Goal: Task Accomplishment & Management: Manage account settings

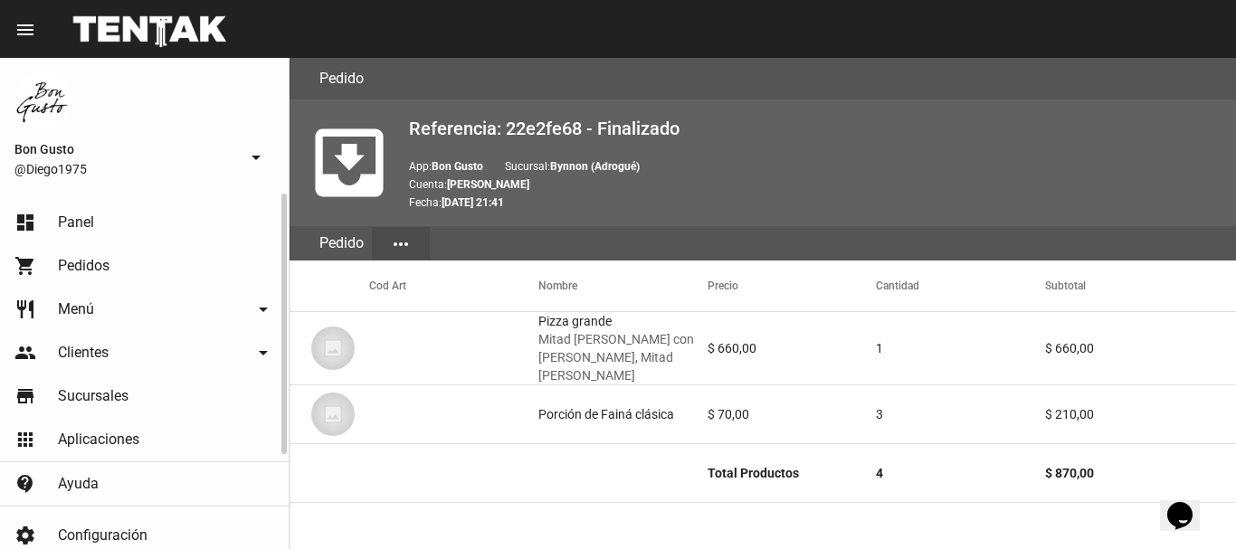
click at [130, 223] on link "dashboard Panel" at bounding box center [144, 222] width 289 height 43
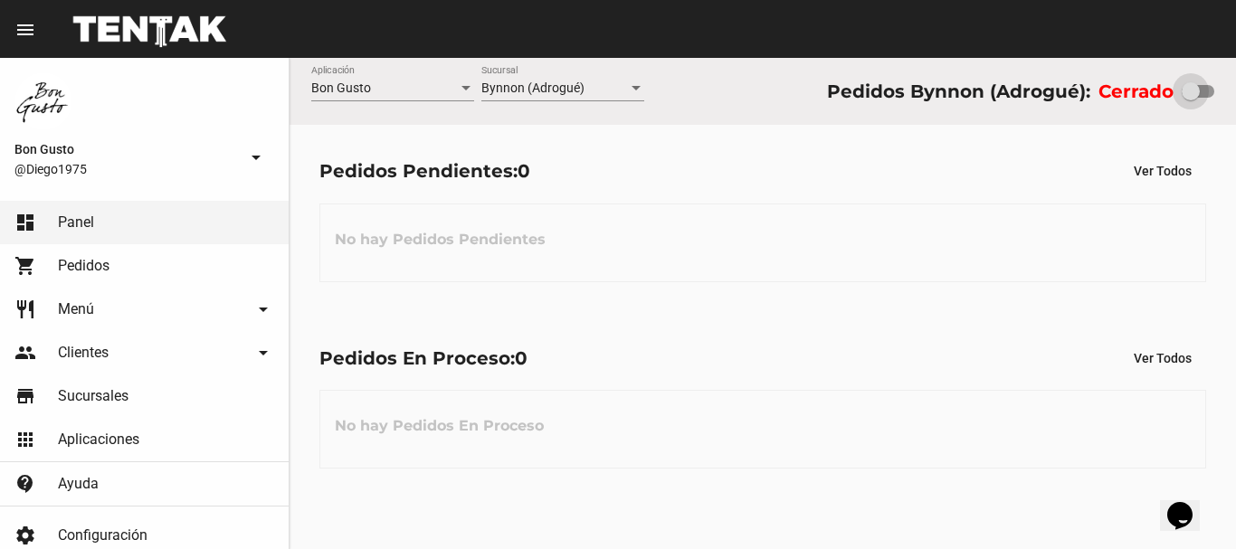
click at [1184, 99] on div at bounding box center [1191, 91] width 18 height 18
click at [1190, 99] on input "checkbox" at bounding box center [1190, 98] width 1 height 1
checkbox input "true"
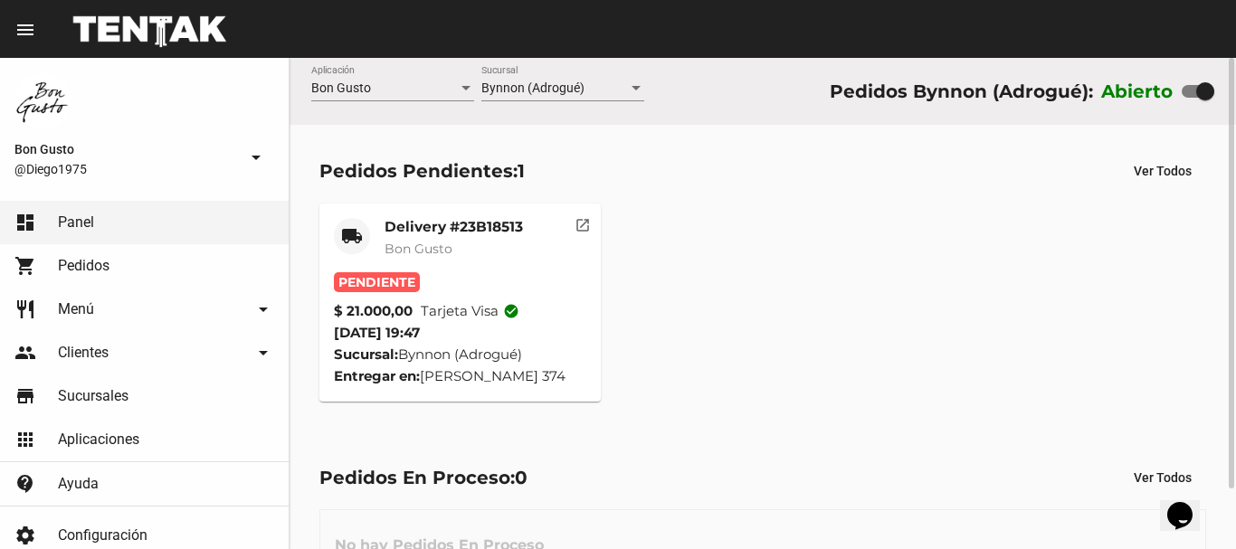
click at [580, 226] on mat-icon "open_in_new" at bounding box center [583, 222] width 16 height 16
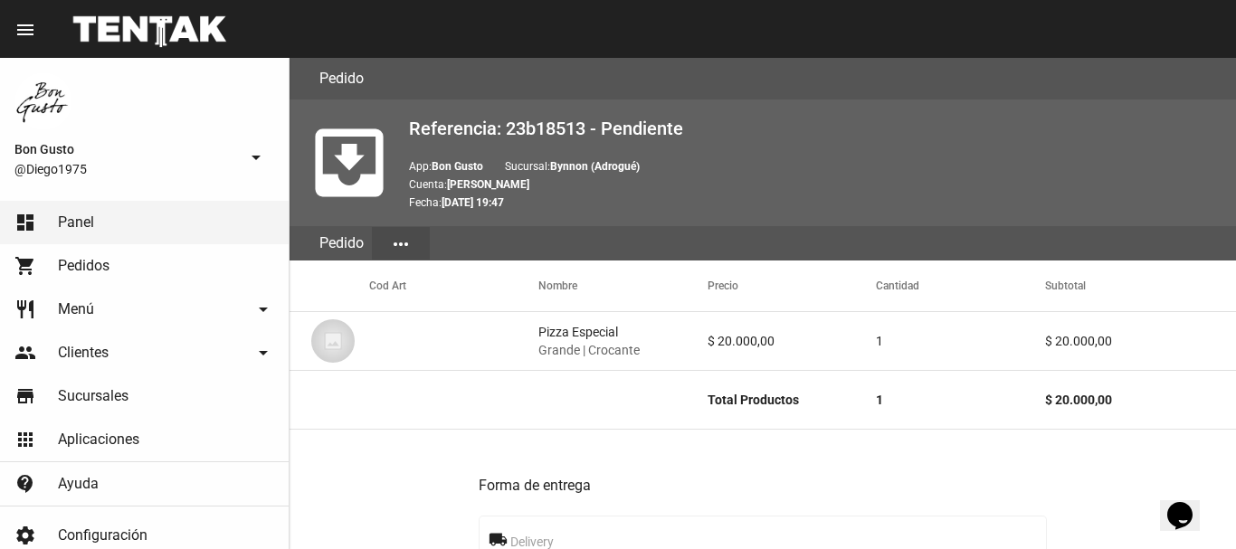
scroll to position [1091, 0]
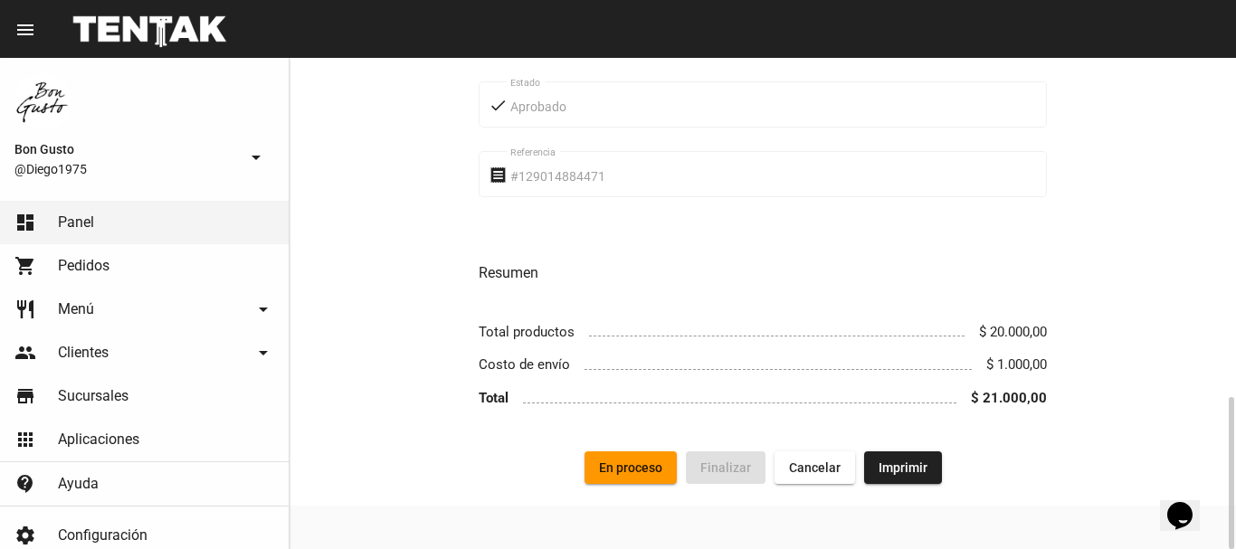
click at [646, 467] on span "En proceso" at bounding box center [630, 468] width 63 height 14
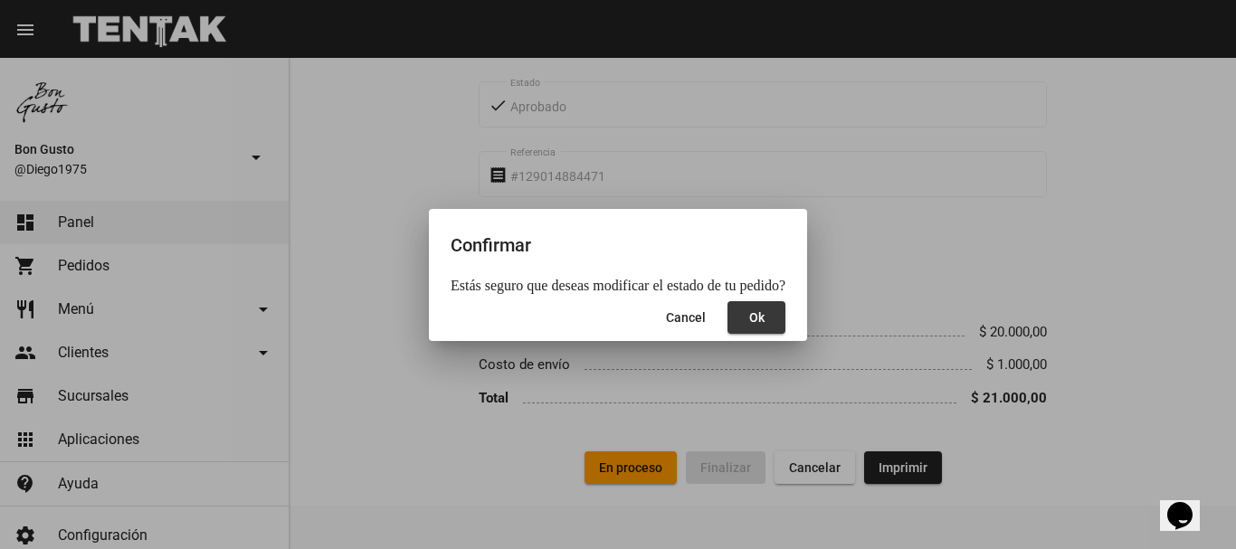
click at [759, 323] on button "Ok" at bounding box center [757, 317] width 58 height 33
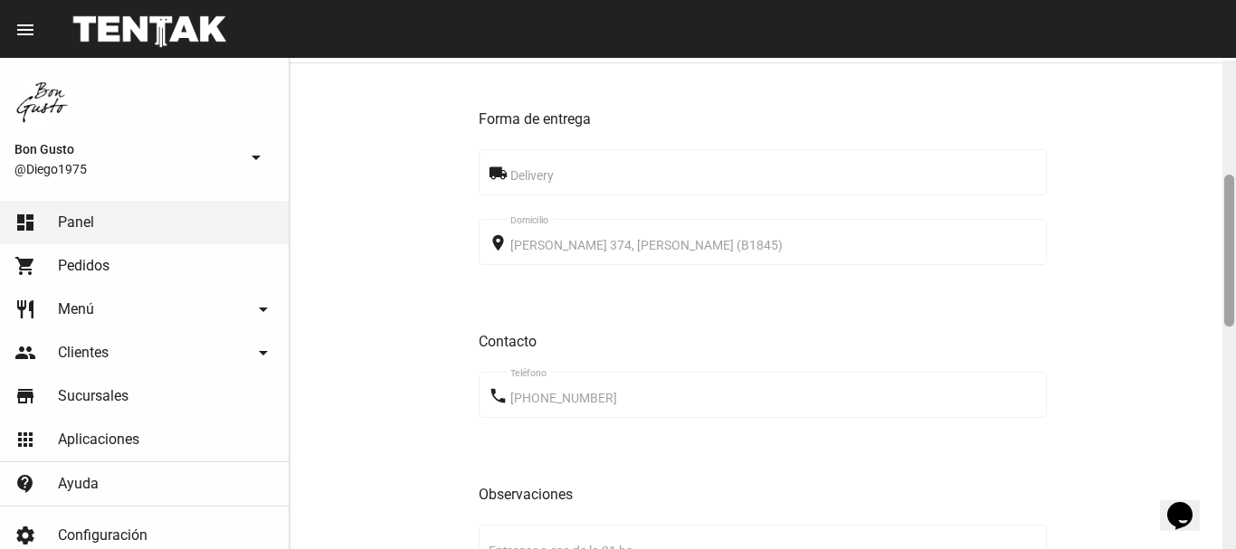
scroll to position [369, 0]
drag, startPoint x: 1231, startPoint y: 141, endPoint x: 1224, endPoint y: 256, distance: 115.2
click at [1224, 256] on div at bounding box center [1230, 303] width 14 height 491
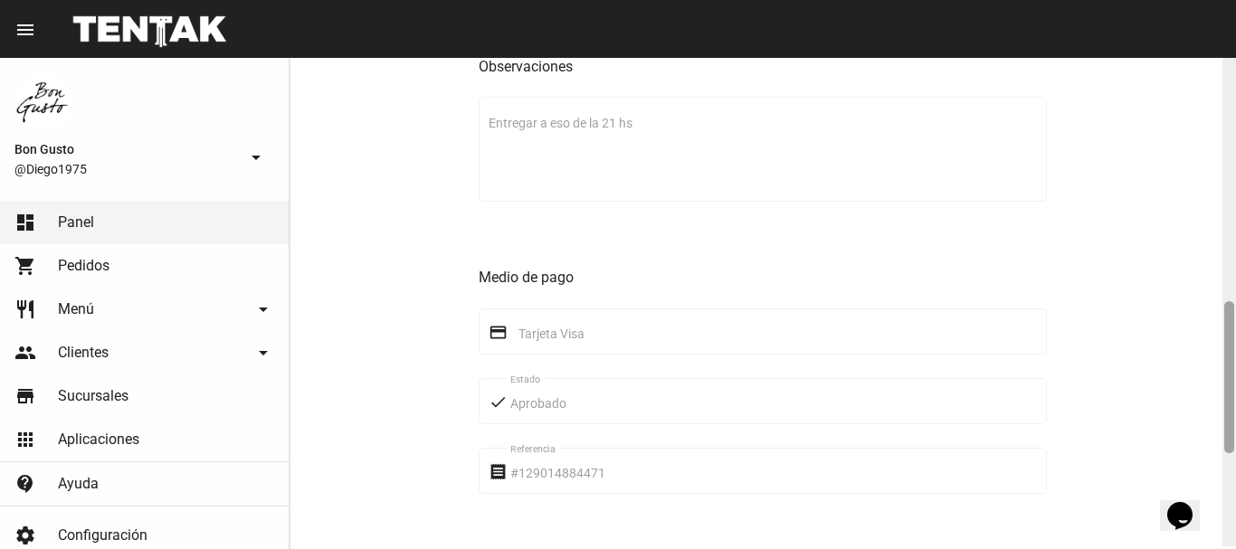
scroll to position [751, 0]
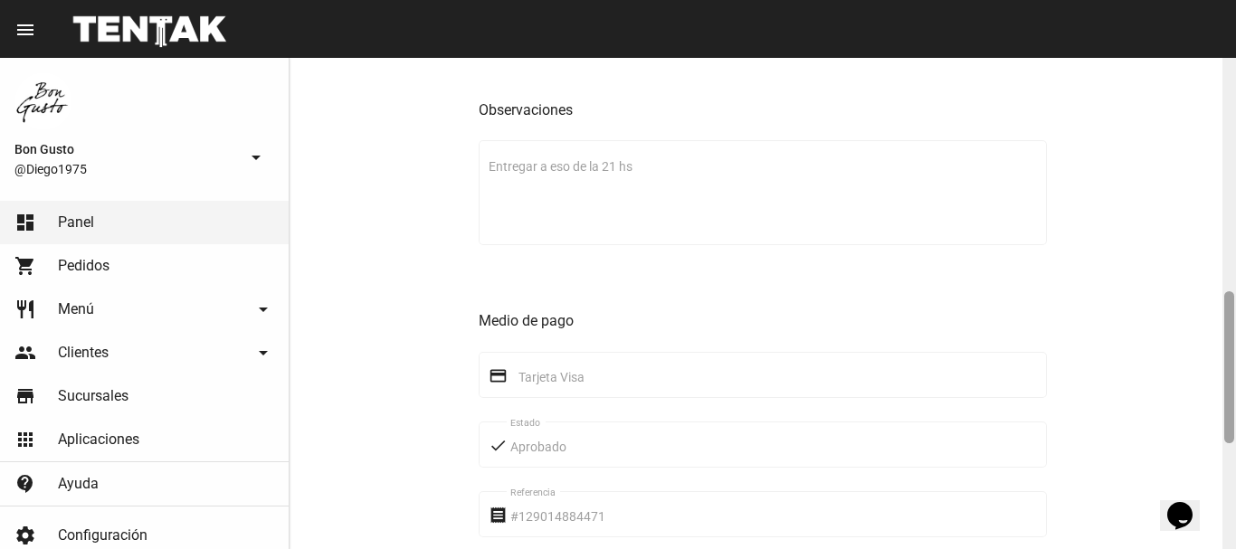
drag, startPoint x: 1228, startPoint y: 452, endPoint x: 1235, endPoint y: 346, distance: 106.1
click at [1235, 346] on div at bounding box center [1230, 303] width 14 height 491
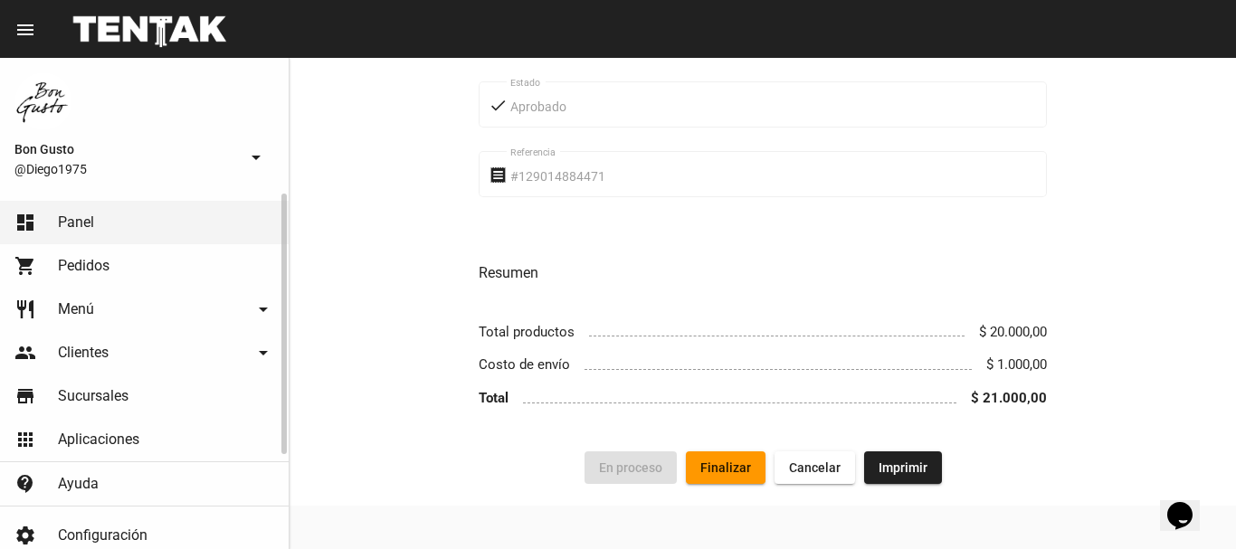
click at [142, 226] on link "dashboard Panel" at bounding box center [144, 222] width 289 height 43
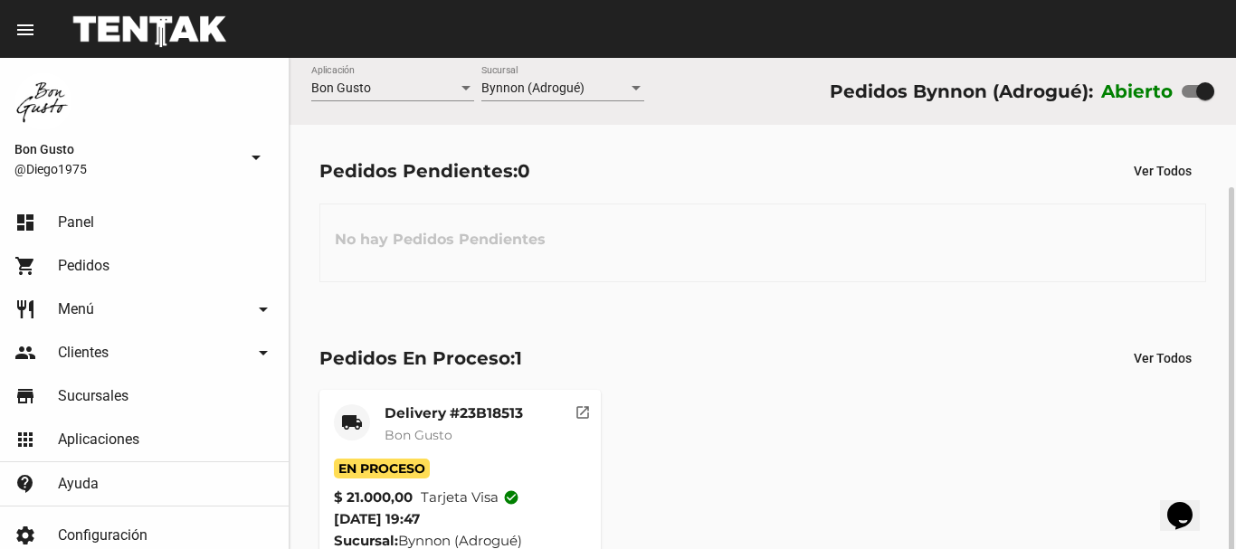
scroll to position [69, 0]
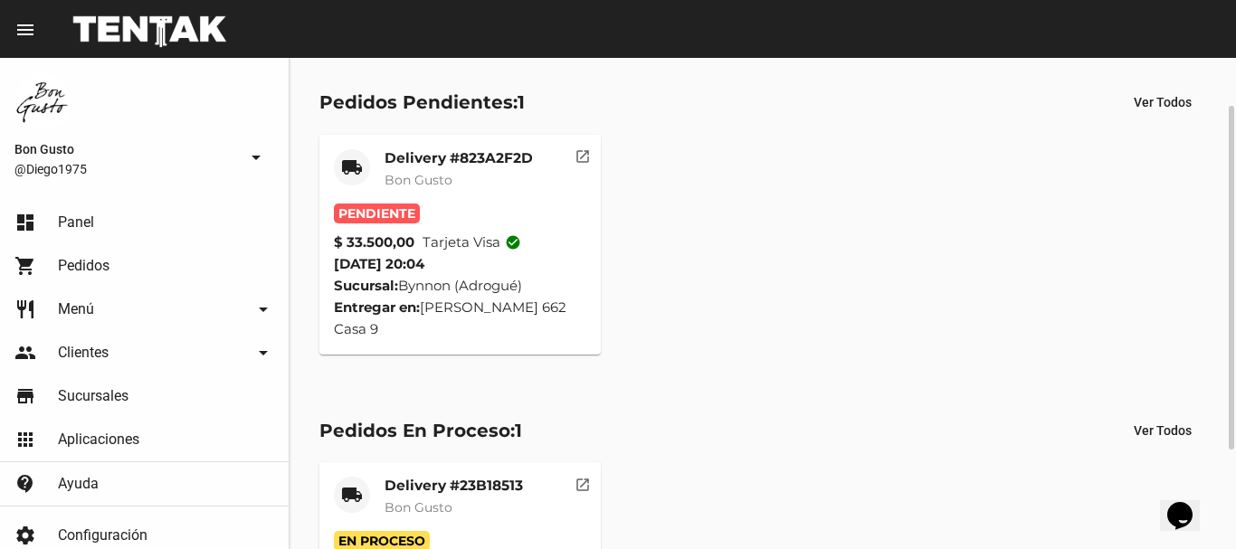
click at [576, 169] on button "open_in_new" at bounding box center [583, 153] width 36 height 36
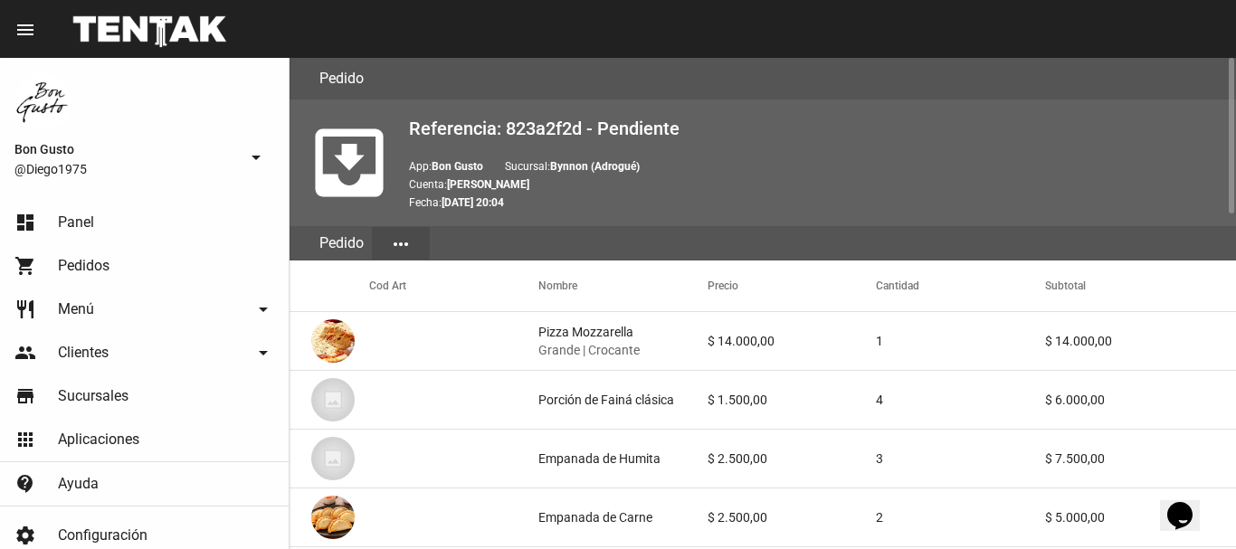
scroll to position [1056, 0]
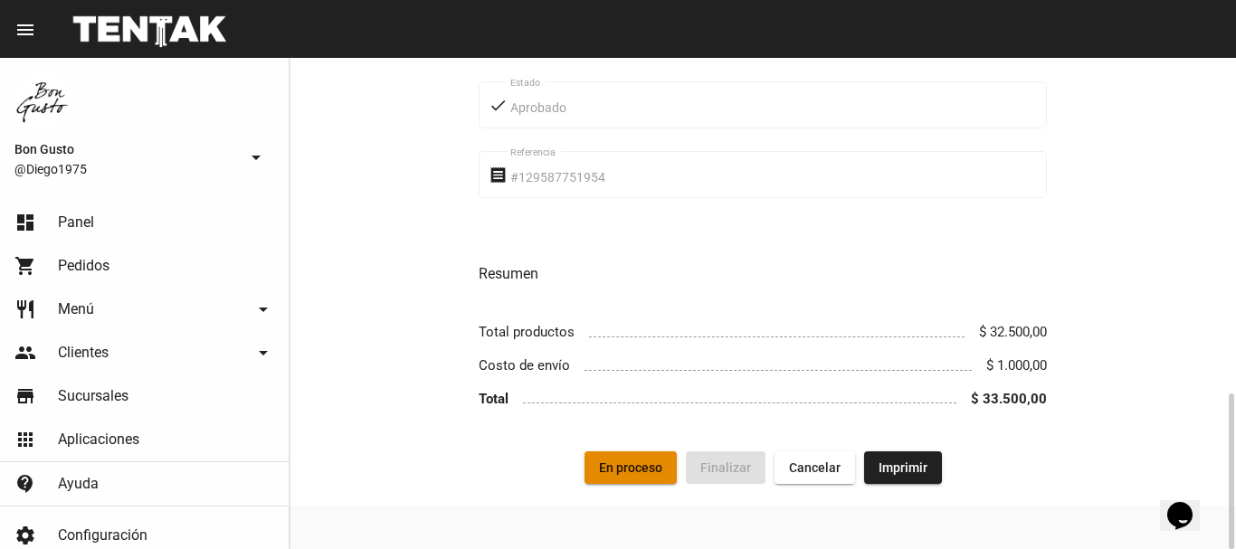
click at [598, 459] on button "En proceso" at bounding box center [631, 468] width 92 height 33
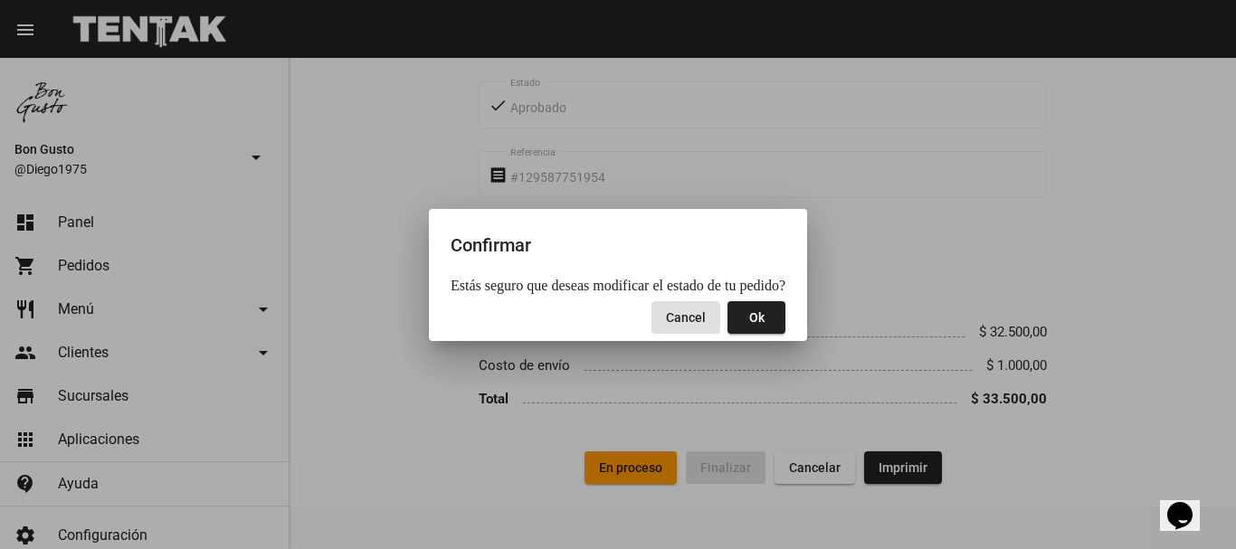
click at [749, 316] on span "Ok" at bounding box center [756, 317] width 15 height 14
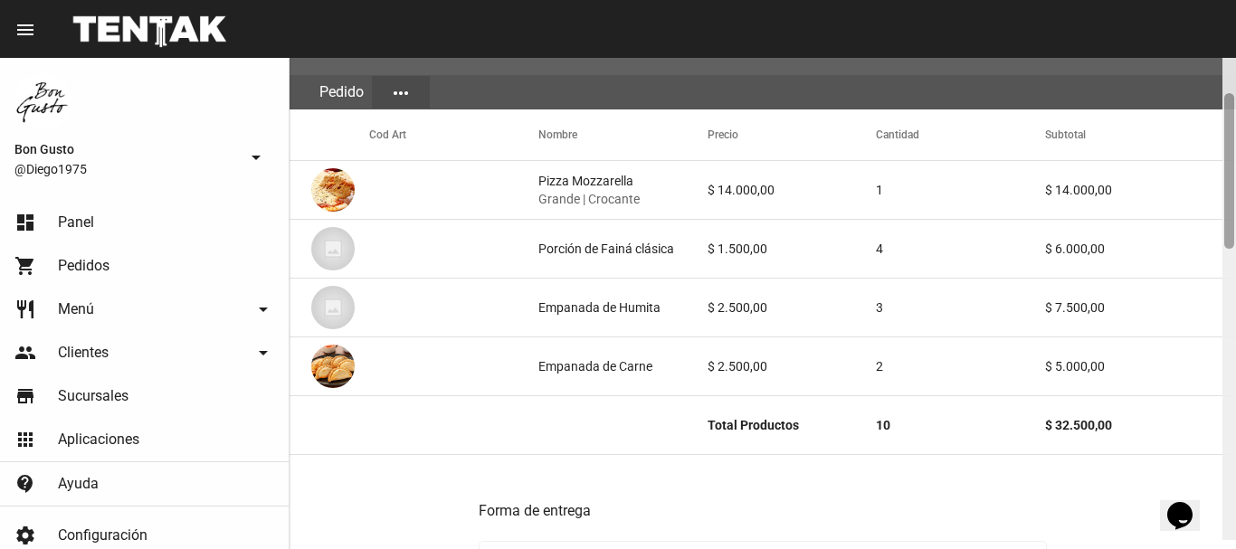
scroll to position [185, 0]
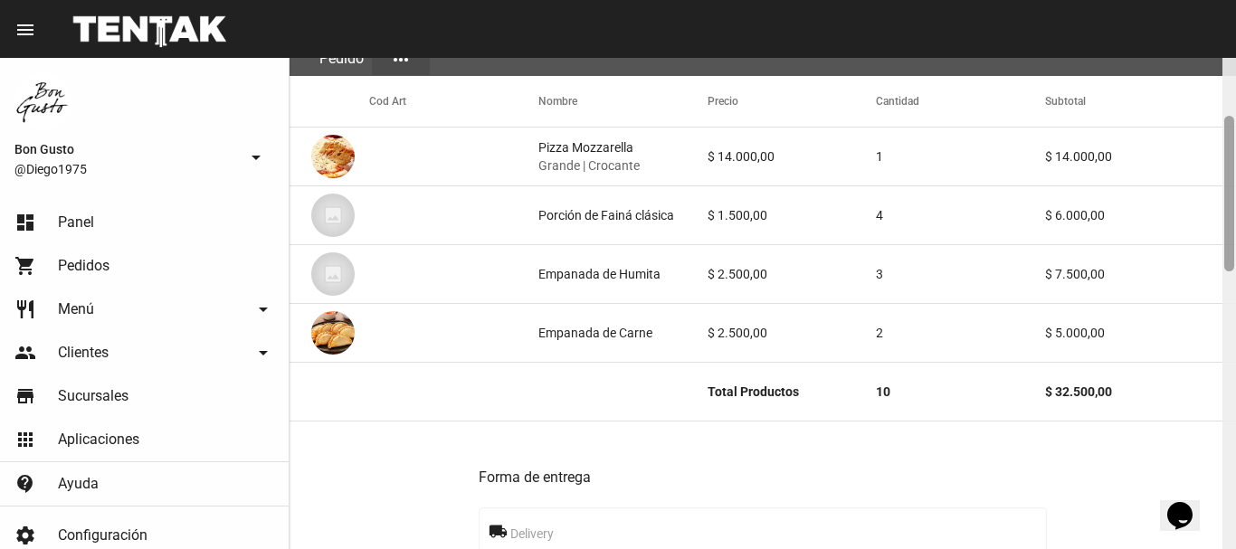
drag, startPoint x: 1229, startPoint y: 143, endPoint x: 1215, endPoint y: 202, distance: 60.4
click at [1215, 202] on div "Pedido move_to_inbox Referencia: 823a2f2d - En Proceso App: Bon Gusto Sucursal:…" at bounding box center [763, 303] width 947 height 491
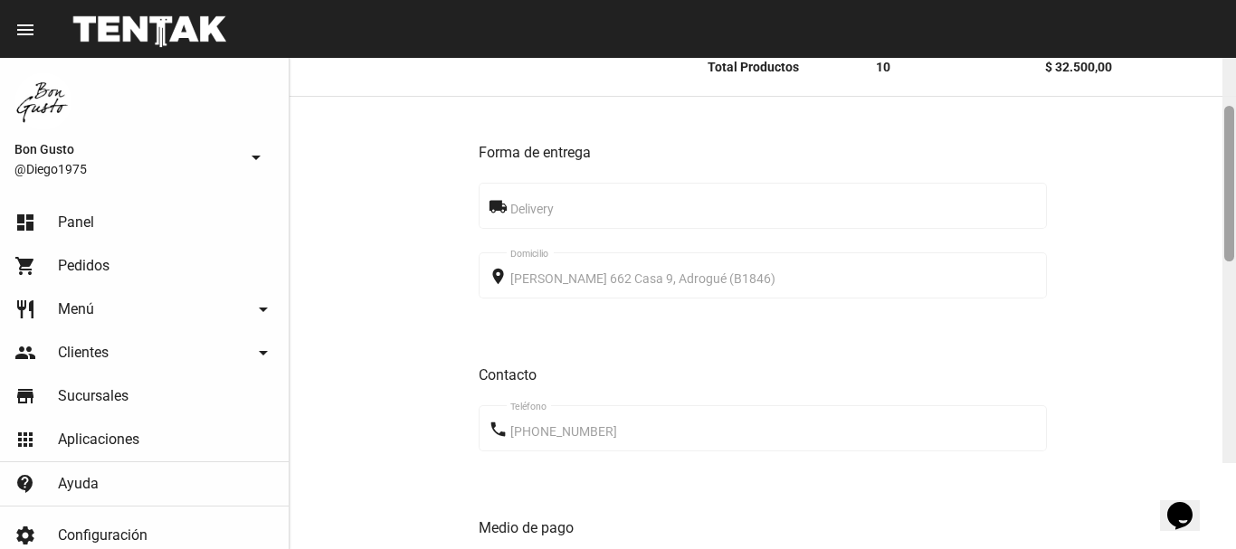
scroll to position [600, 0]
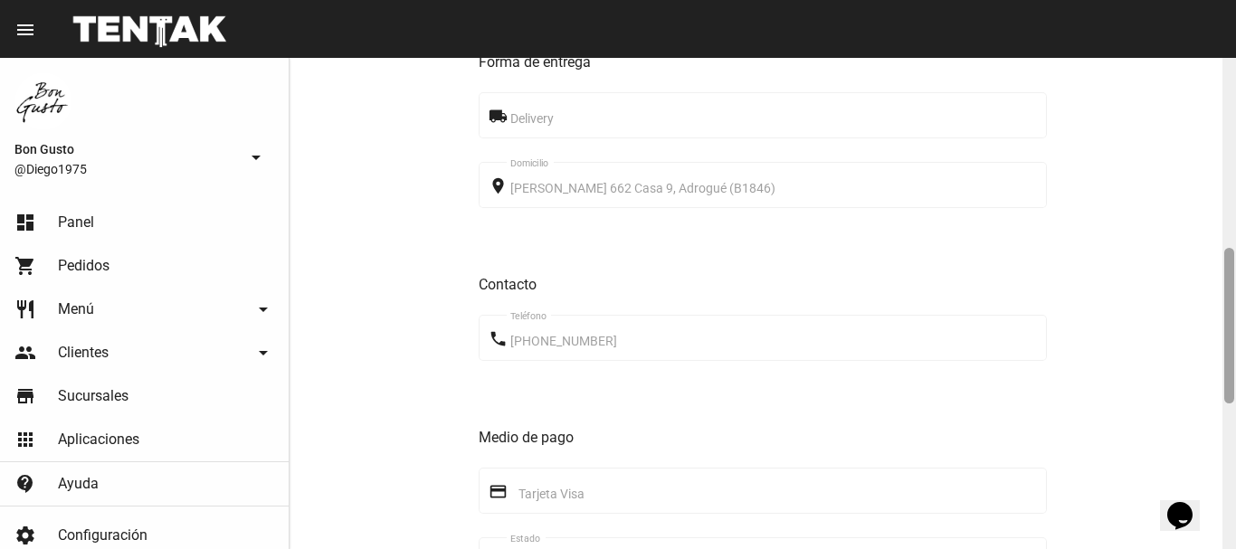
drag, startPoint x: 1224, startPoint y: 235, endPoint x: 1172, endPoint y: 351, distance: 126.8
click at [1172, 351] on div "Pedido move_to_inbox Referencia: 823a2f2d - En Proceso App: Bon Gusto Sucursal:…" at bounding box center [763, 303] width 947 height 491
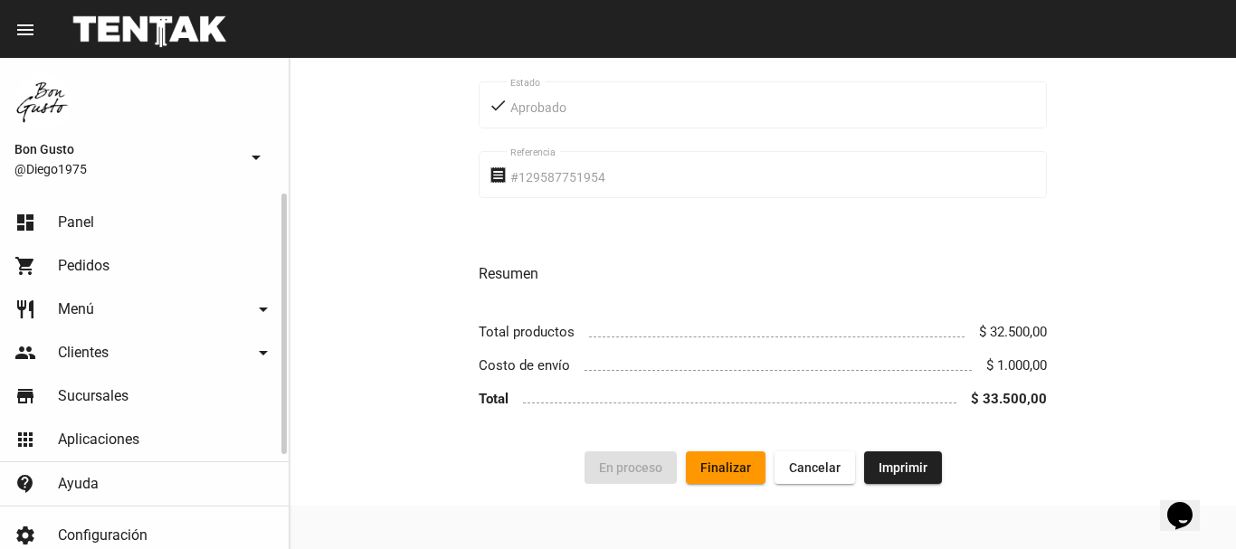
click at [126, 211] on link "dashboard Panel" at bounding box center [144, 222] width 289 height 43
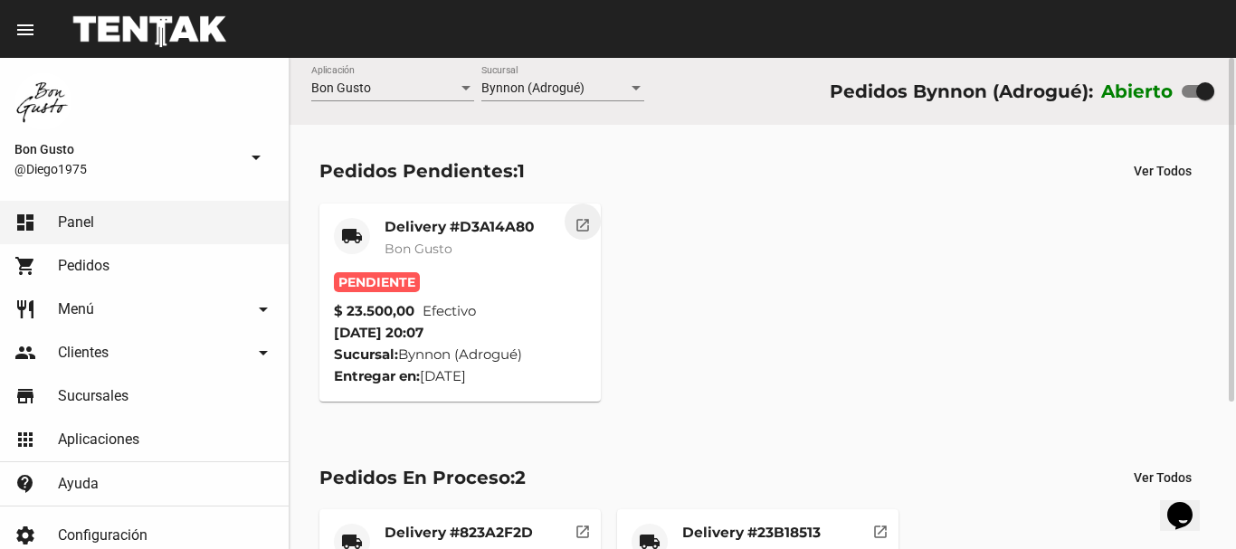
click at [586, 225] on mat-icon "open_in_new" at bounding box center [583, 222] width 16 height 16
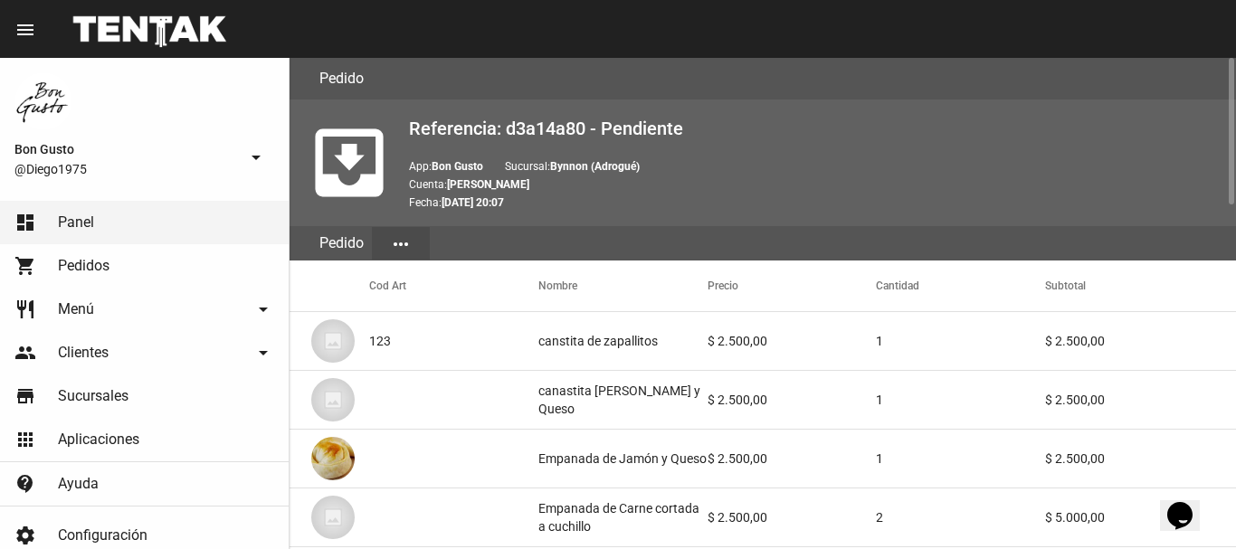
scroll to position [1152, 0]
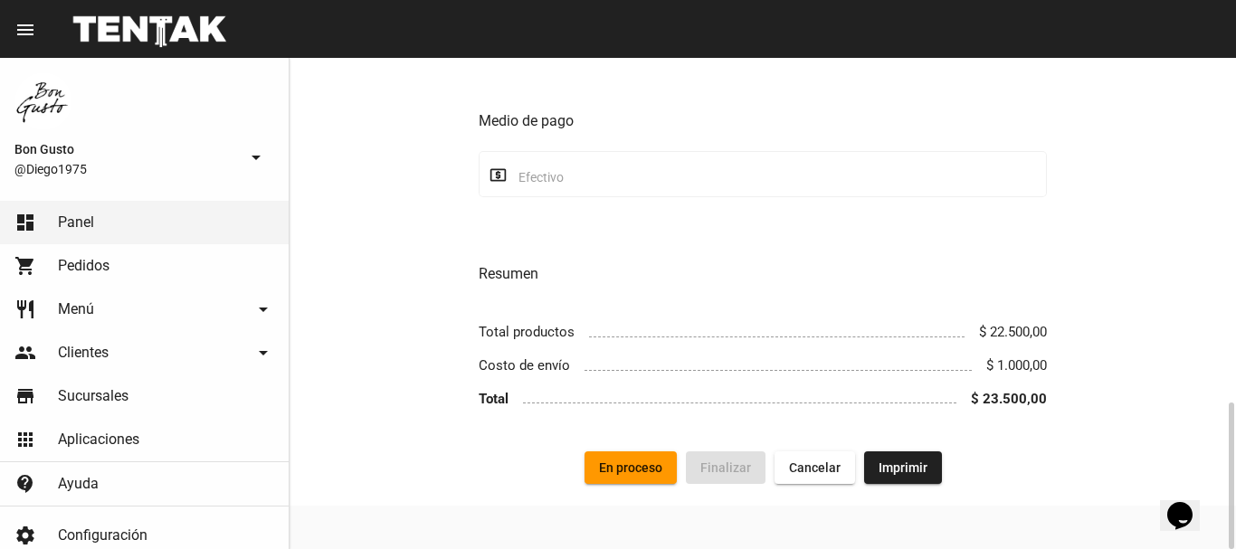
click at [627, 471] on span "En proceso" at bounding box center [630, 468] width 63 height 14
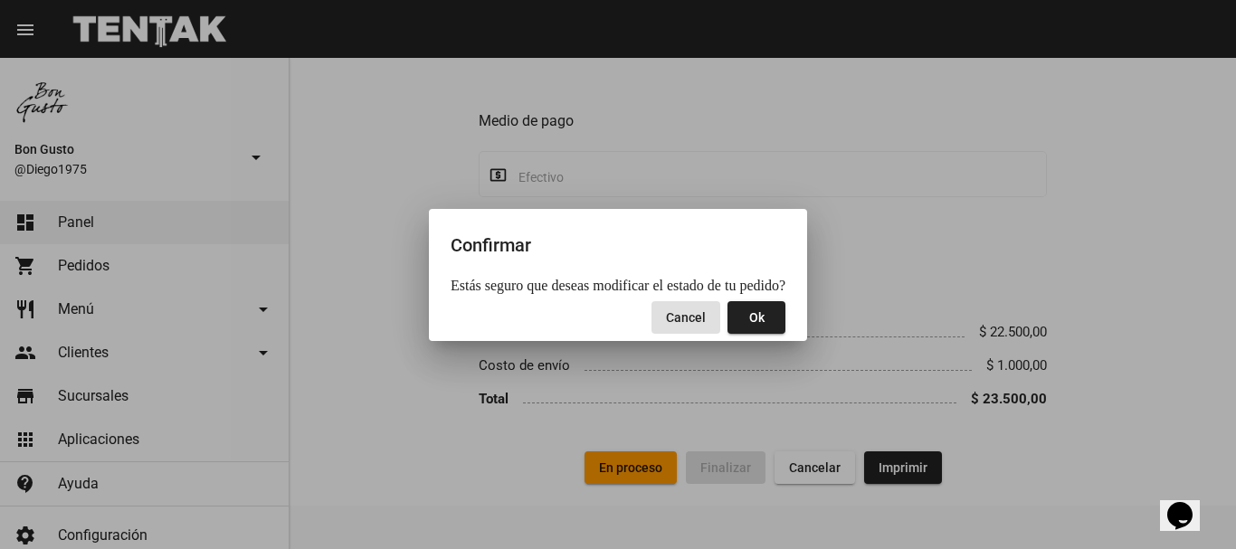
click at [761, 307] on button "Ok" at bounding box center [757, 317] width 58 height 33
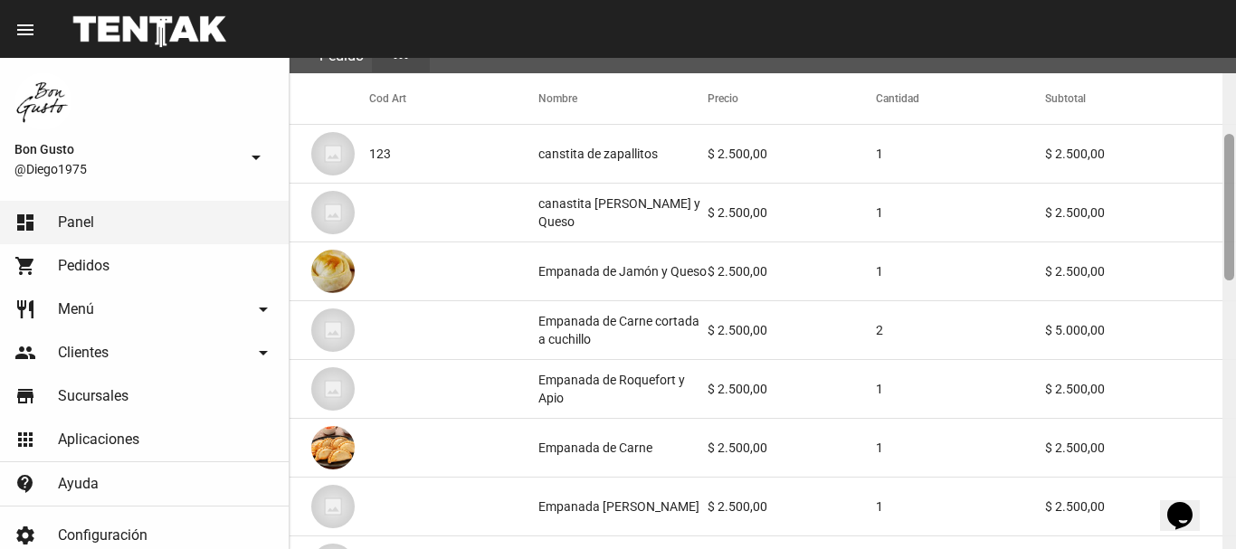
scroll to position [205, 0]
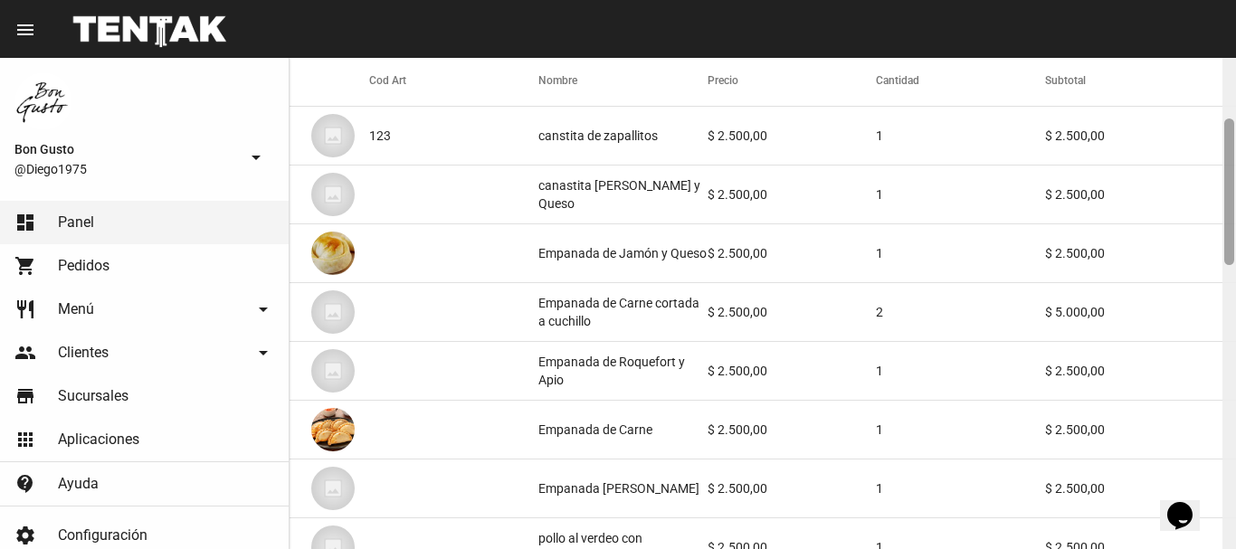
drag, startPoint x: 1231, startPoint y: 115, endPoint x: 1235, endPoint y: 176, distance: 61.7
click at [1235, 176] on div at bounding box center [1230, 303] width 14 height 491
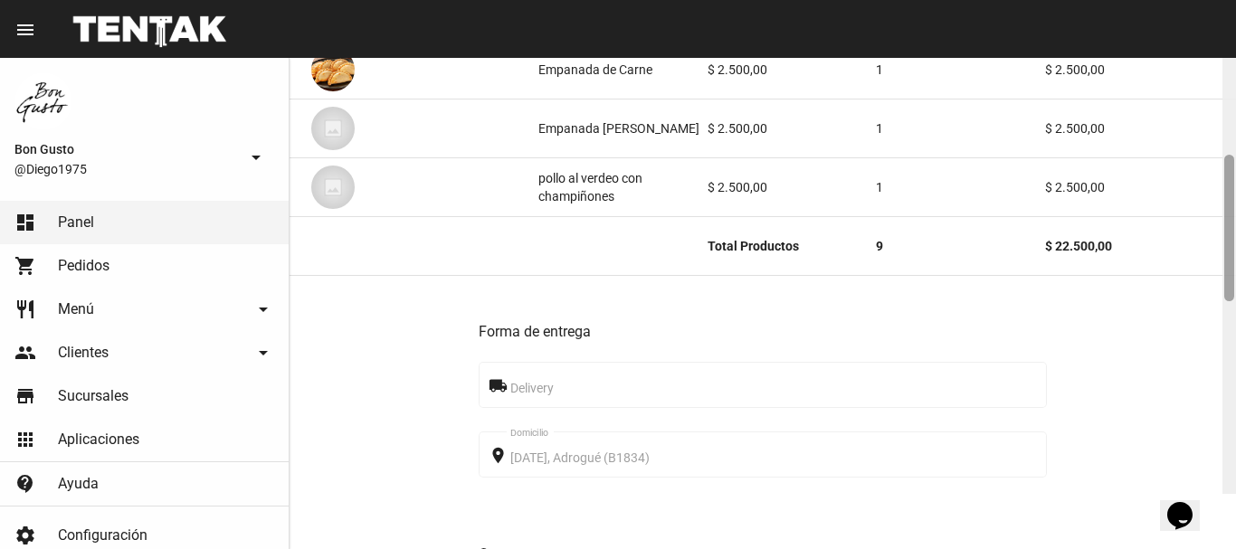
scroll to position [620, 0]
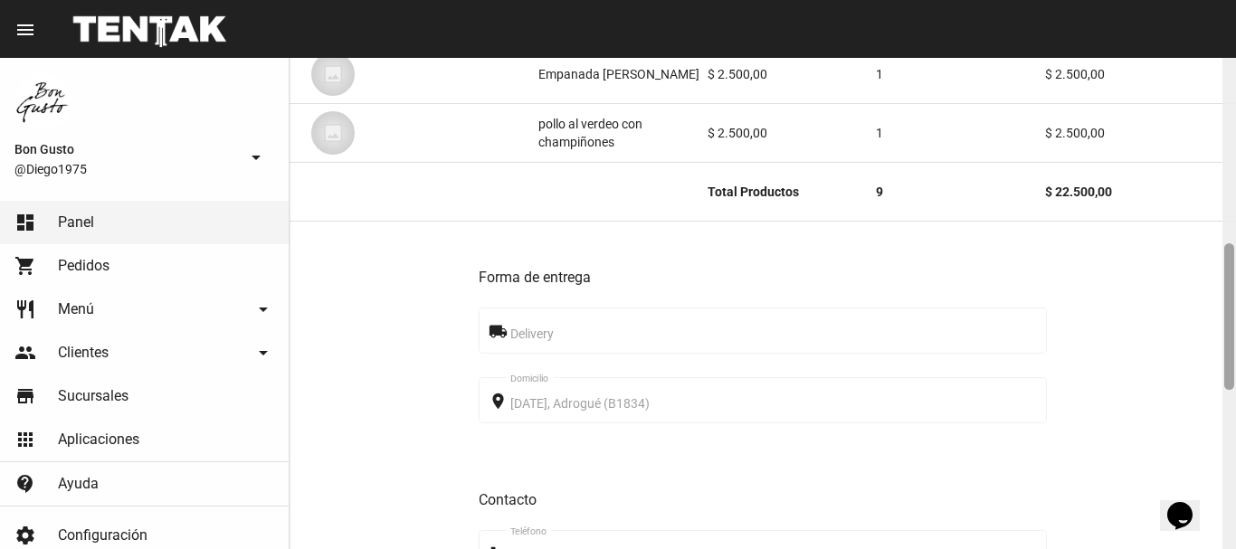
drag, startPoint x: 1226, startPoint y: 219, endPoint x: 1233, endPoint y: 343, distance: 124.1
click at [1233, 343] on div at bounding box center [1229, 316] width 10 height 147
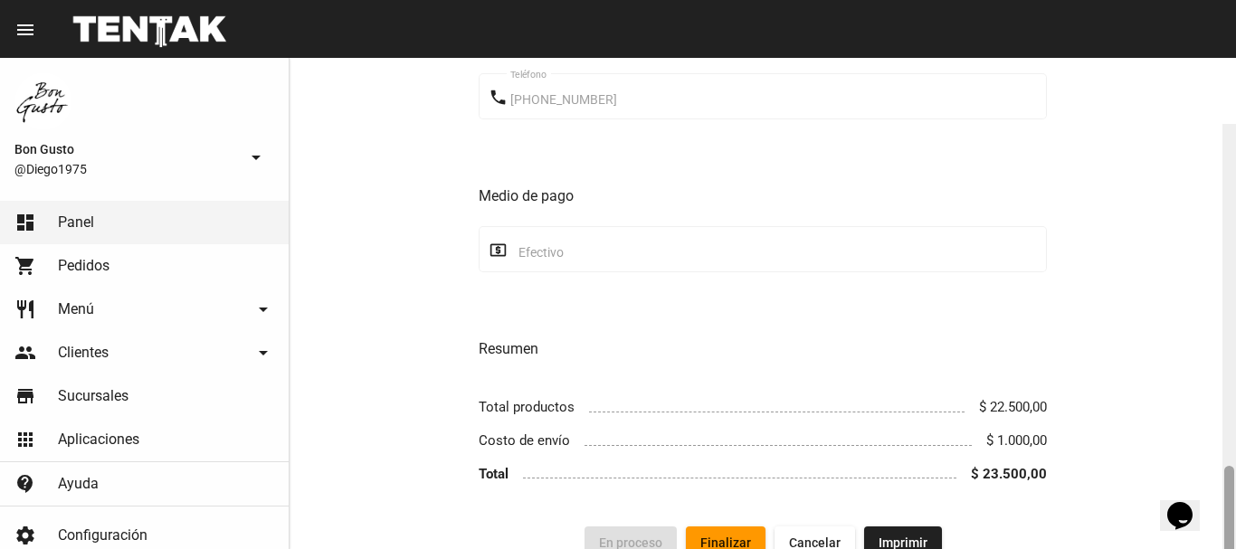
scroll to position [1152, 0]
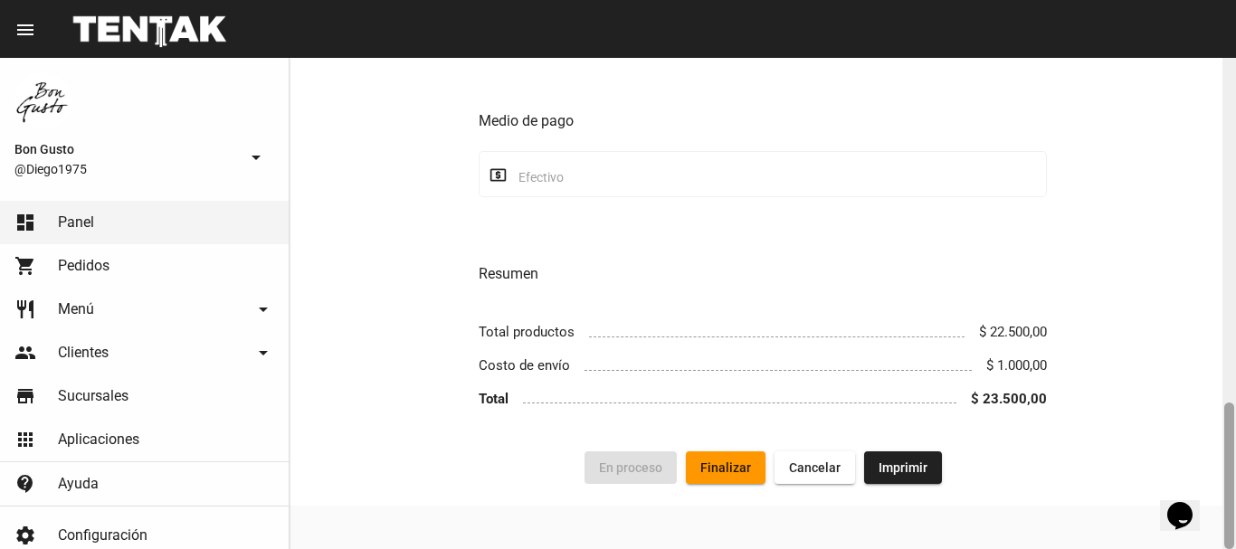
drag, startPoint x: 1229, startPoint y: 294, endPoint x: 1225, endPoint y: 539, distance: 245.3
click at [1225, 539] on div at bounding box center [1229, 476] width 10 height 147
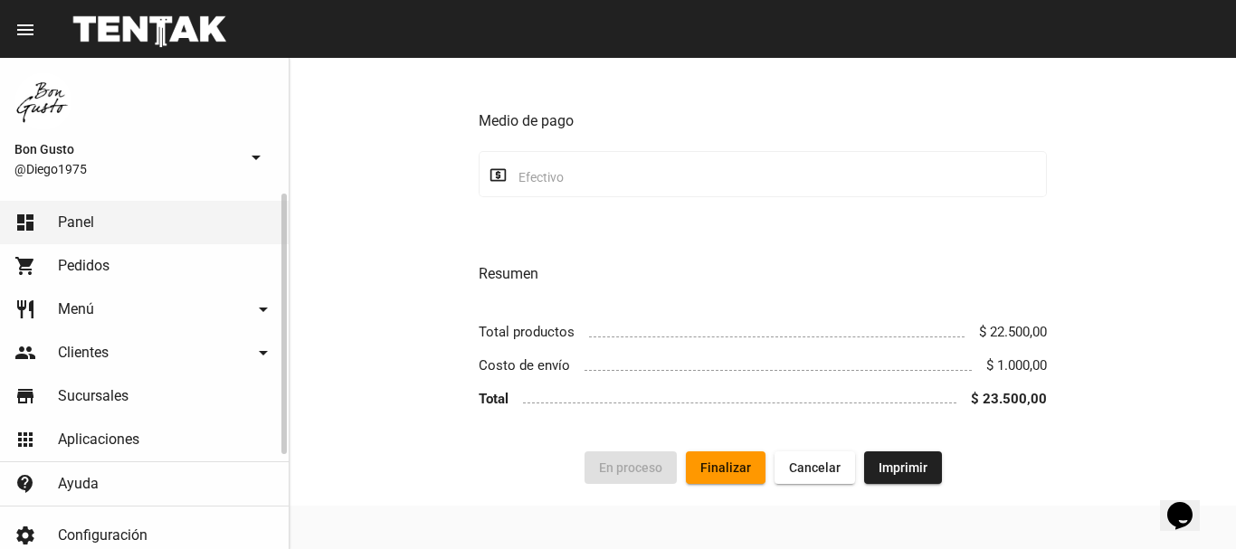
click at [234, 209] on link "dashboard Panel" at bounding box center [144, 222] width 289 height 43
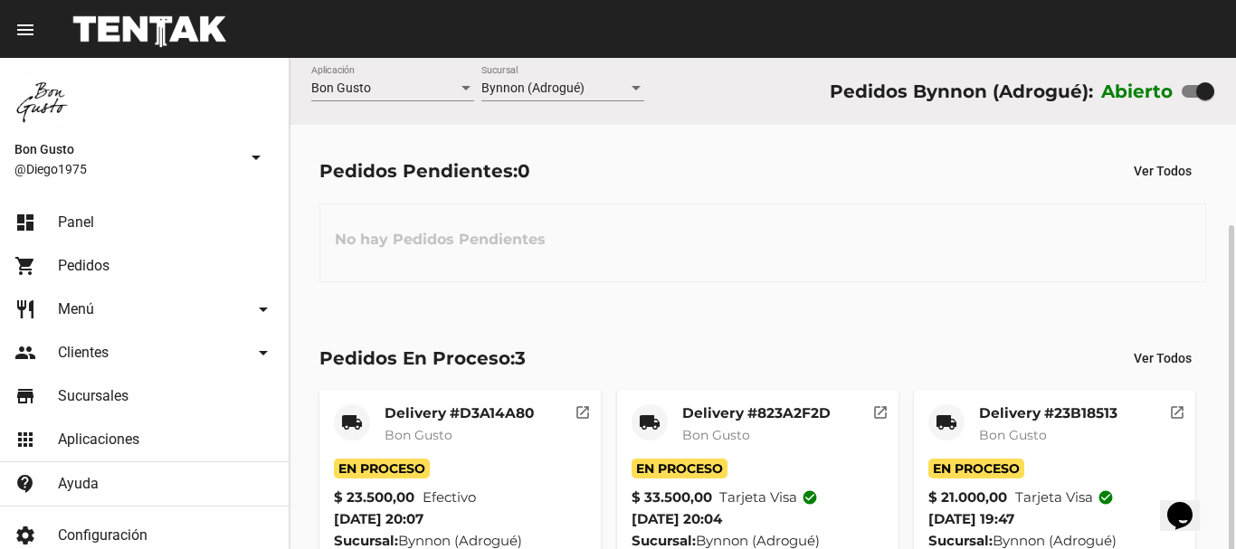
scroll to position [90, 0]
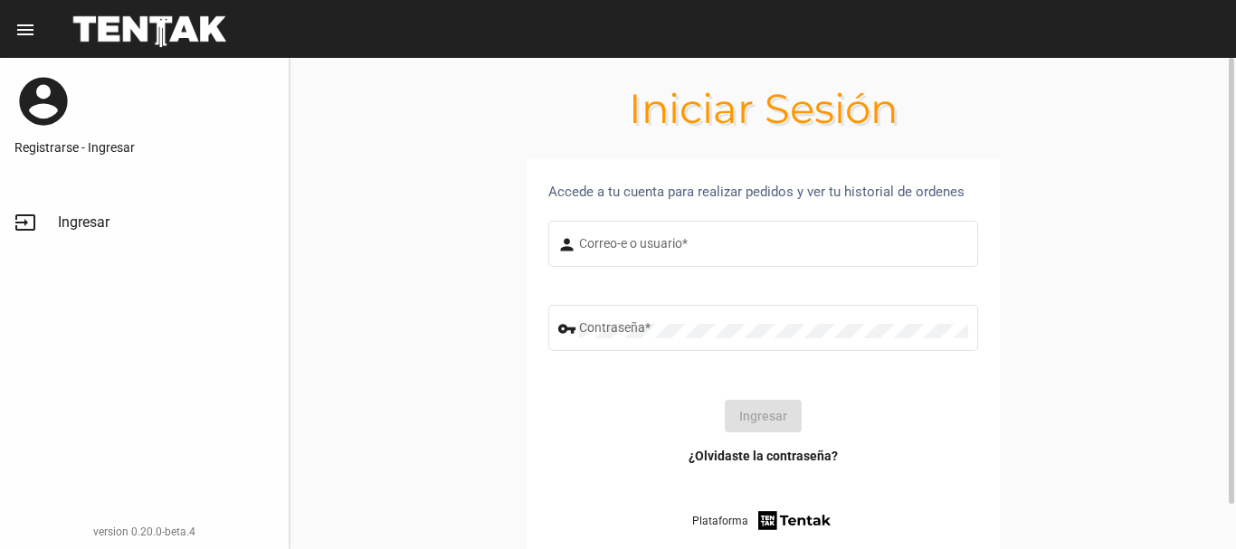
type input "diego1975"
click at [756, 414] on button "Ingresar" at bounding box center [763, 416] width 77 height 33
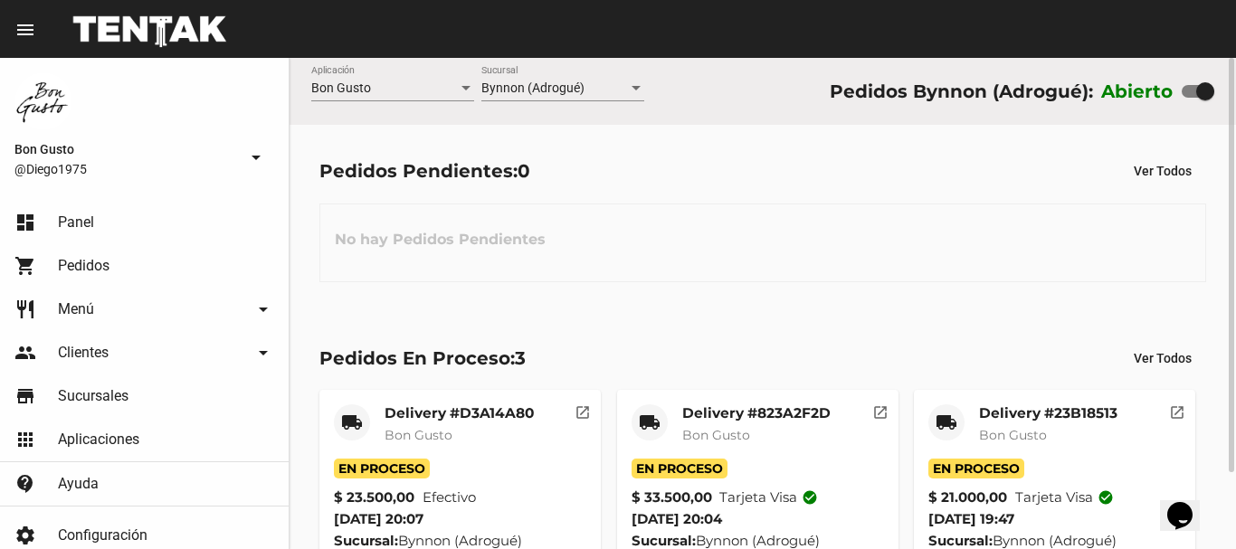
scroll to position [90, 0]
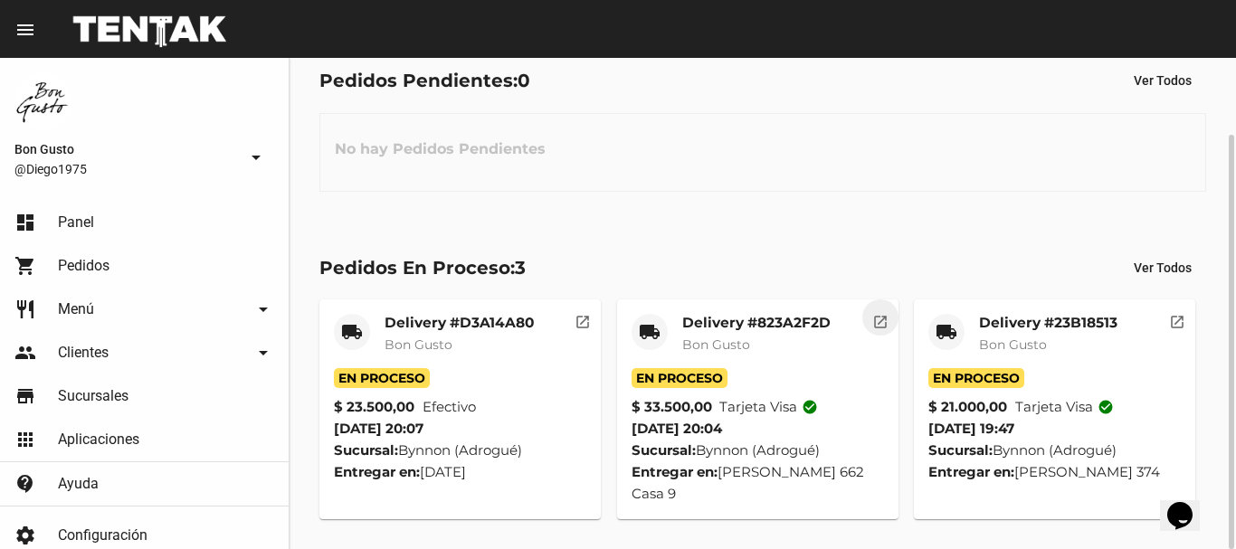
click at [875, 332] on button "open_in_new" at bounding box center [880, 318] width 36 height 36
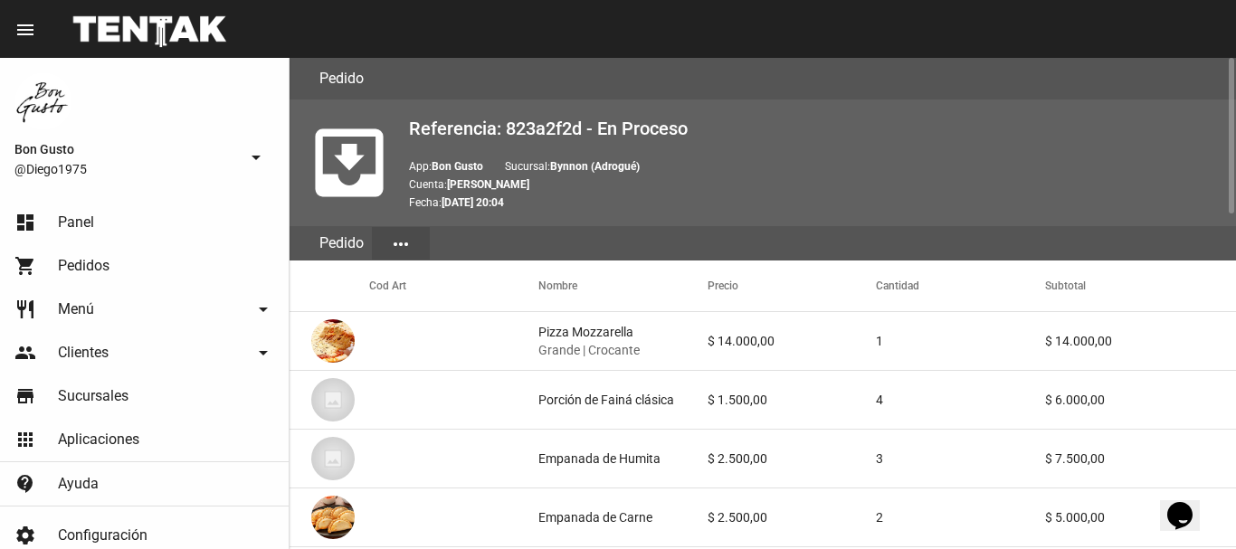
scroll to position [1056, 0]
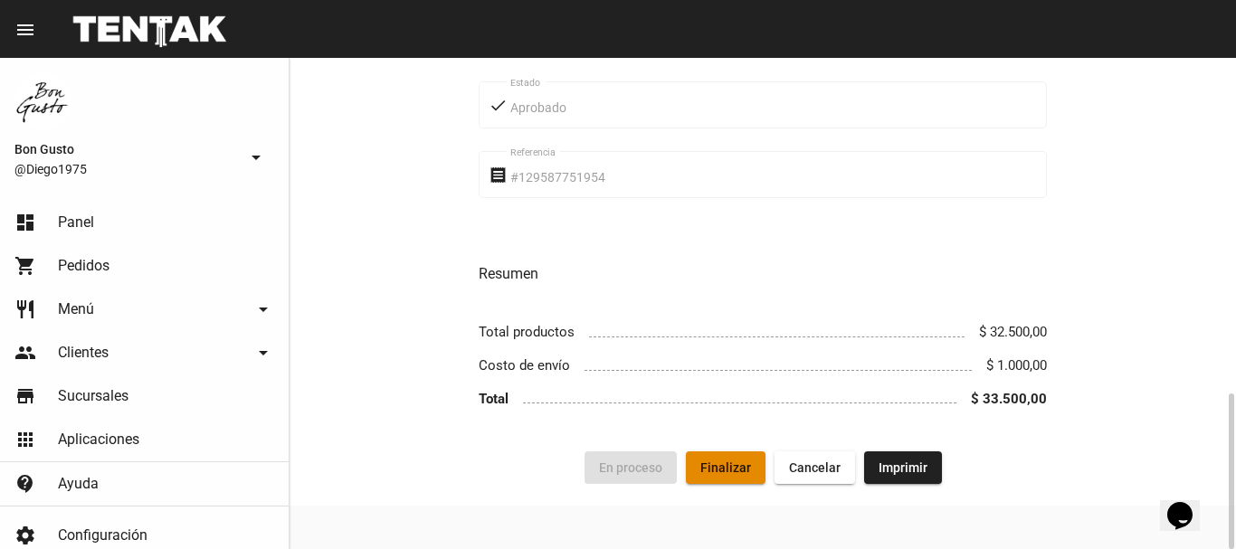
click at [736, 468] on span "Finalizar" at bounding box center [725, 468] width 51 height 14
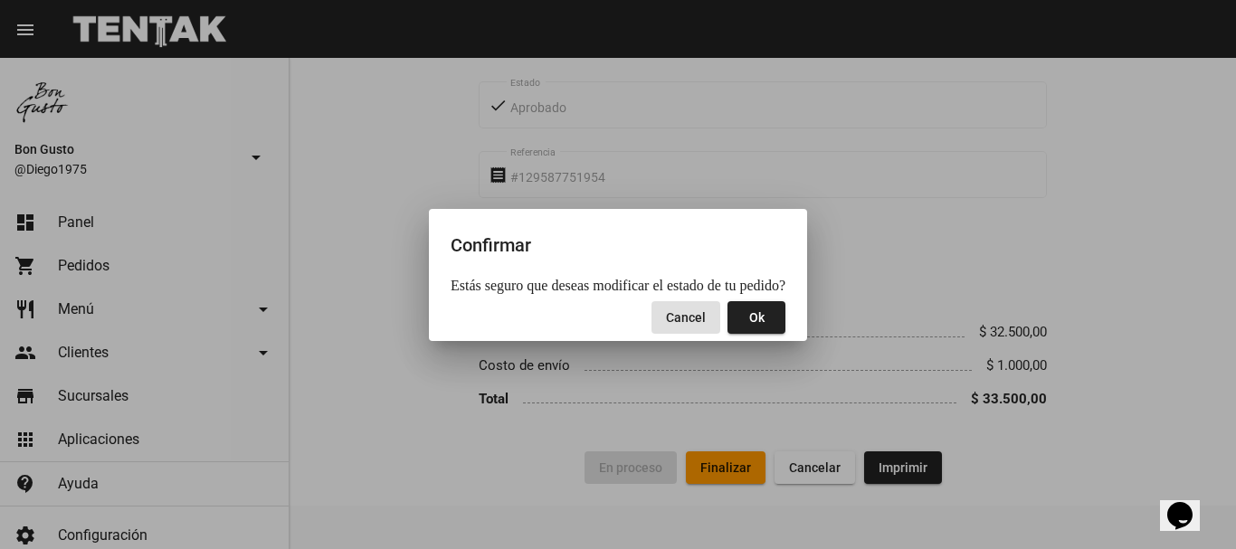
click at [752, 324] on span "Ok" at bounding box center [756, 317] width 15 height 14
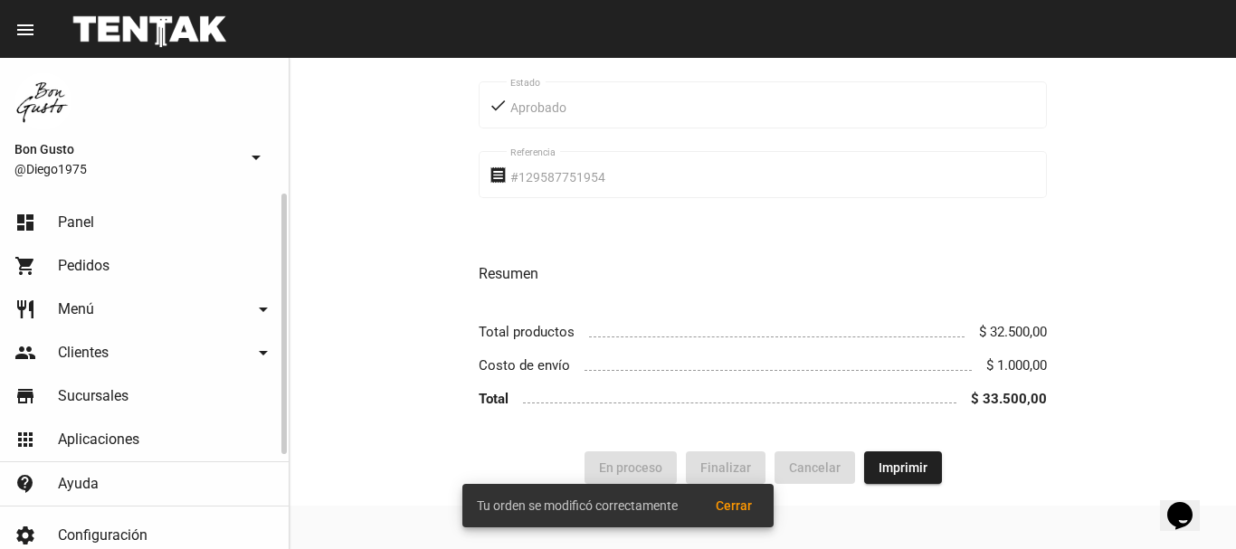
click at [175, 229] on link "dashboard Panel" at bounding box center [144, 222] width 289 height 43
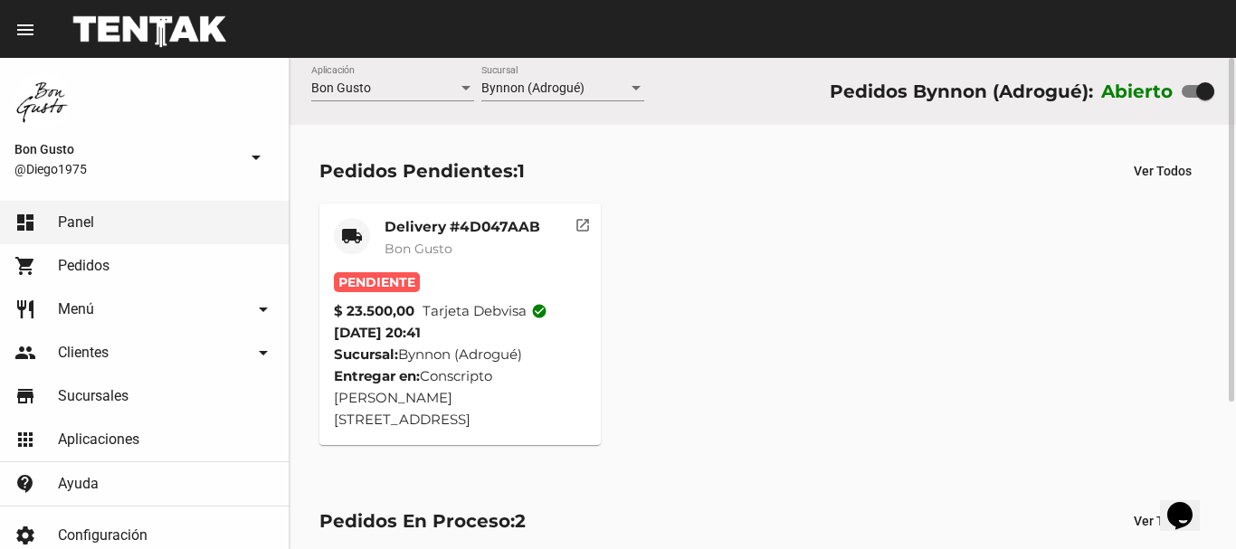
click at [584, 231] on mat-icon "open_in_new" at bounding box center [583, 222] width 16 height 16
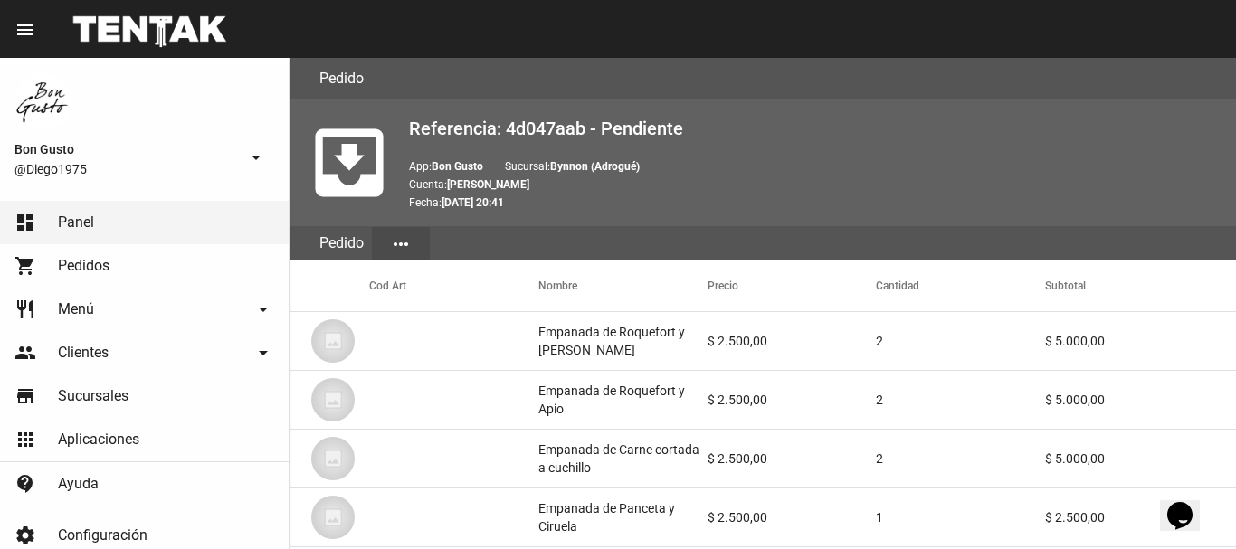
scroll to position [1174, 0]
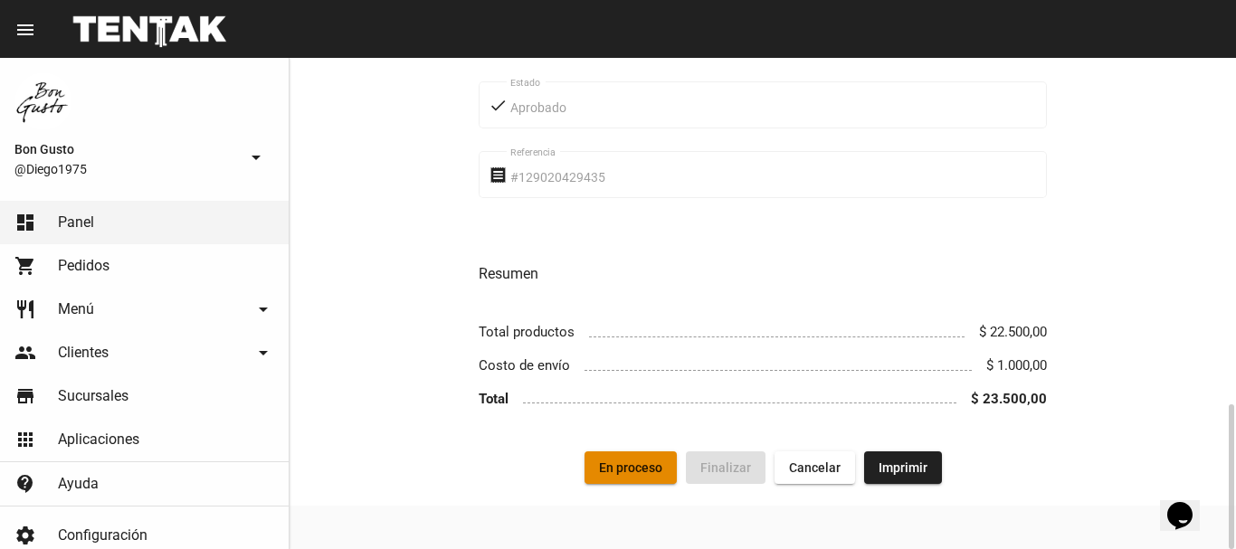
click at [626, 479] on button "En proceso" at bounding box center [631, 468] width 92 height 33
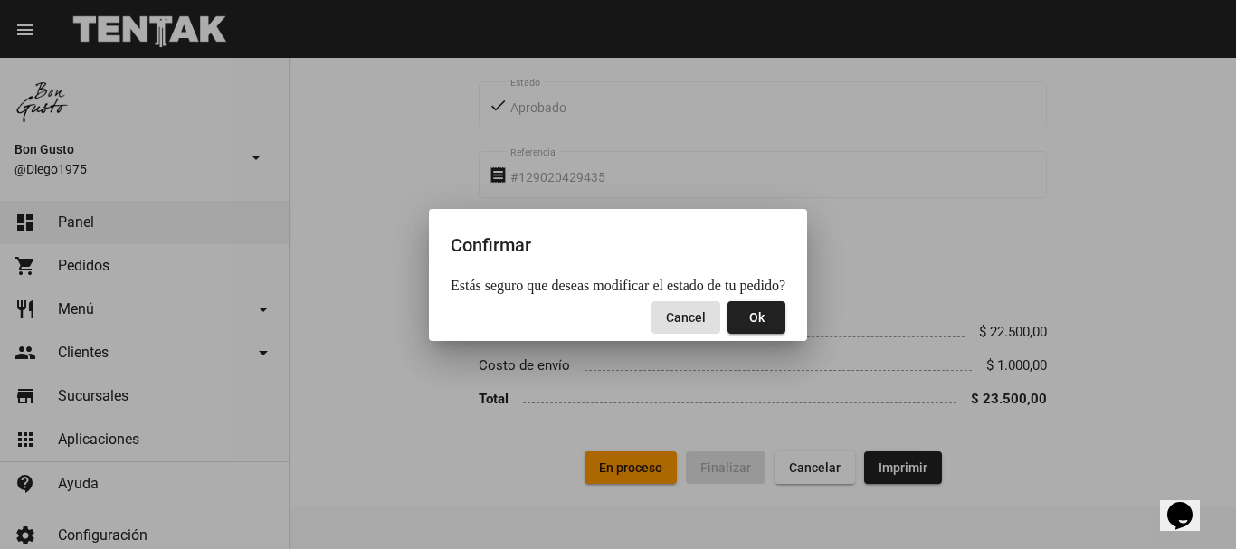
click at [741, 333] on button "Ok" at bounding box center [757, 317] width 58 height 33
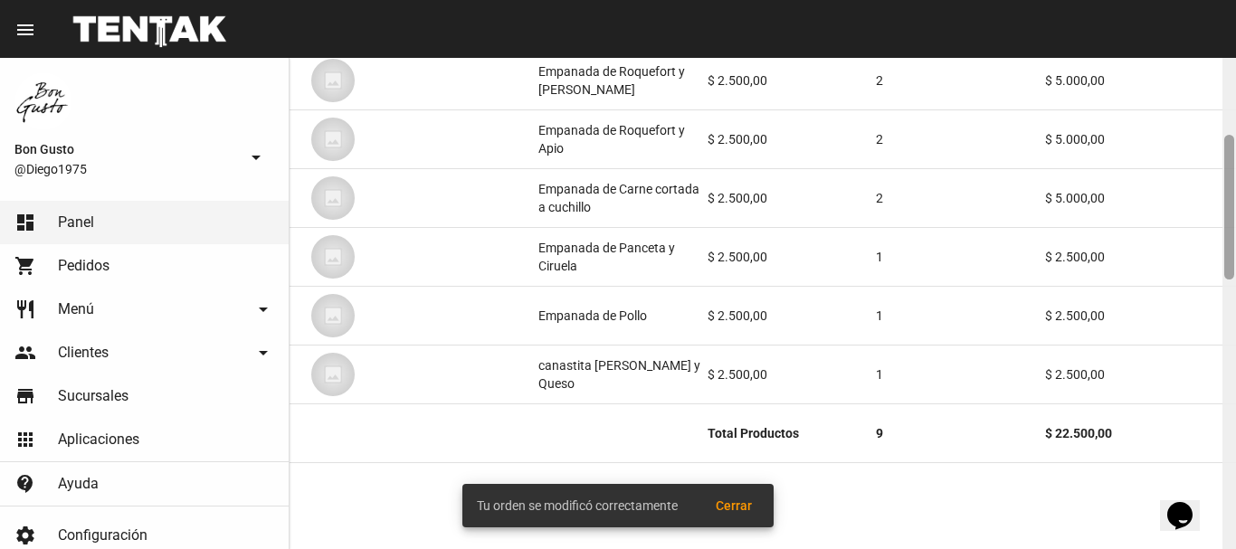
scroll to position [208, 0]
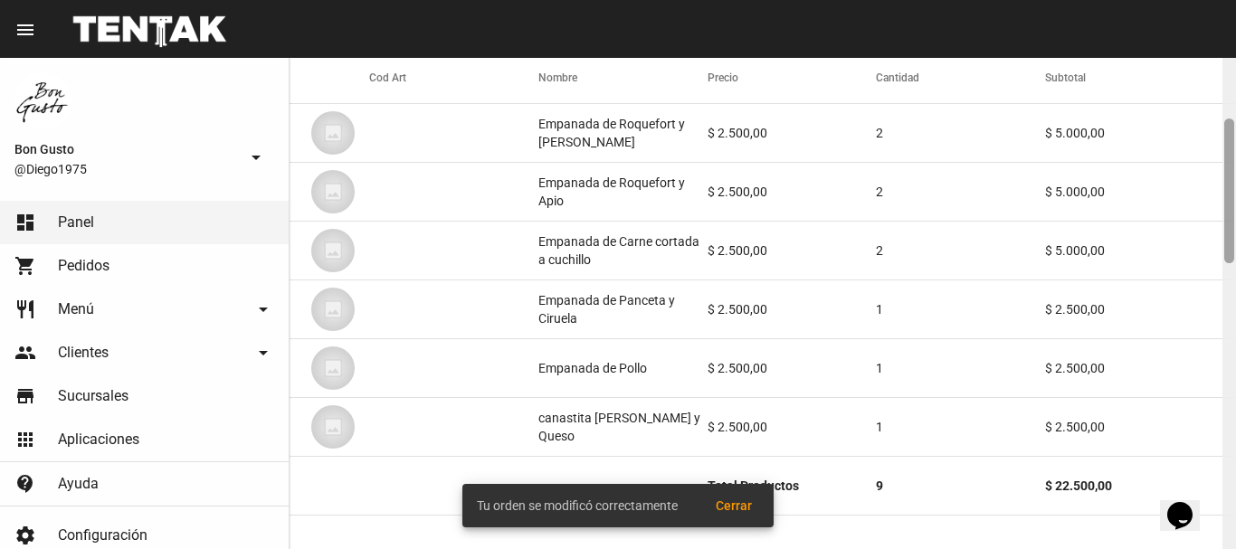
drag, startPoint x: 1231, startPoint y: 140, endPoint x: 1235, endPoint y: 202, distance: 61.7
click at [1235, 202] on div at bounding box center [1230, 303] width 14 height 491
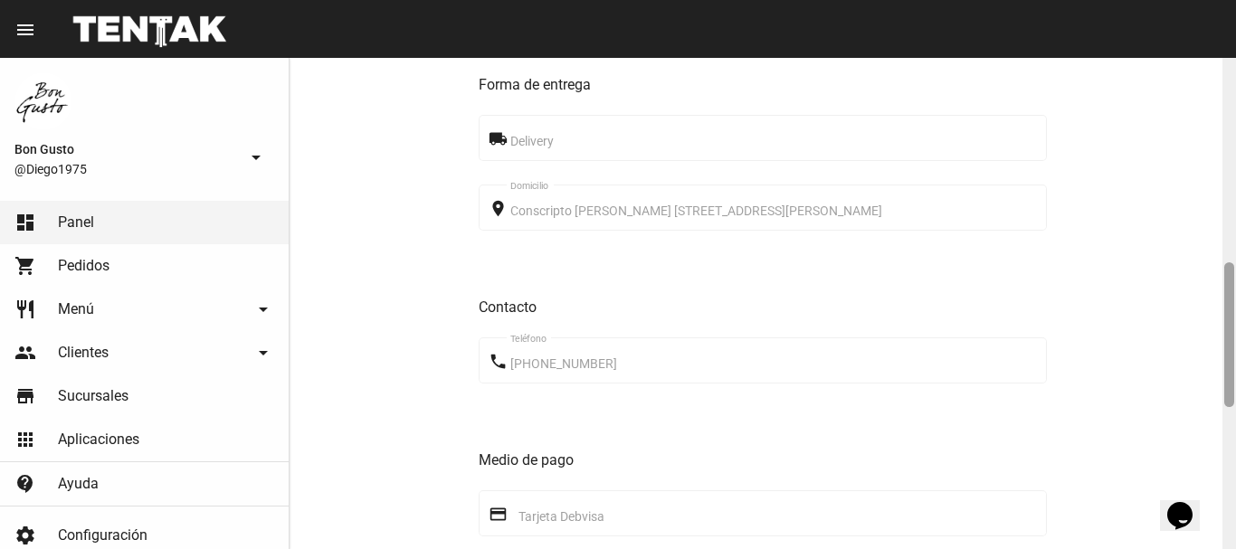
drag, startPoint x: 1225, startPoint y: 191, endPoint x: 1224, endPoint y: 328, distance: 136.7
click at [1228, 332] on div at bounding box center [1229, 334] width 10 height 145
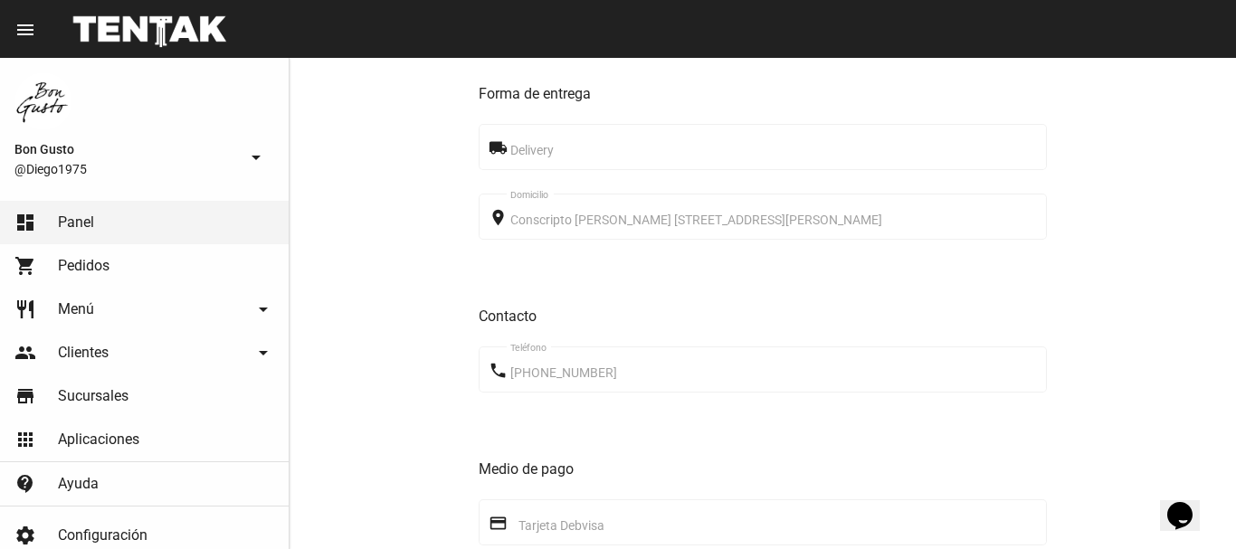
scroll to position [1174, 0]
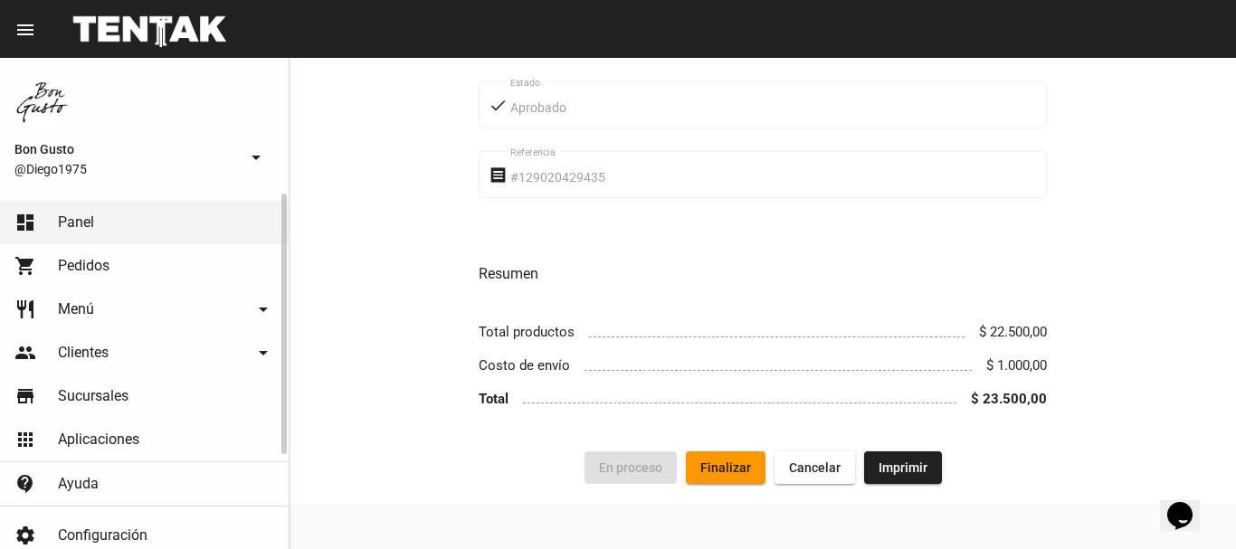
click at [229, 221] on link "dashboard Panel" at bounding box center [144, 222] width 289 height 43
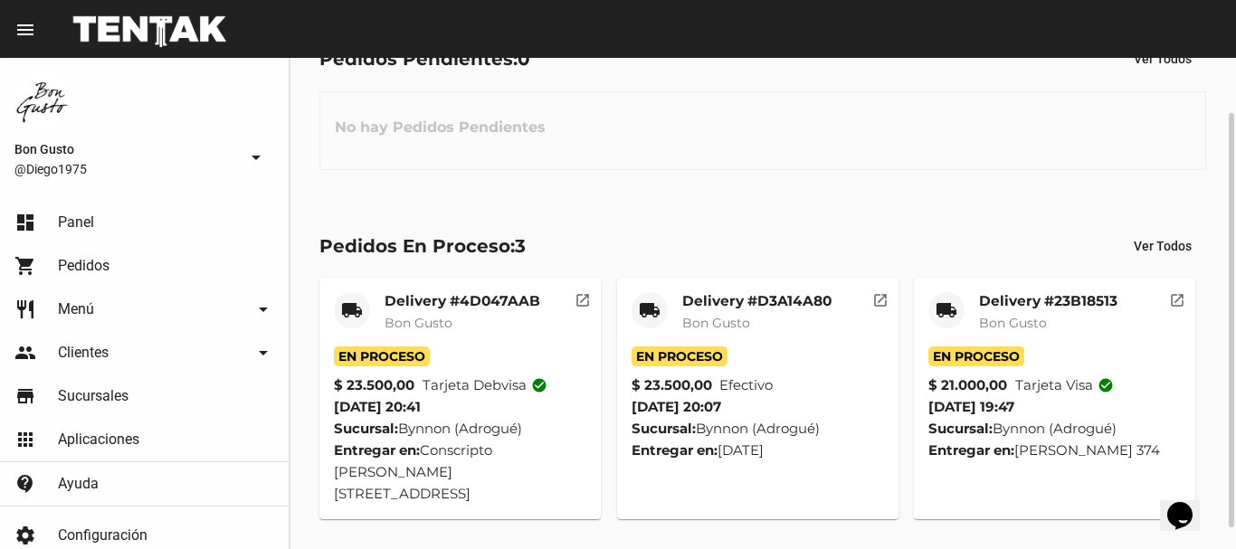
scroll to position [90, 0]
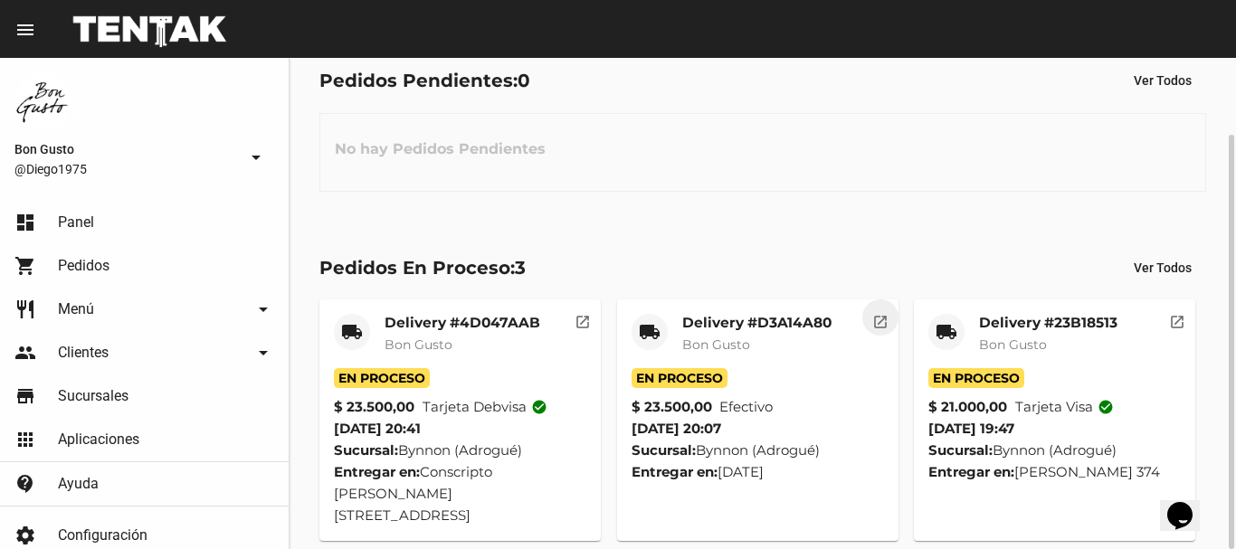
click at [890, 319] on button "open_in_new" at bounding box center [880, 318] width 36 height 36
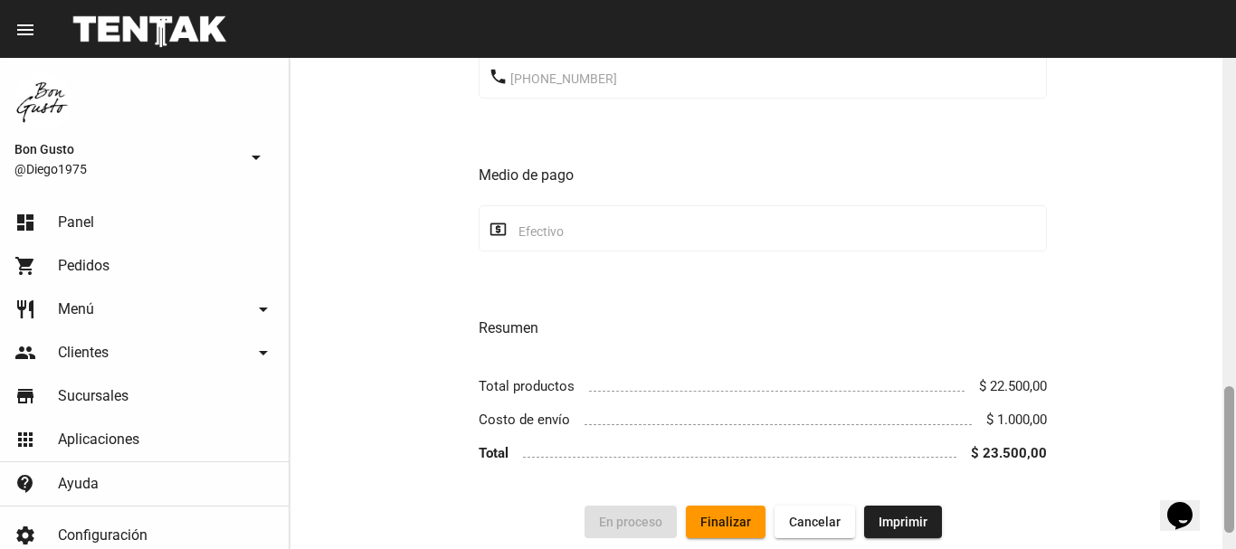
scroll to position [1152, 0]
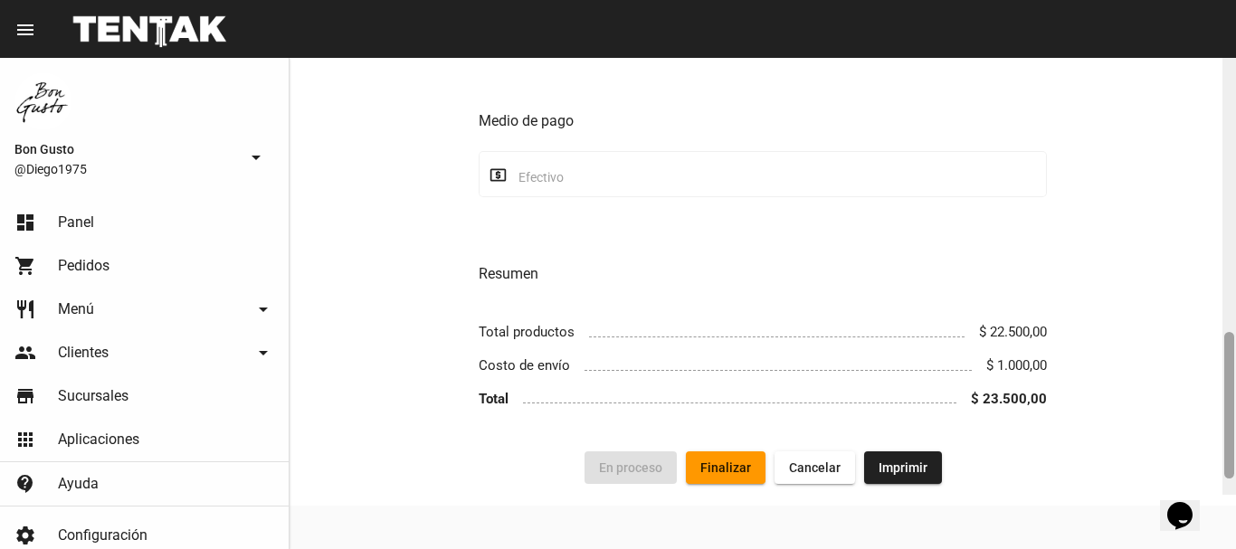
drag, startPoint x: 1233, startPoint y: 148, endPoint x: 1186, endPoint y: 546, distance: 400.8
click at [1186, 546] on div "Pedido move_to_inbox Referencia: d3a14a80 - En Proceso App: Bon Gusto Sucursal:…" at bounding box center [763, 303] width 947 height 491
click at [735, 472] on span "Finalizar" at bounding box center [725, 468] width 51 height 14
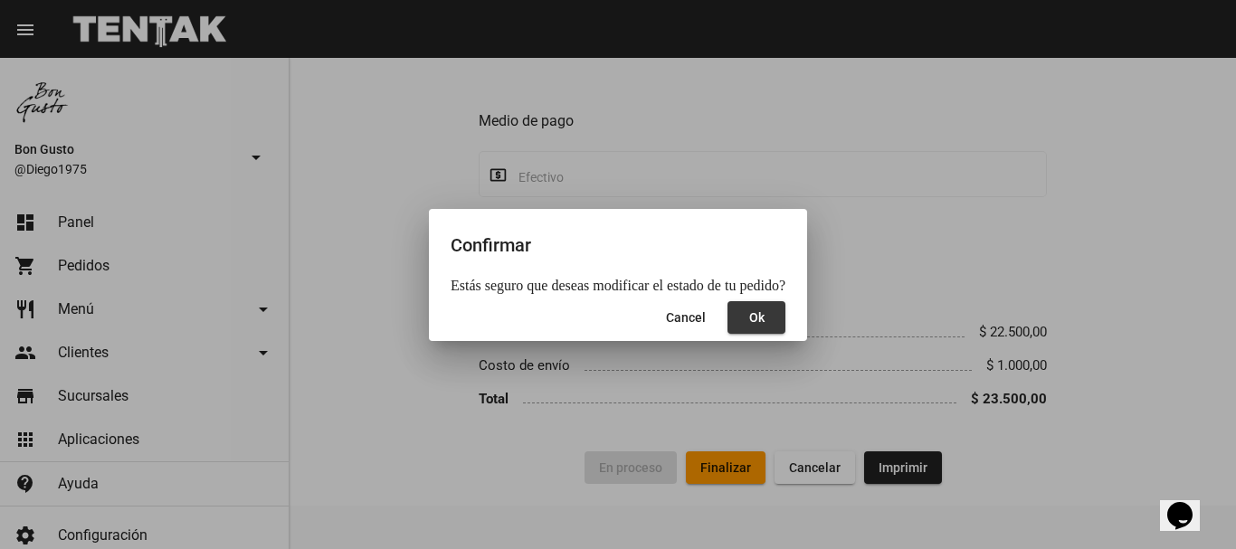
click at [749, 322] on span "Ok" at bounding box center [756, 317] width 15 height 14
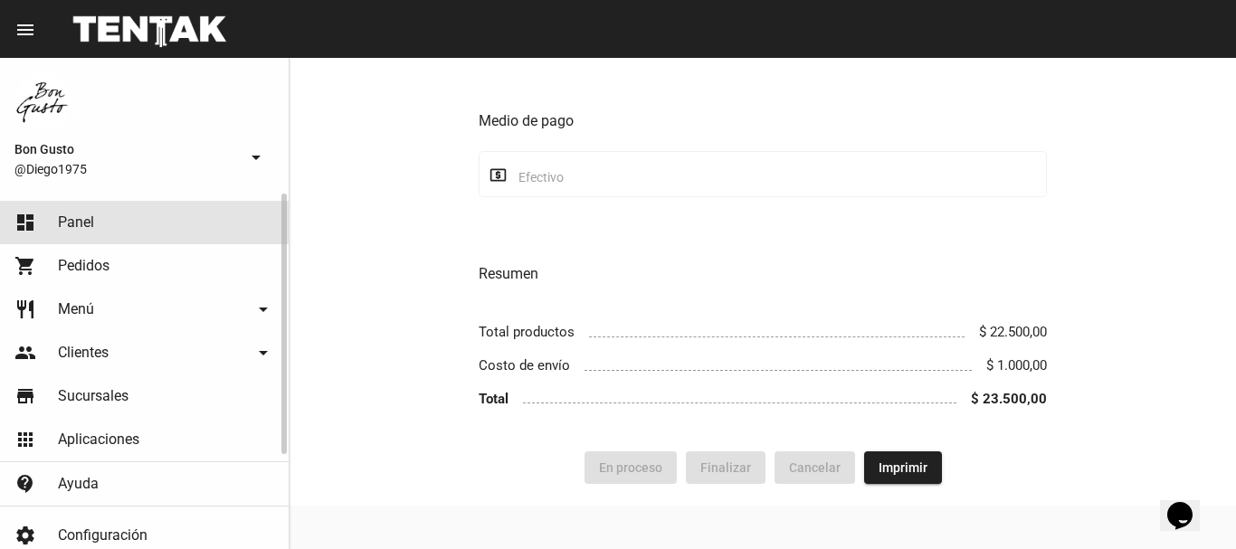
click at [98, 211] on link "dashboard Panel" at bounding box center [144, 222] width 289 height 43
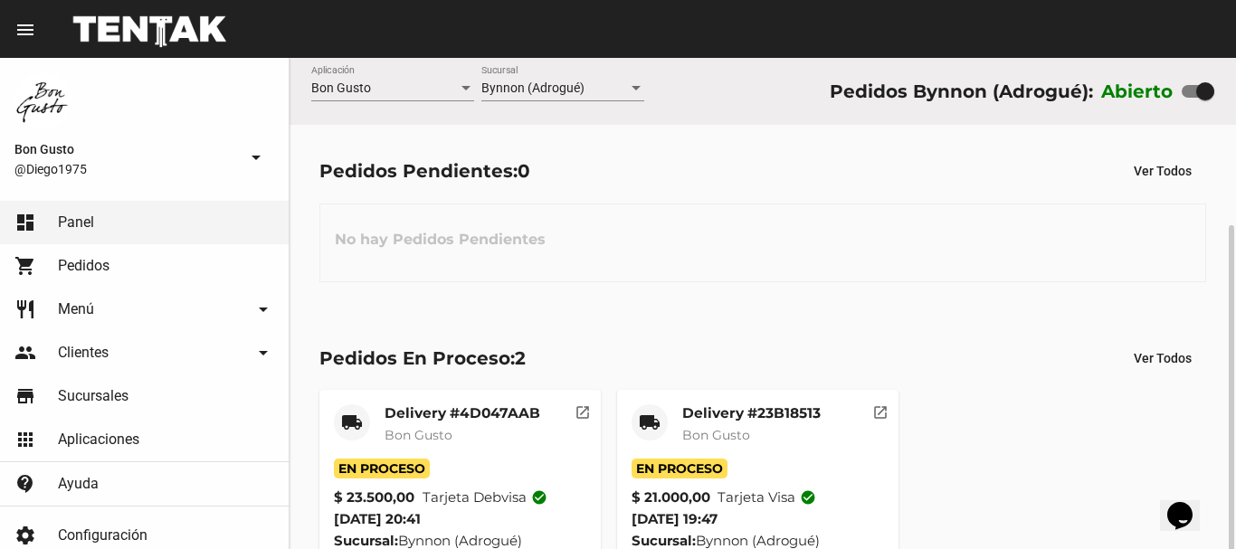
scroll to position [90, 0]
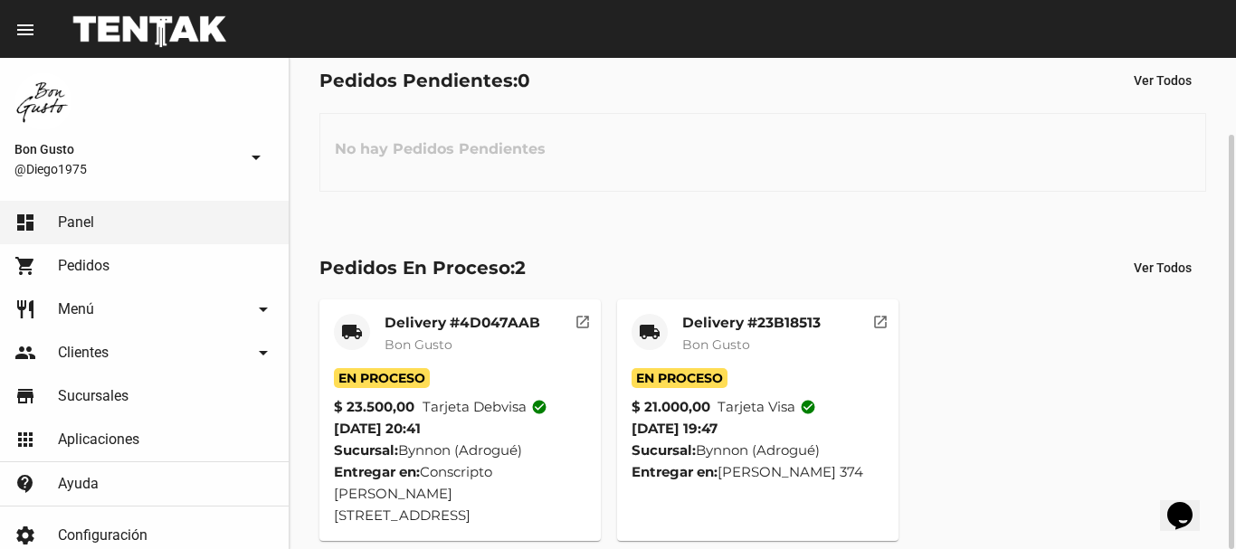
click at [879, 328] on mat-icon "open_in_new" at bounding box center [880, 319] width 16 height 16
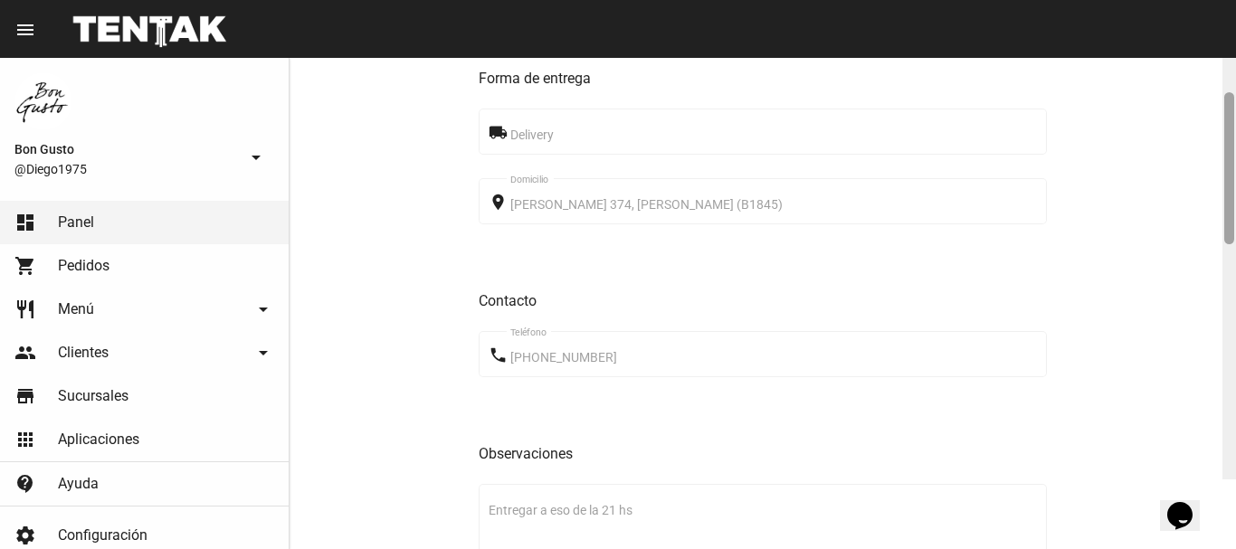
scroll to position [533, 0]
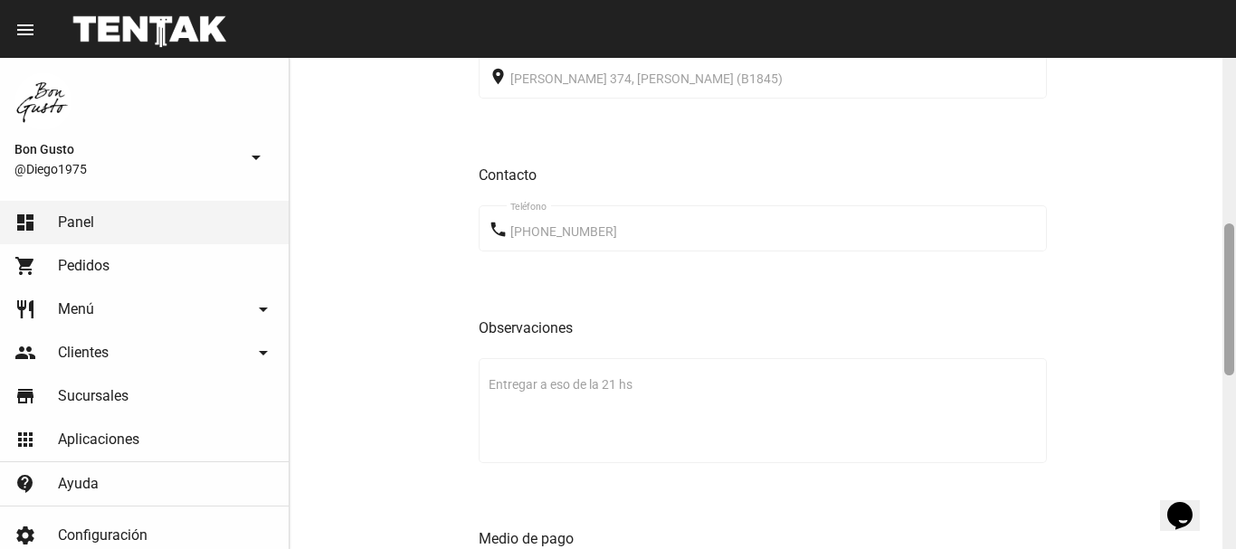
drag, startPoint x: 1230, startPoint y: 104, endPoint x: 1235, endPoint y: 268, distance: 163.9
click at [1235, 268] on div at bounding box center [1230, 303] width 14 height 491
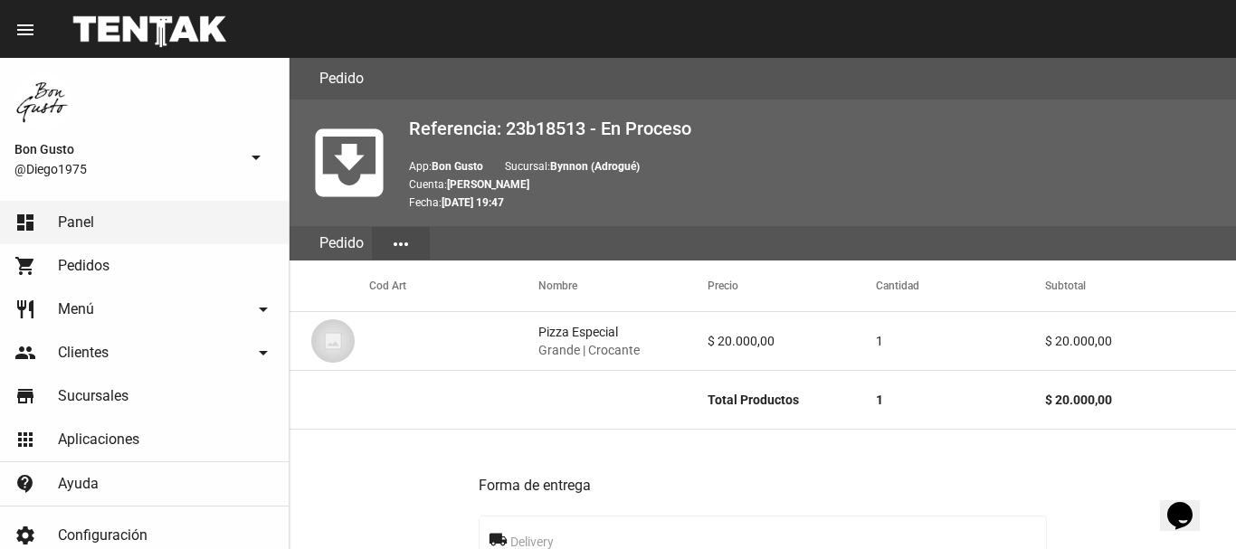
scroll to position [1091, 0]
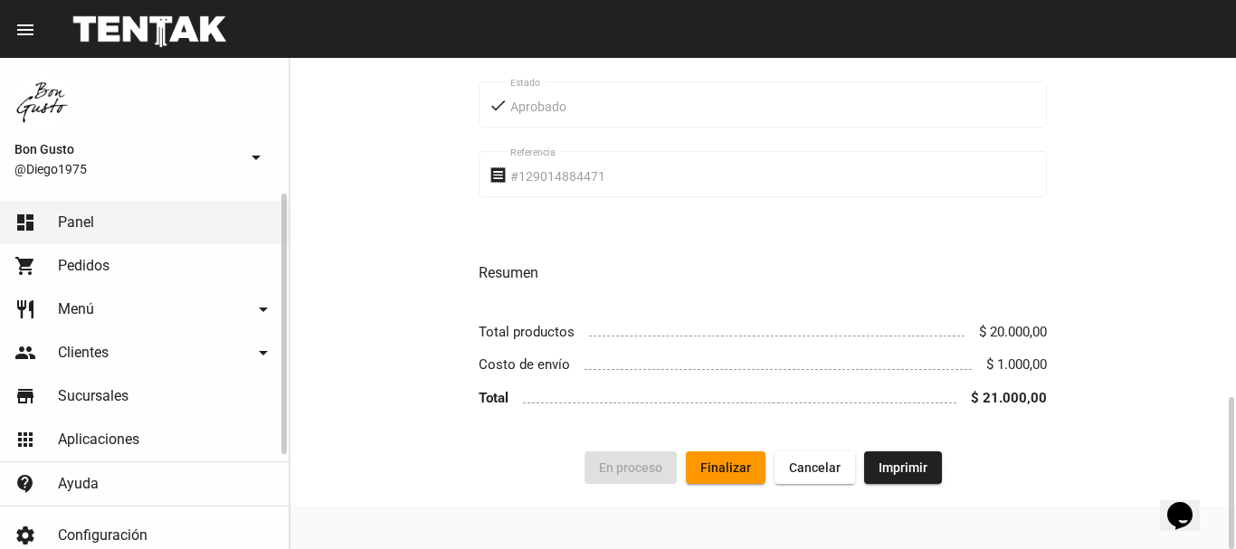
click at [232, 224] on link "dashboard Panel" at bounding box center [144, 222] width 289 height 43
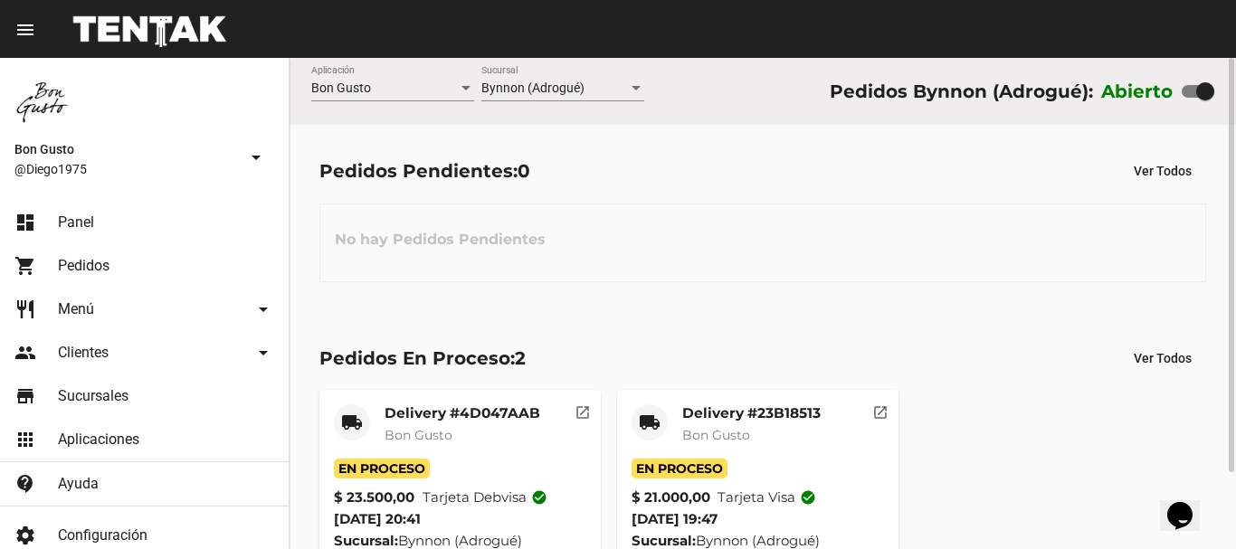
scroll to position [90, 0]
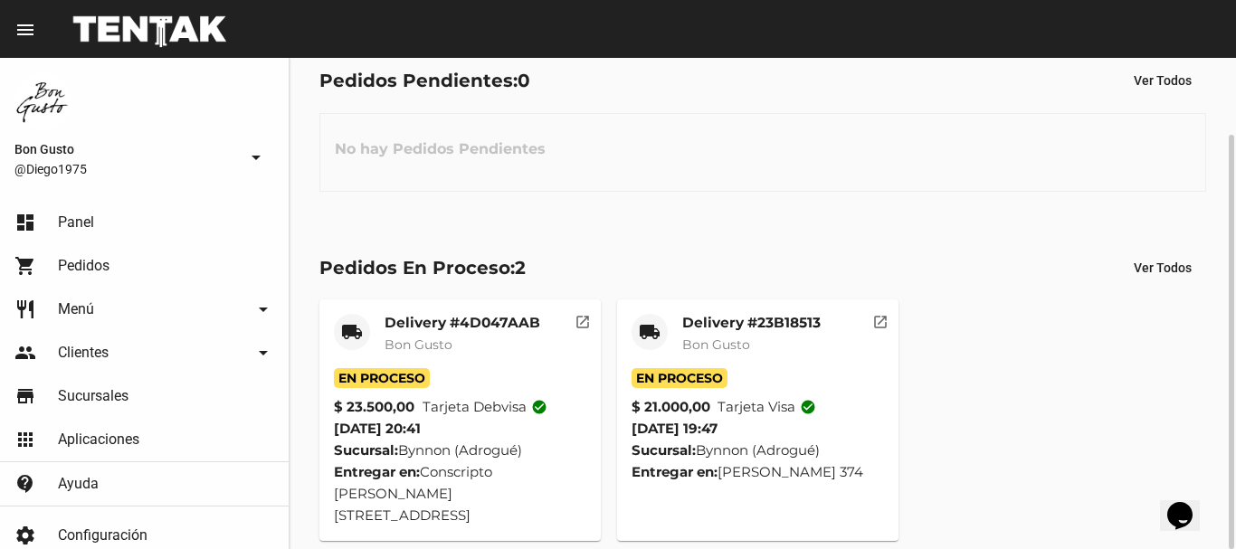
click at [578, 319] on mat-icon "open_in_new" at bounding box center [583, 319] width 16 height 16
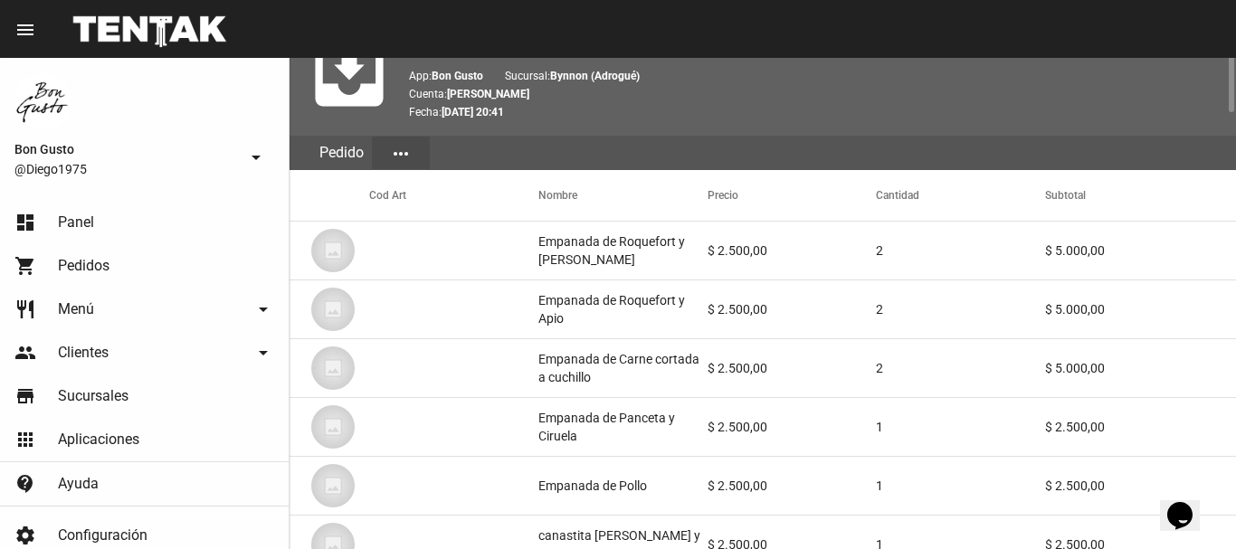
scroll to position [1174, 0]
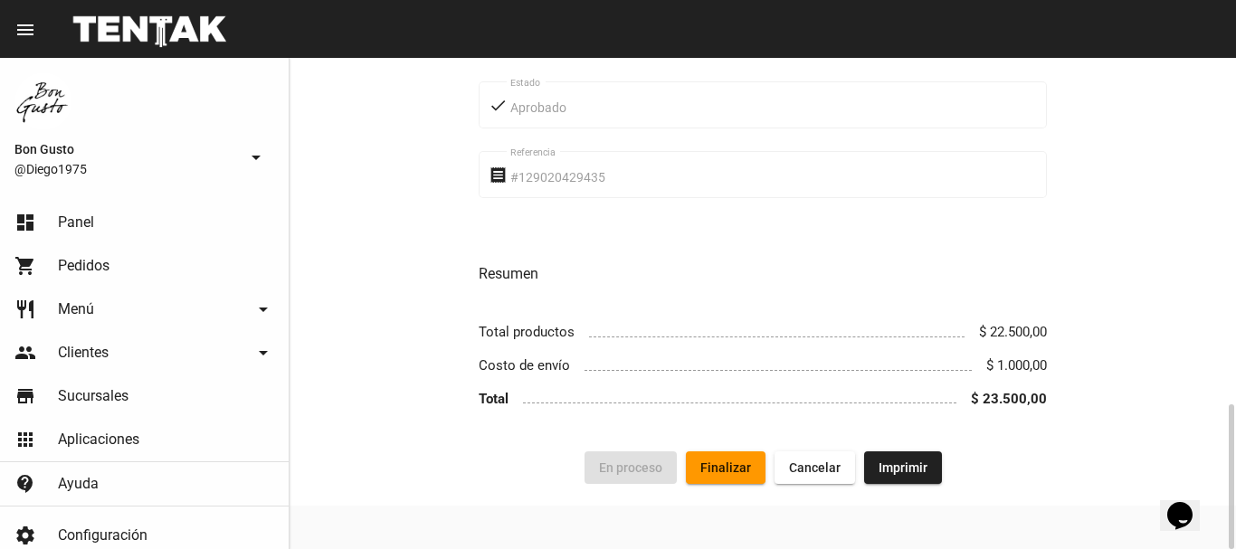
click at [727, 473] on span "Finalizar" at bounding box center [725, 468] width 51 height 14
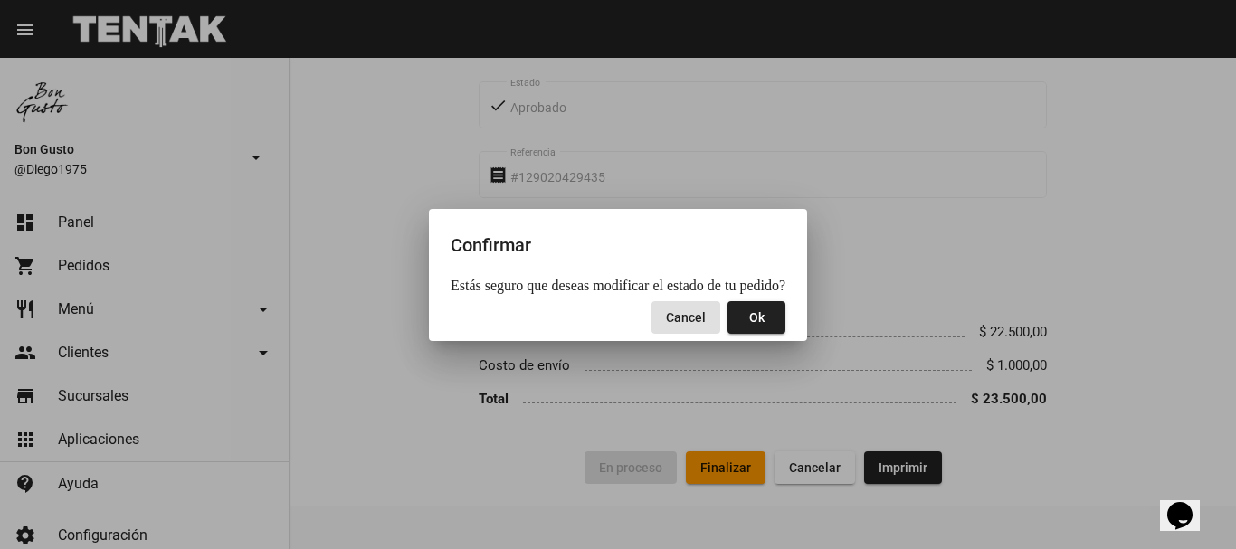
click at [765, 322] on button "Ok" at bounding box center [757, 317] width 58 height 33
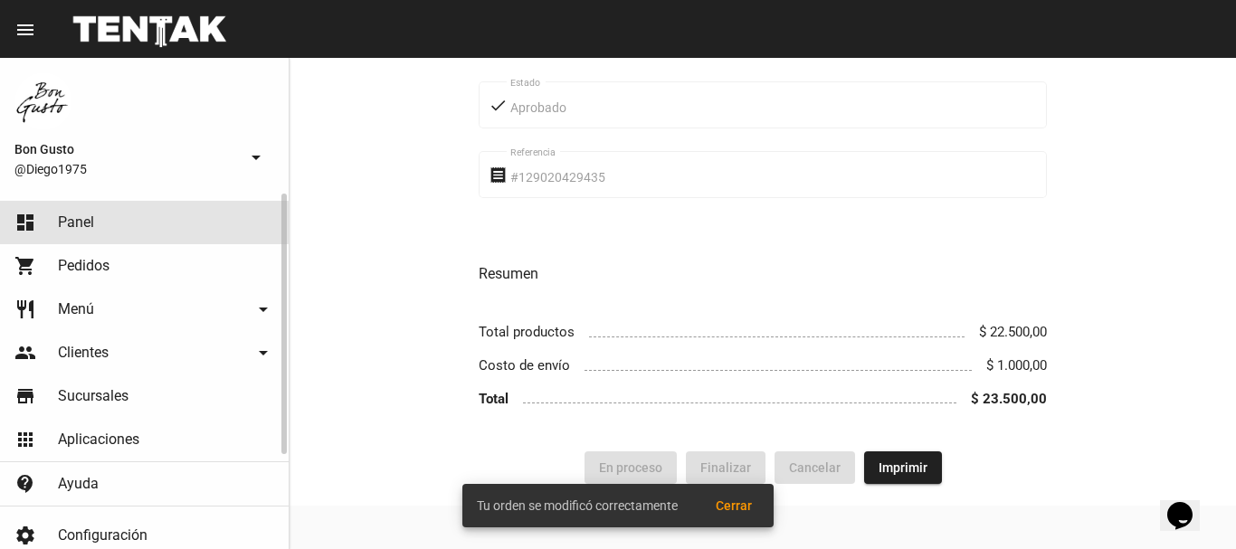
click at [102, 217] on link "dashboard Panel" at bounding box center [144, 222] width 289 height 43
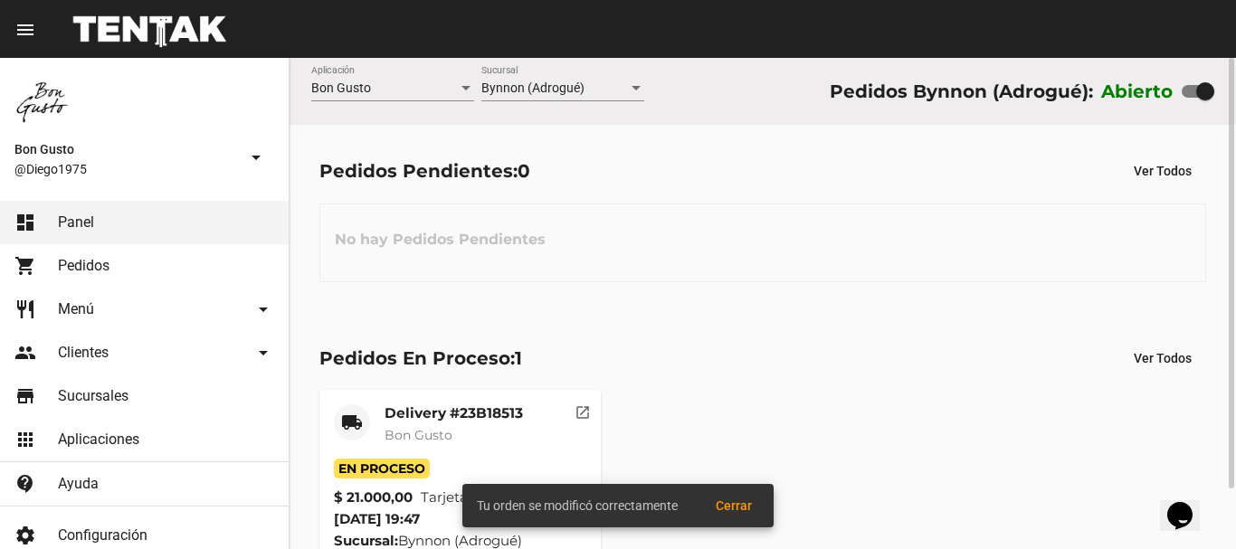
click at [585, 414] on mat-icon "open_in_new" at bounding box center [583, 410] width 16 height 16
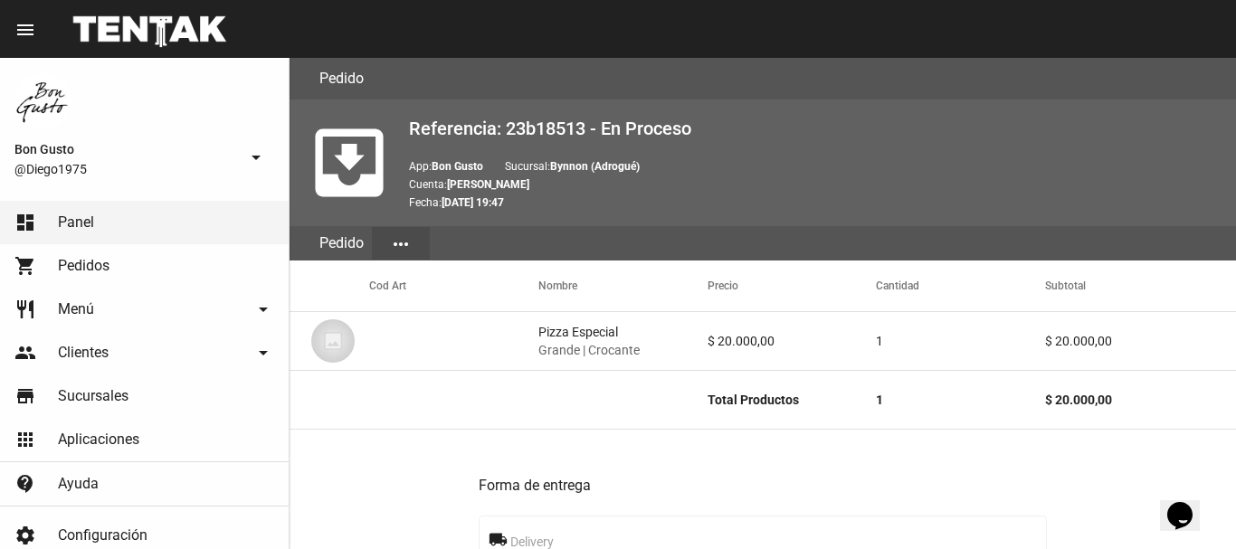
scroll to position [1091, 0]
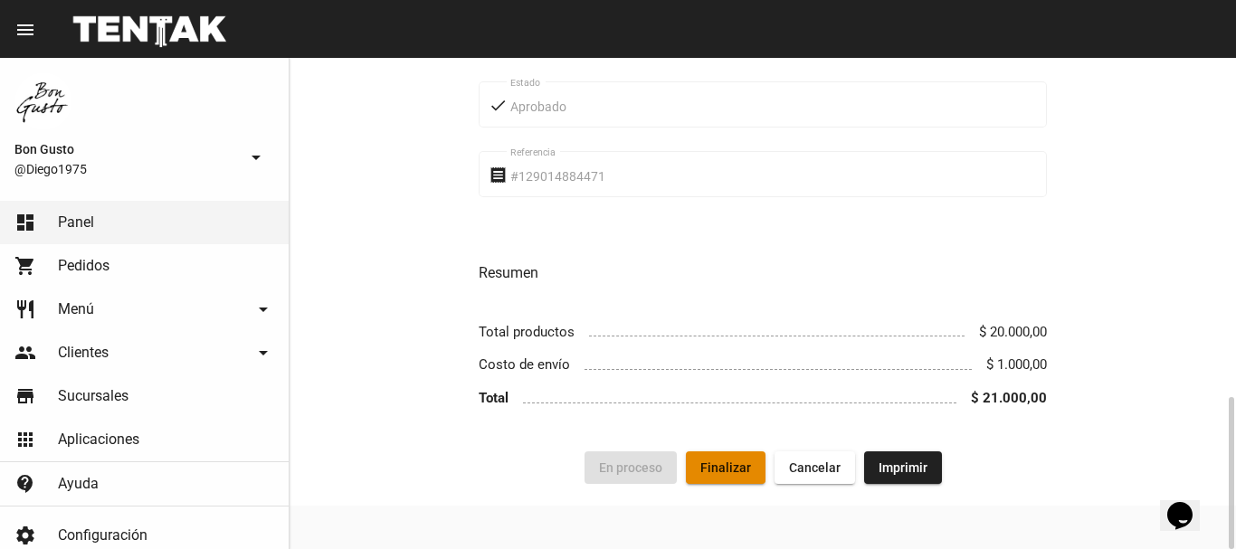
click at [729, 471] on span "Finalizar" at bounding box center [725, 468] width 51 height 14
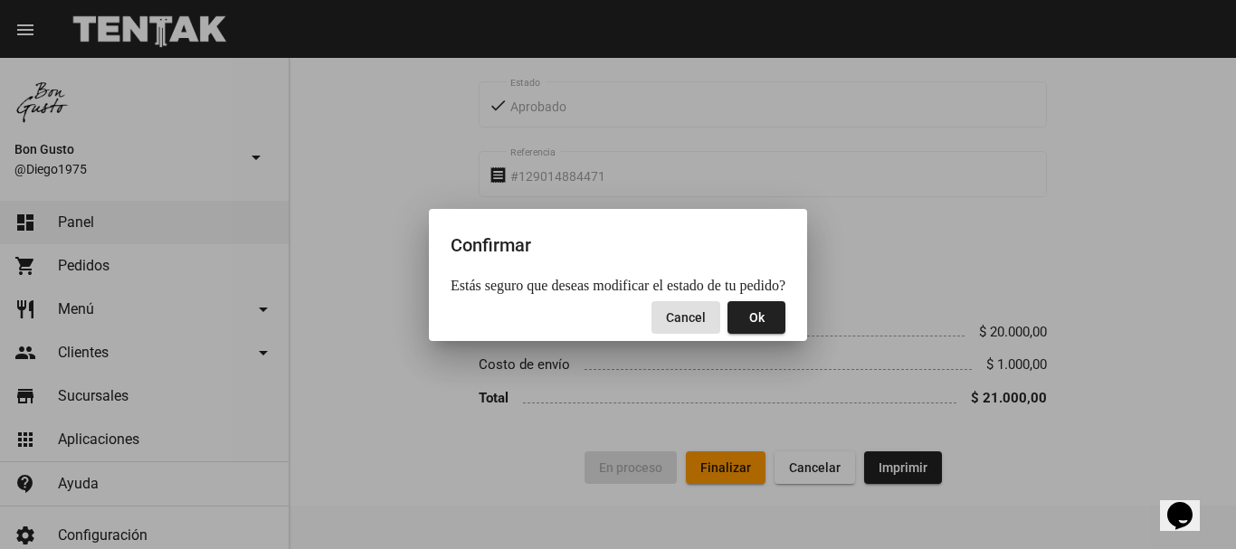
click at [756, 321] on span "Ok" at bounding box center [756, 317] width 15 height 14
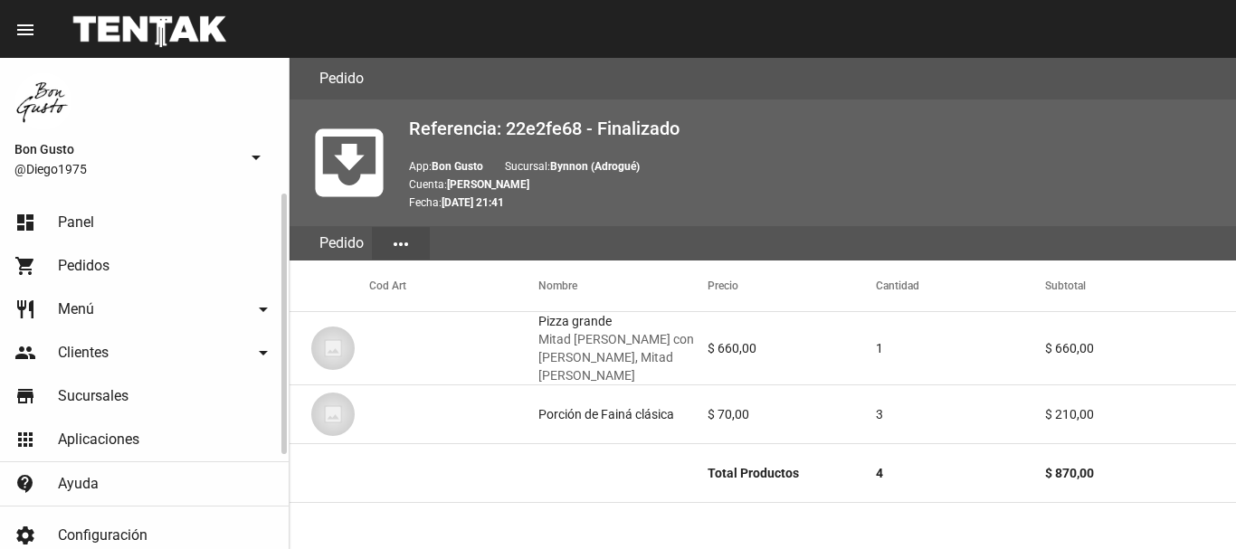
click at [108, 222] on link "dashboard Panel" at bounding box center [144, 222] width 289 height 43
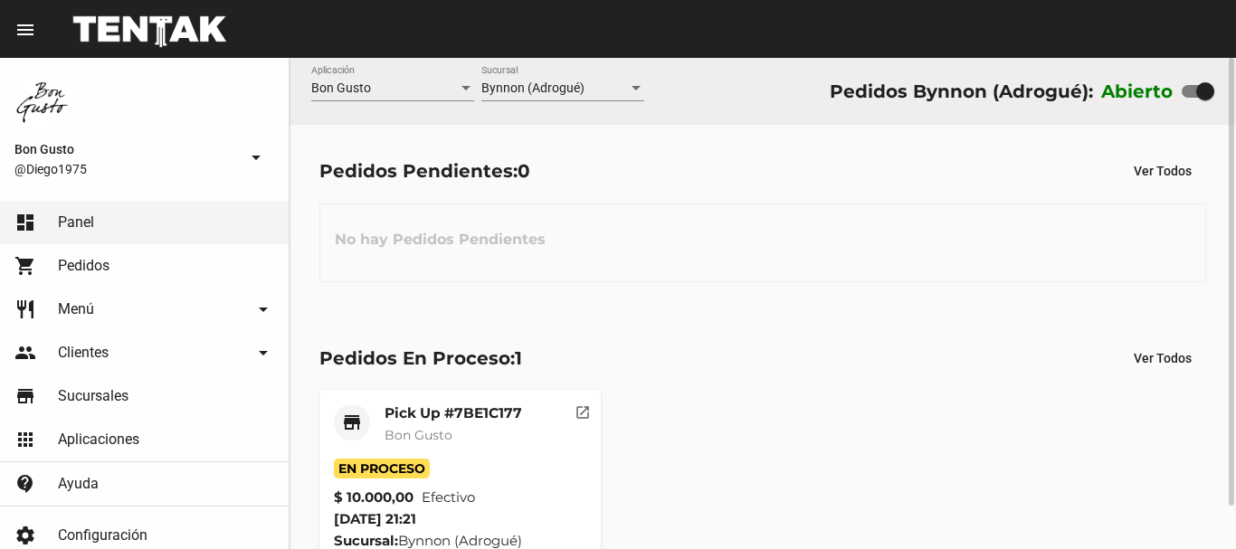
scroll to position [47, 0]
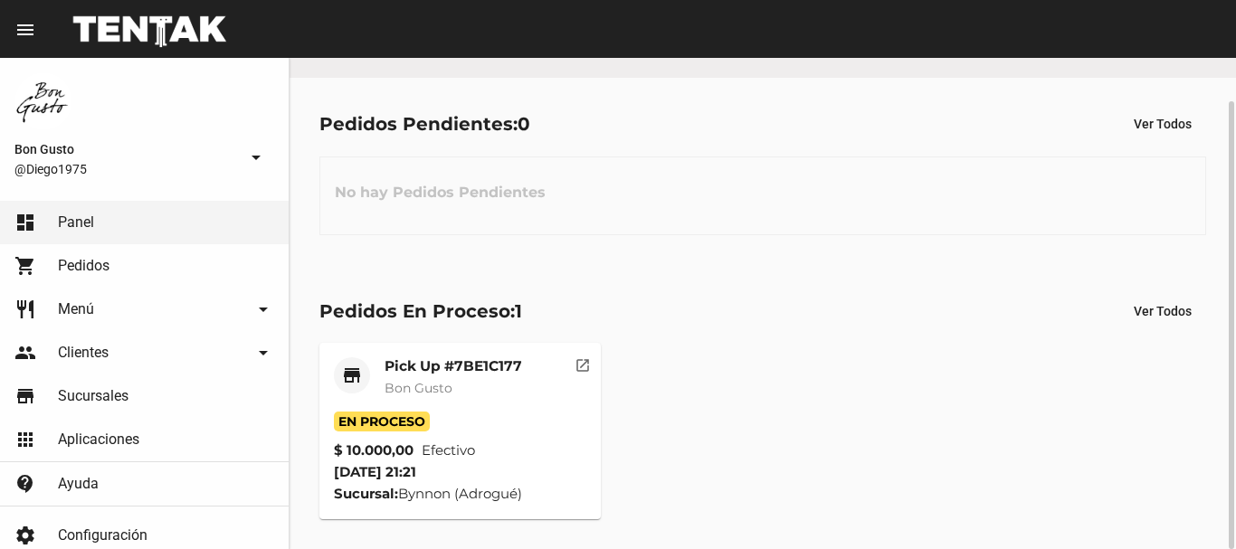
click at [589, 363] on mat-icon "open_in_new" at bounding box center [583, 363] width 16 height 16
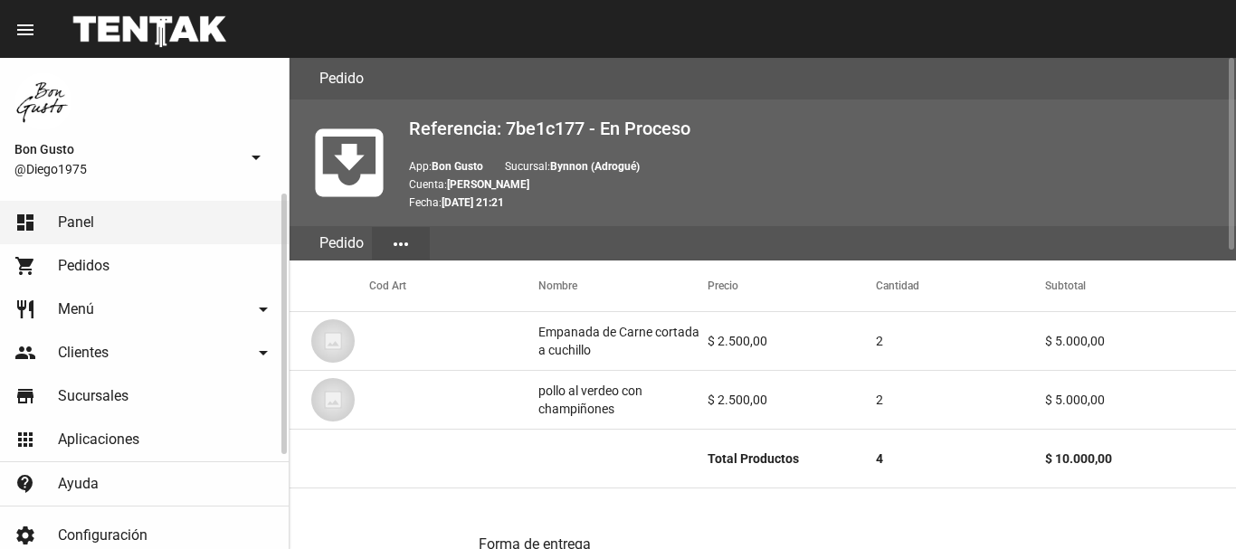
click at [136, 213] on link "dashboard Panel" at bounding box center [144, 222] width 289 height 43
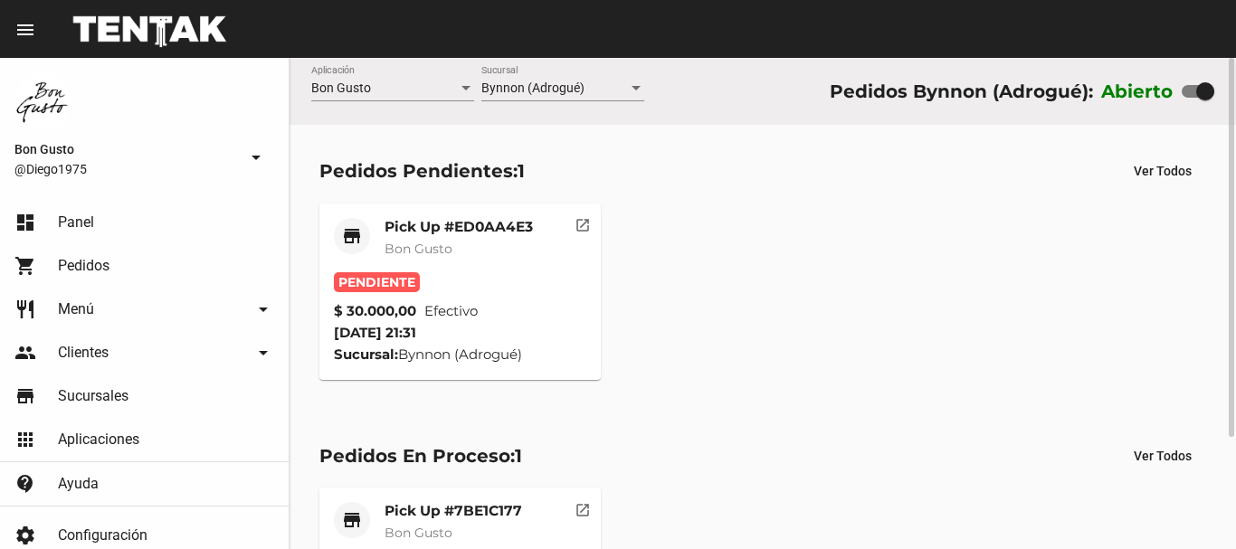
click at [589, 224] on mat-icon "open_in_new" at bounding box center [583, 222] width 16 height 16
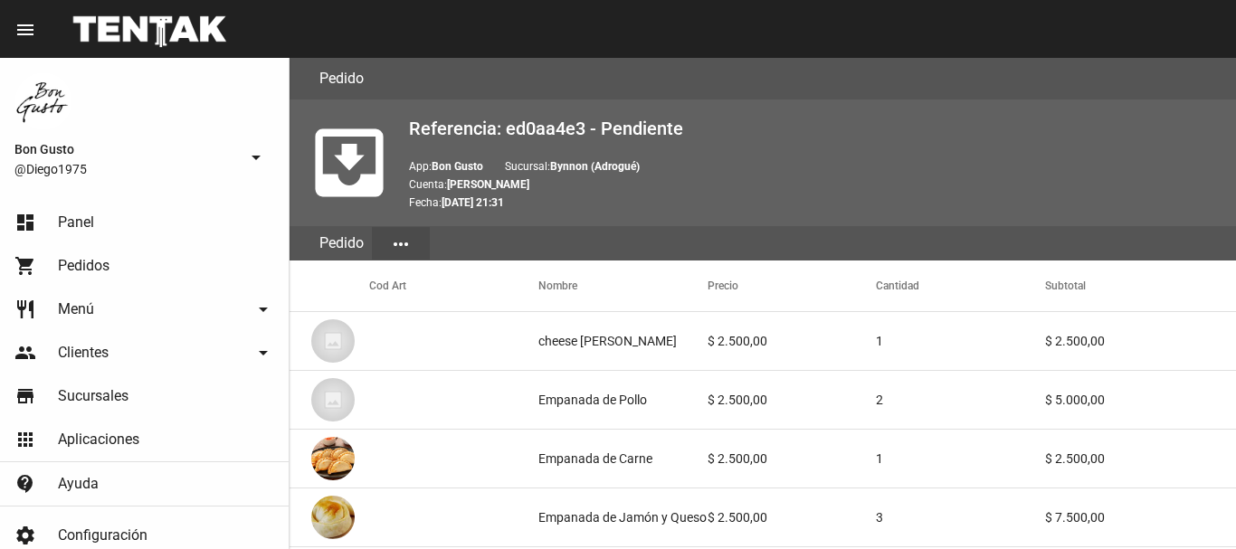
scroll to position [1071, 0]
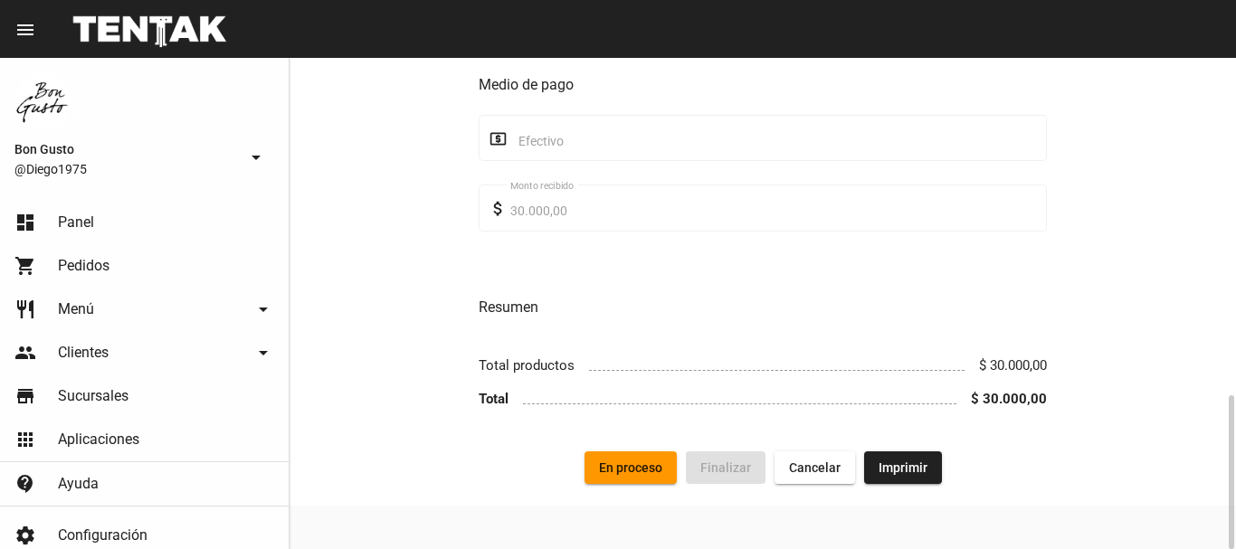
click at [608, 465] on span "En proceso" at bounding box center [630, 468] width 63 height 14
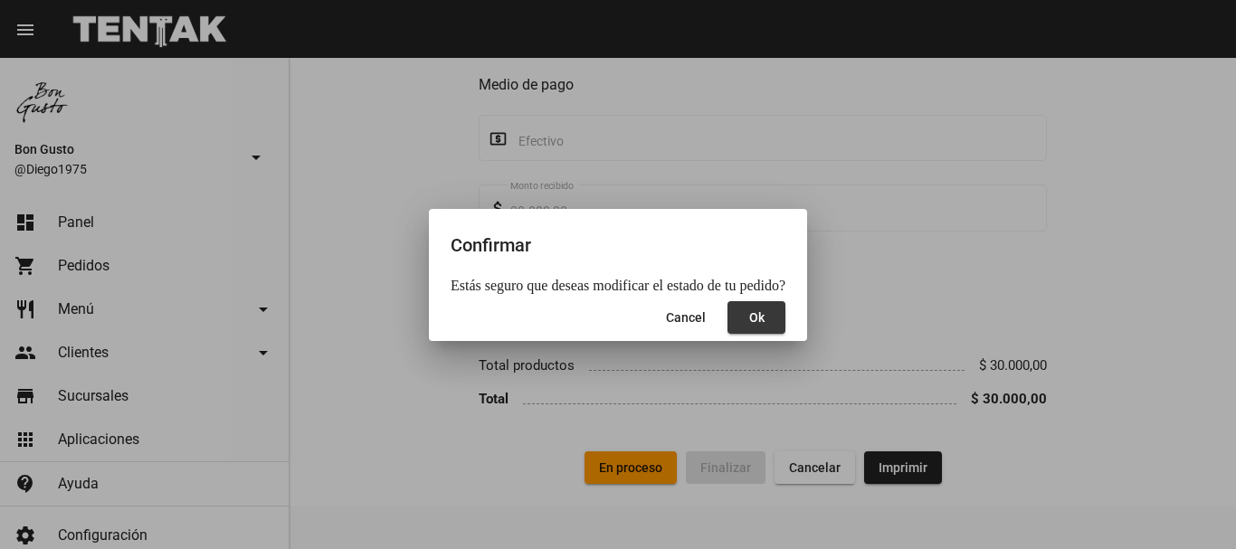
click at [749, 315] on span "Ok" at bounding box center [756, 317] width 15 height 14
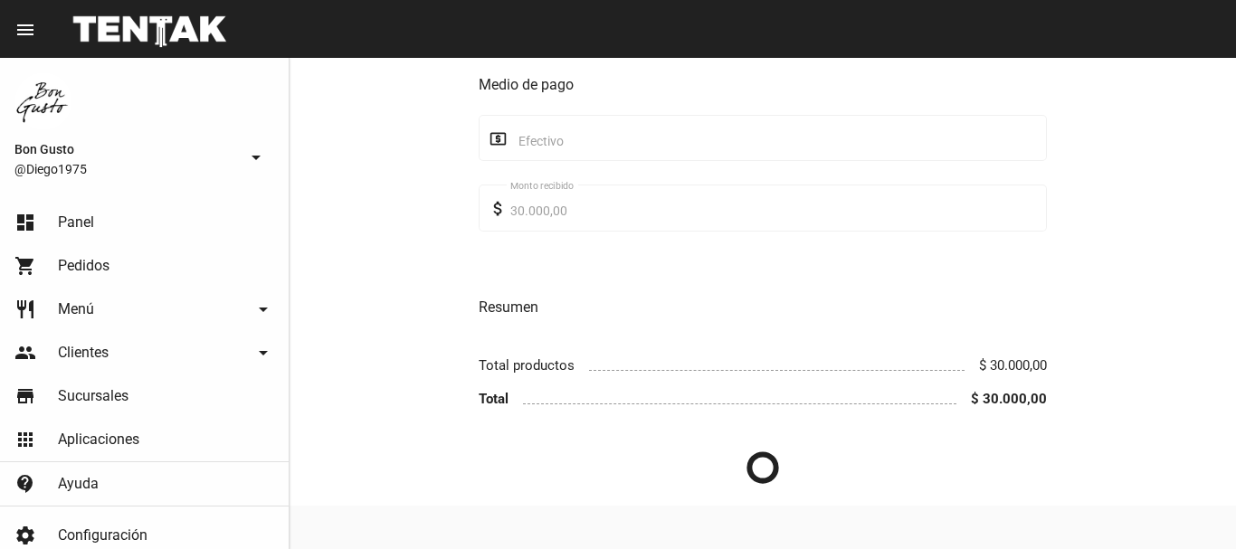
scroll to position [0, 0]
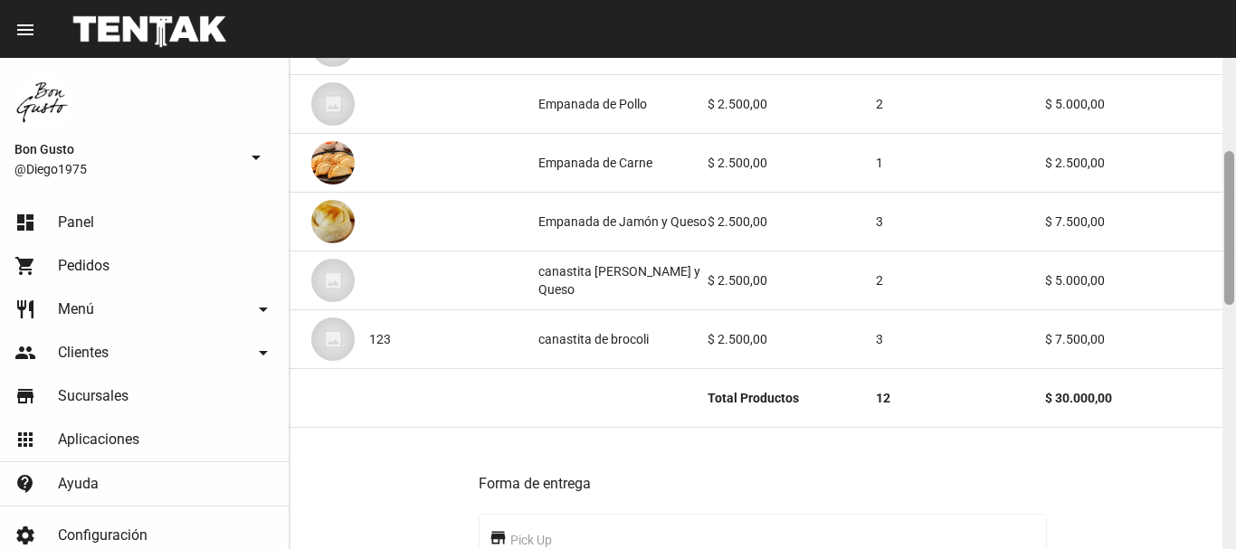
drag, startPoint x: 1230, startPoint y: 115, endPoint x: 1226, endPoint y: 210, distance: 95.1
click at [1234, 211] on div at bounding box center [1230, 303] width 14 height 491
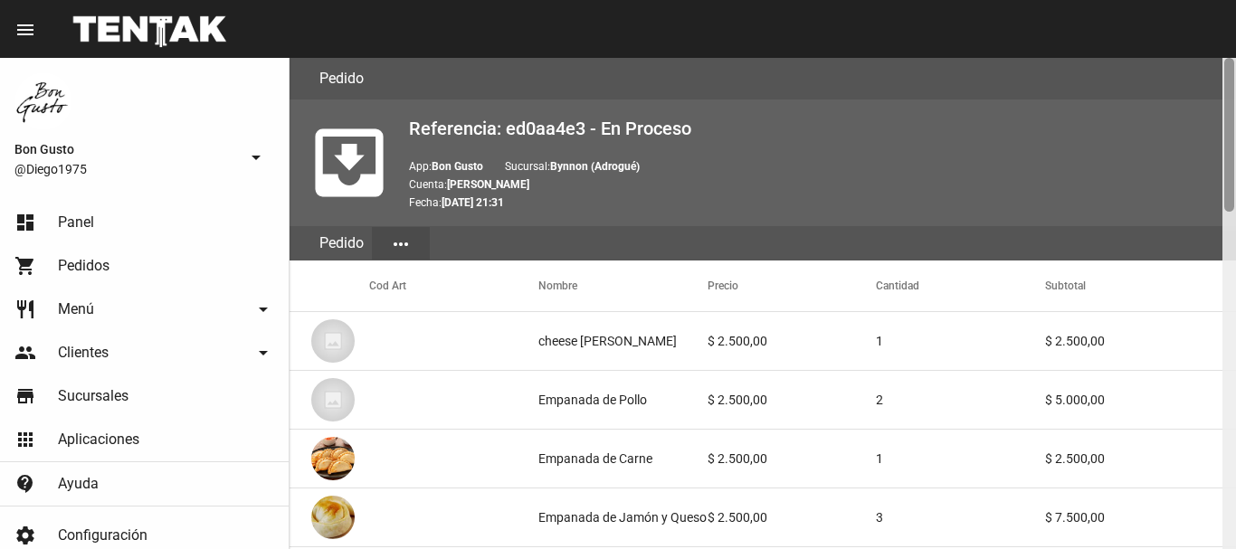
drag, startPoint x: 1231, startPoint y: 205, endPoint x: 1235, endPoint y: -32, distance: 236.2
click at [1235, 0] on html "menu Pedido Pedido more_vert Bon Gusto @Diego1975 arrow_drop_down dashboard Pan…" at bounding box center [618, 274] width 1236 height 549
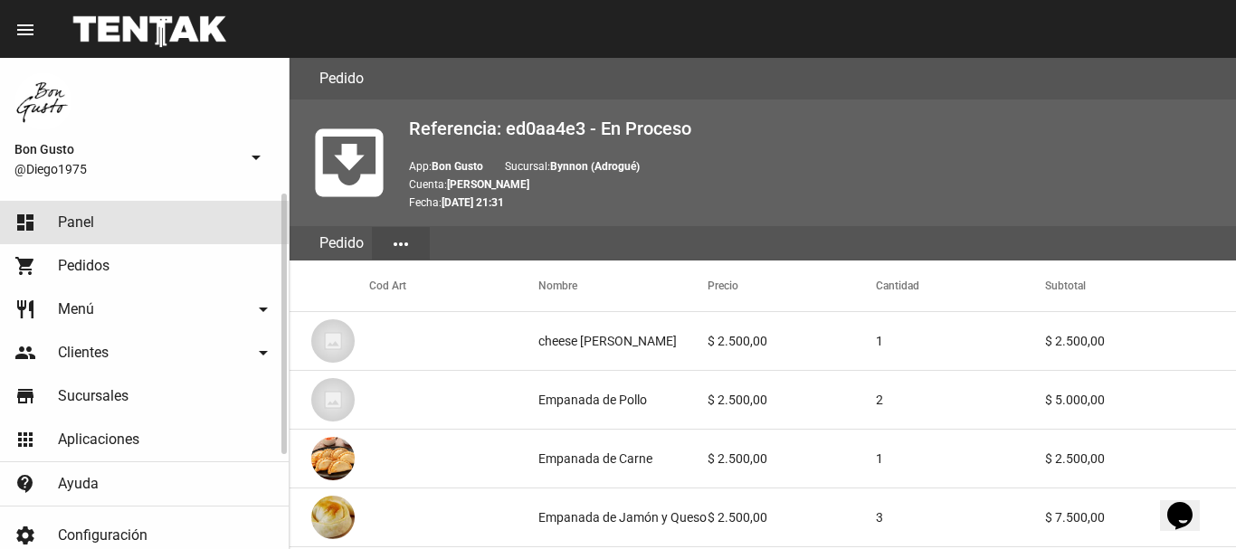
click at [138, 231] on link "dashboard Panel" at bounding box center [144, 222] width 289 height 43
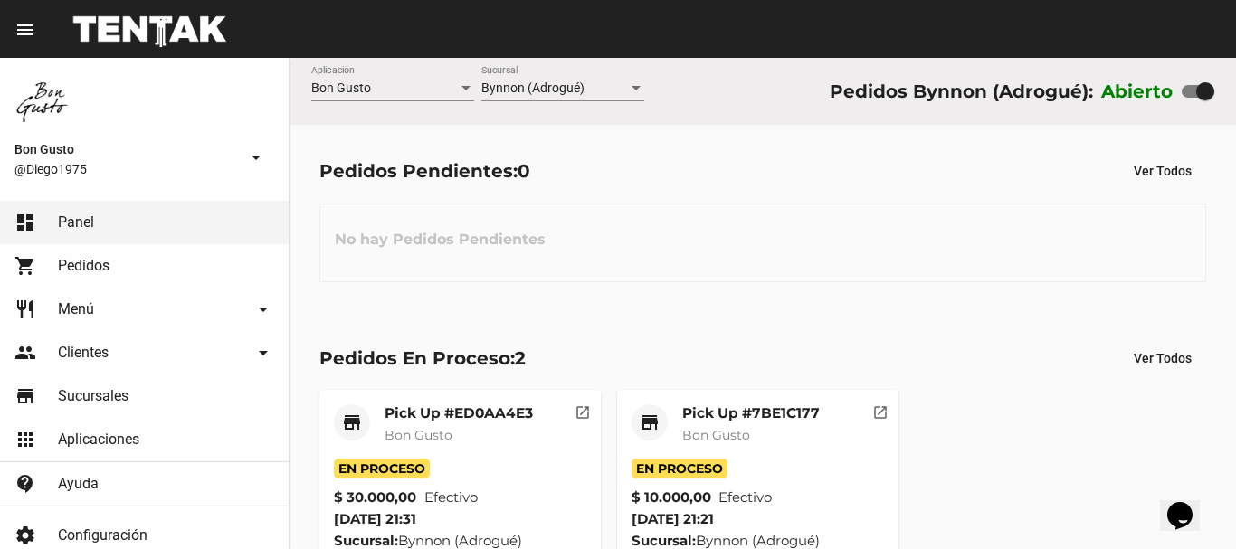
scroll to position [47, 0]
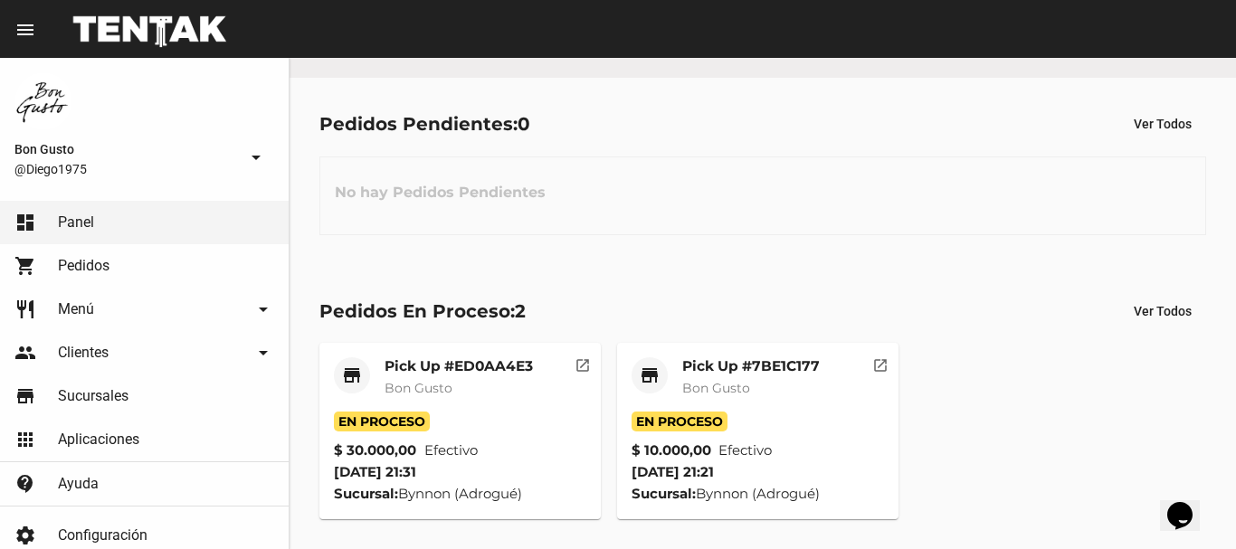
drag, startPoint x: 723, startPoint y: 216, endPoint x: 713, endPoint y: 210, distance: 11.8
click at [722, 216] on div "No hay Pedidos Pendientes" at bounding box center [762, 196] width 887 height 79
click at [879, 361] on mat-icon "open_in_new" at bounding box center [880, 363] width 16 height 16
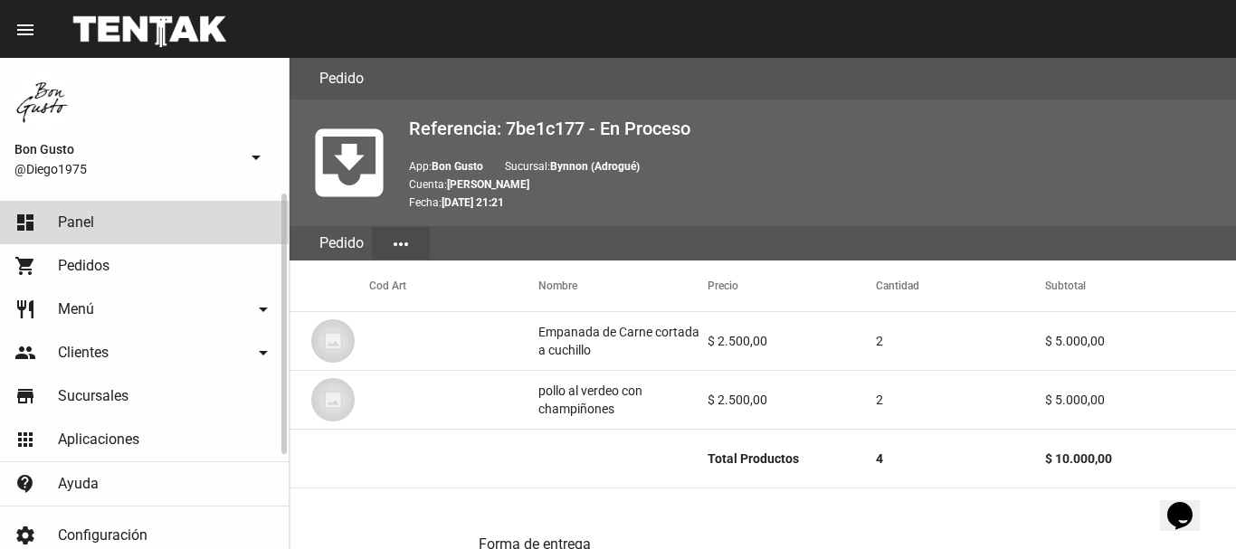
click at [176, 227] on link "dashboard Panel" at bounding box center [144, 222] width 289 height 43
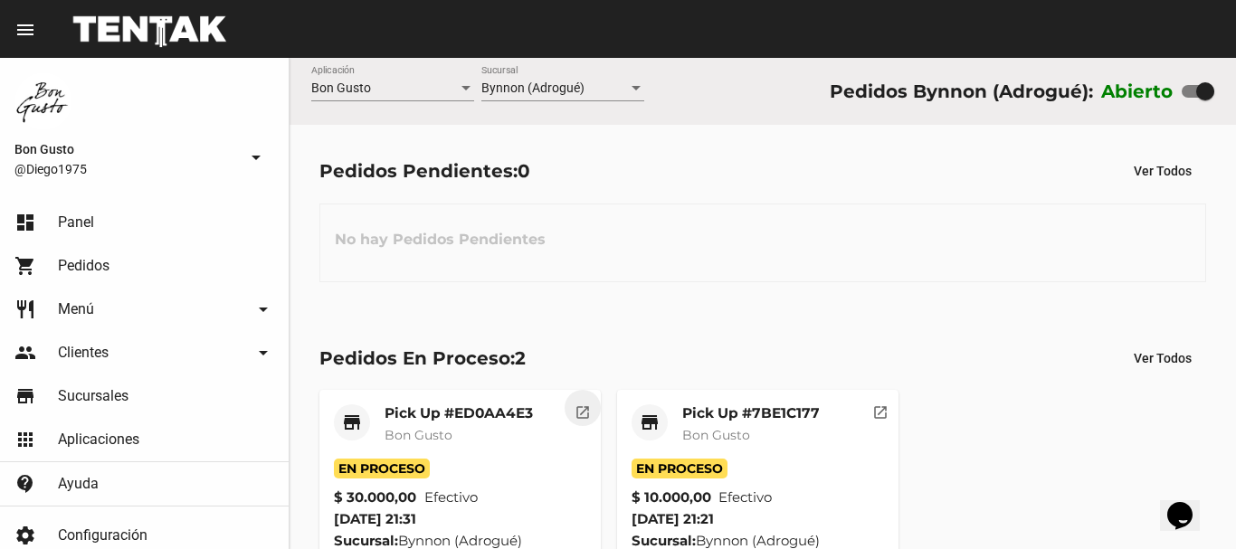
click at [593, 408] on button "open_in_new" at bounding box center [583, 408] width 36 height 36
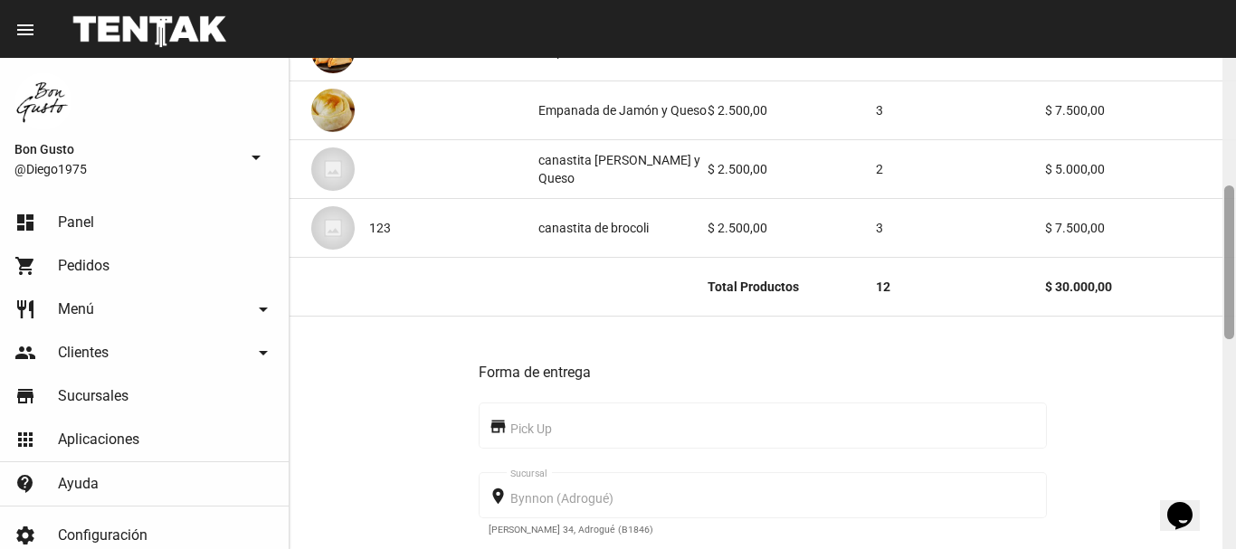
scroll to position [439, 0]
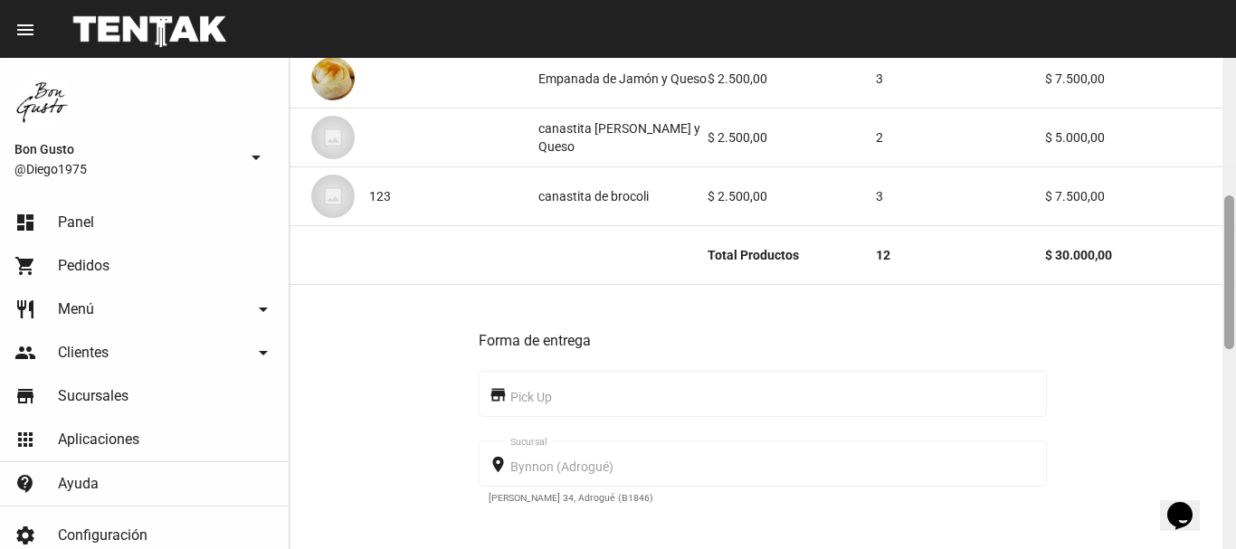
drag, startPoint x: 1231, startPoint y: 180, endPoint x: 1235, endPoint y: 292, distance: 112.3
click at [1235, 292] on div at bounding box center [1230, 303] width 14 height 491
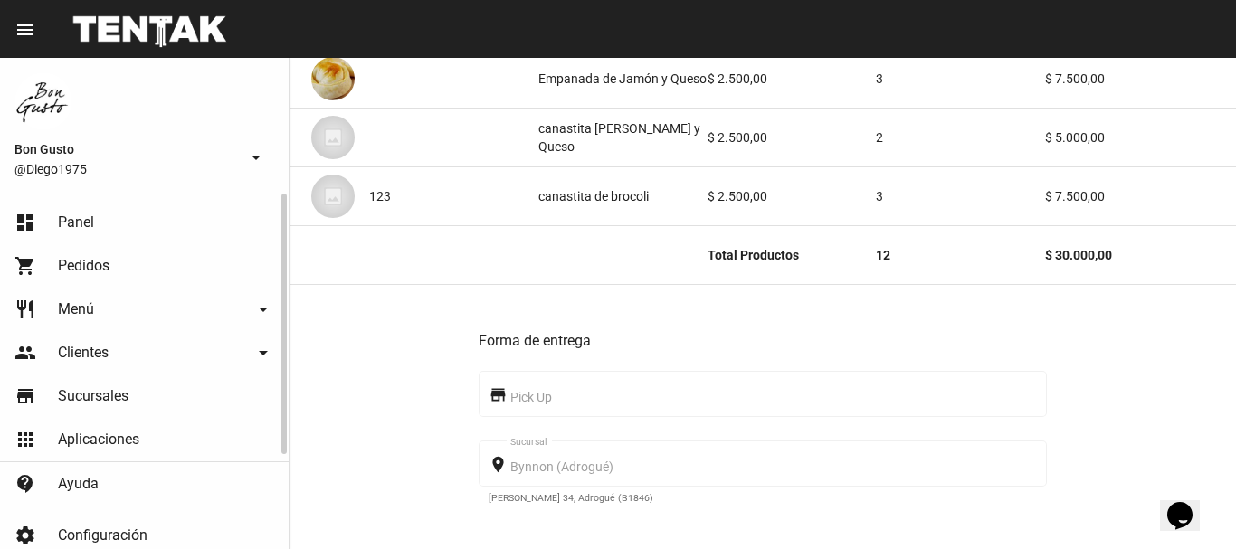
click at [55, 214] on link "dashboard Panel" at bounding box center [144, 222] width 289 height 43
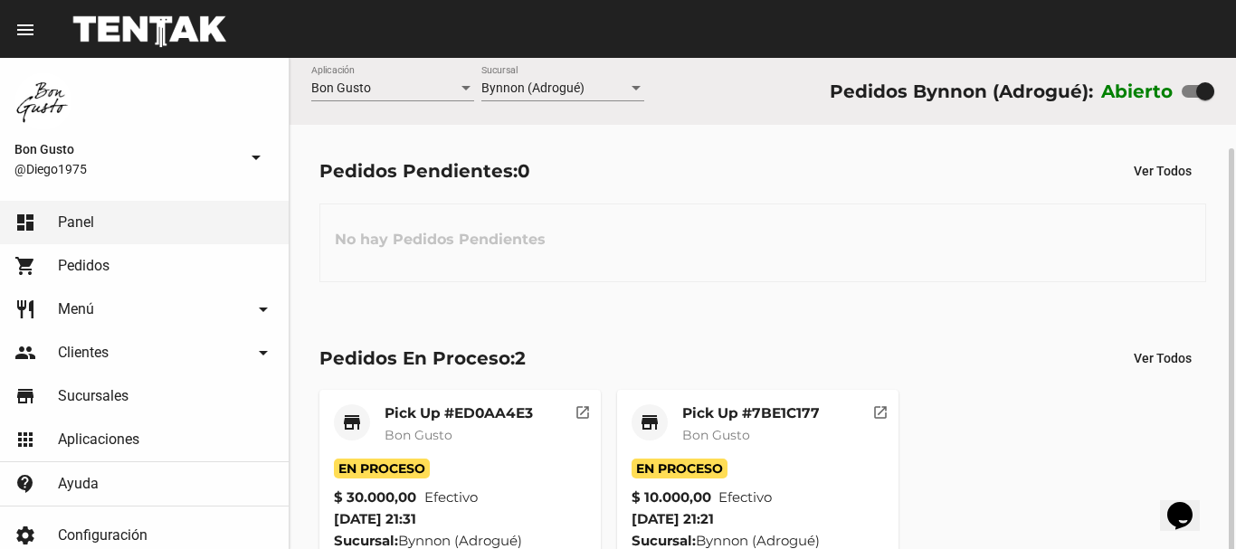
scroll to position [47, 0]
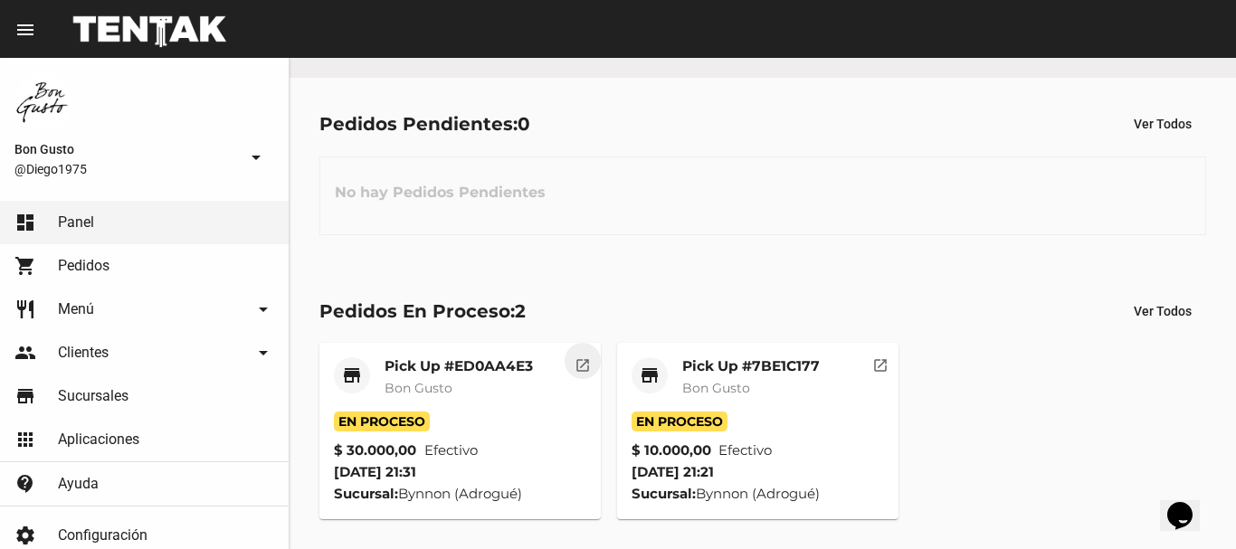
click at [576, 365] on mat-icon "open_in_new" at bounding box center [583, 363] width 16 height 16
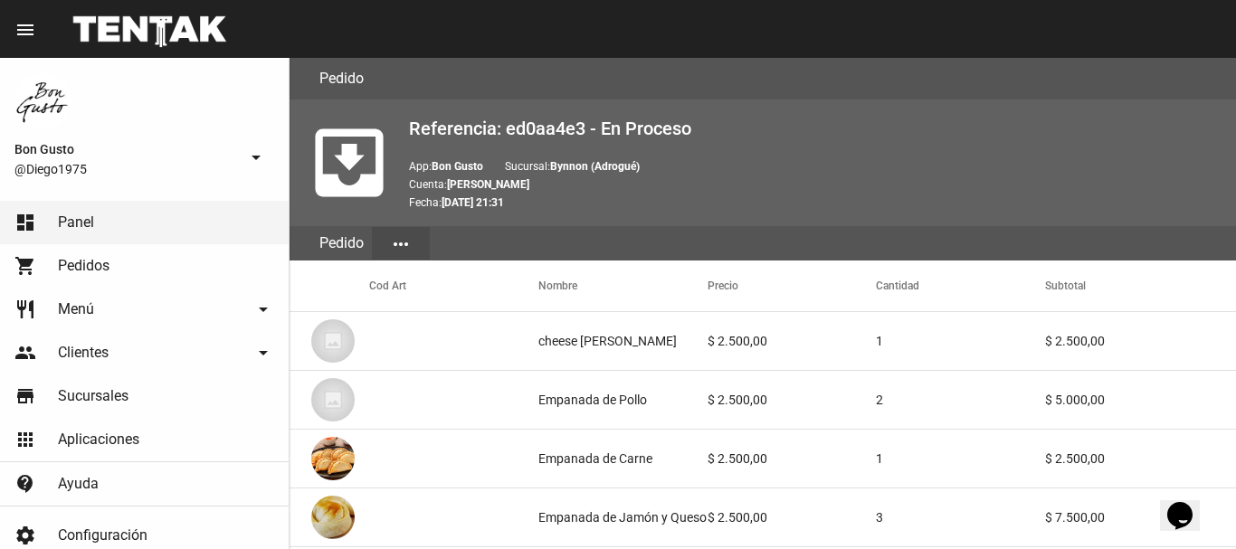
scroll to position [1071, 0]
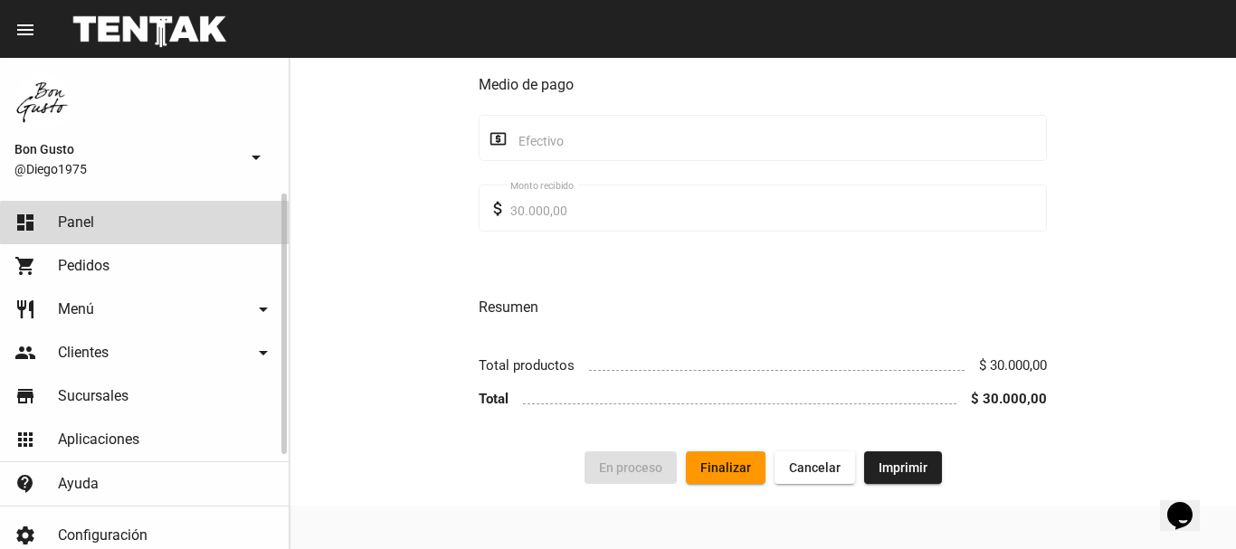
click at [173, 223] on link "dashboard Panel" at bounding box center [144, 222] width 289 height 43
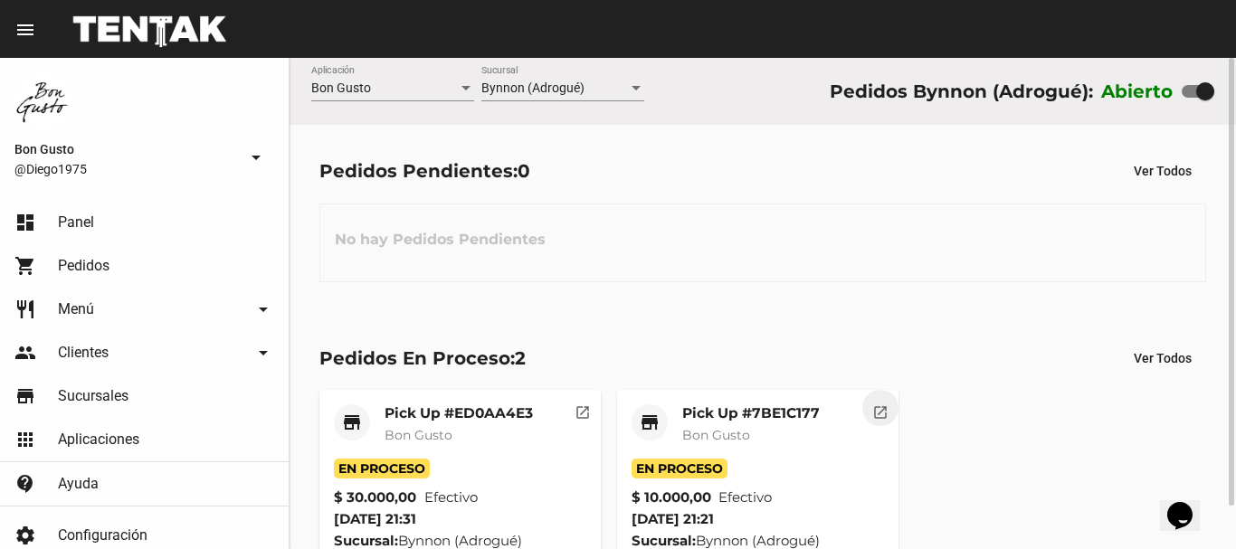
click at [884, 418] on mat-icon "open_in_new" at bounding box center [880, 410] width 16 height 16
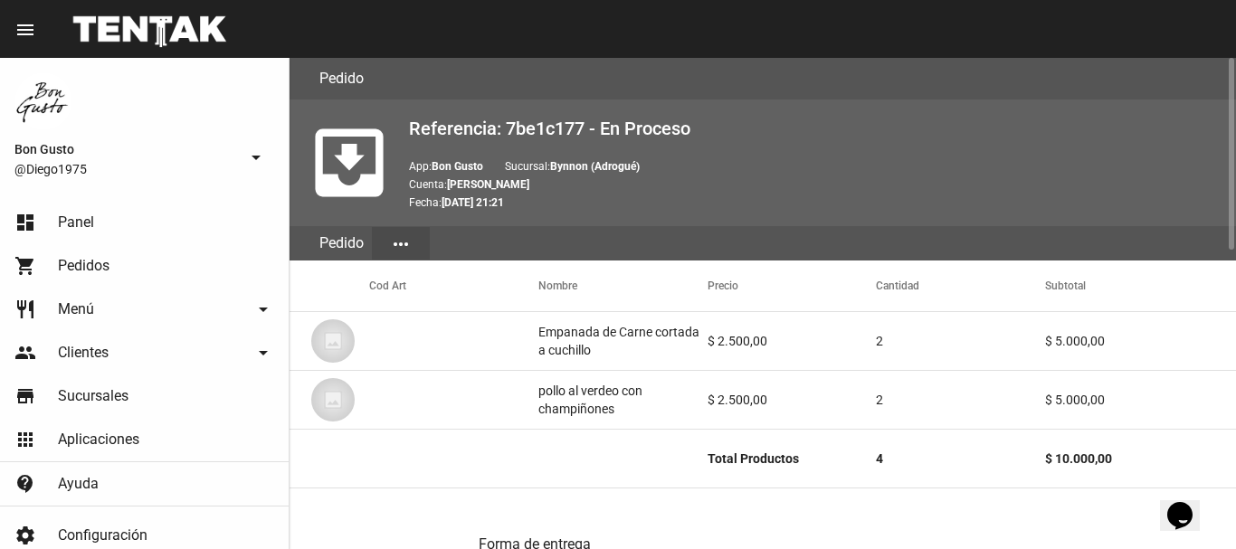
scroll to position [766, 0]
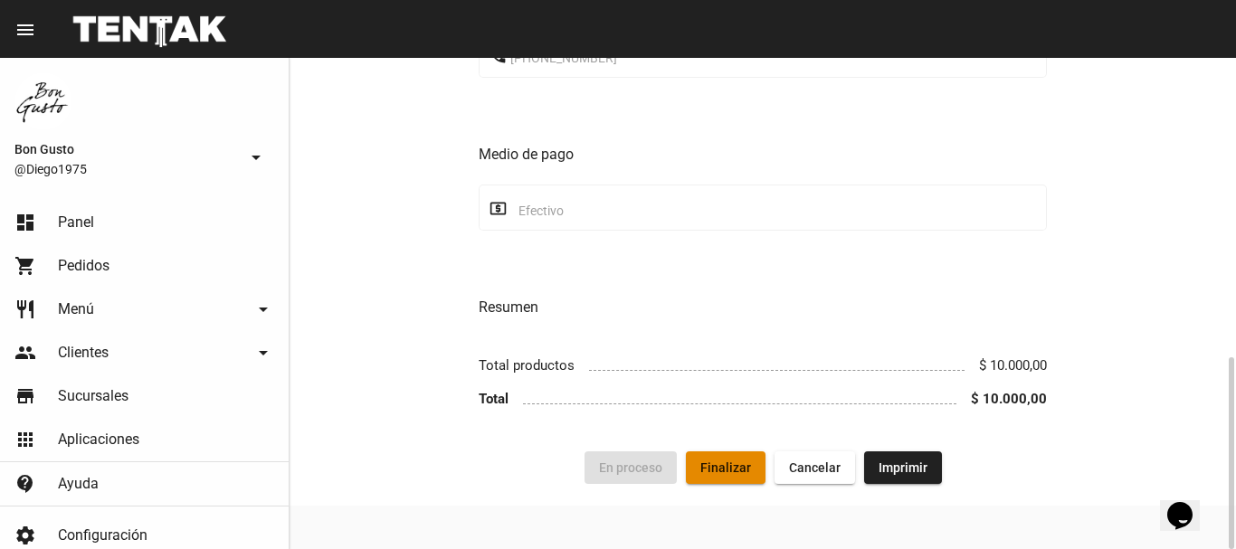
click at [731, 454] on button "Finalizar" at bounding box center [726, 468] width 80 height 33
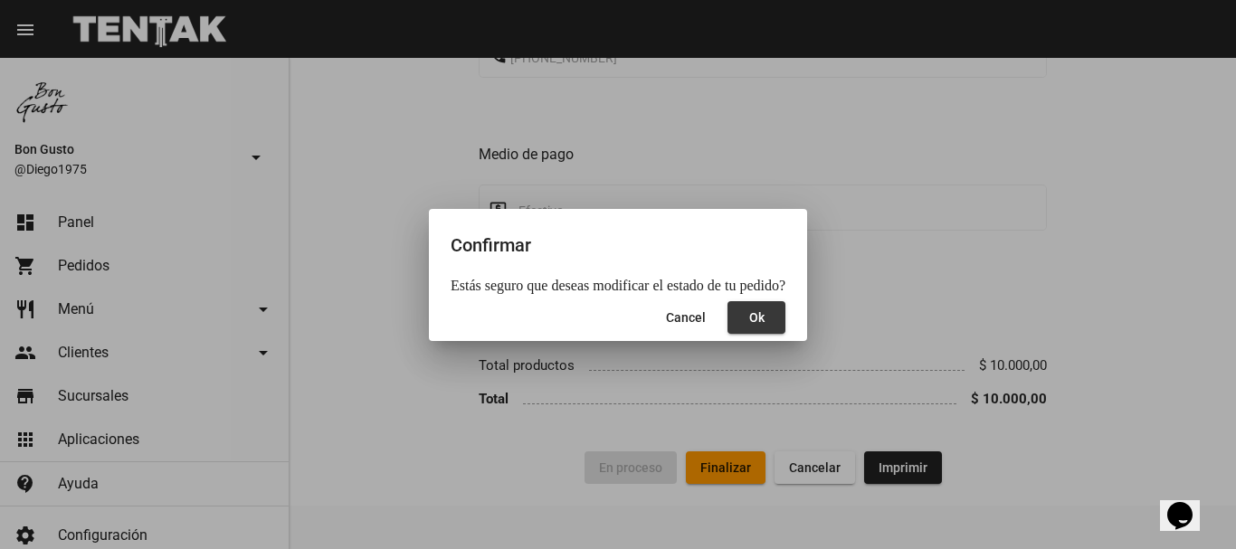
click at [758, 318] on button "Ok" at bounding box center [757, 317] width 58 height 33
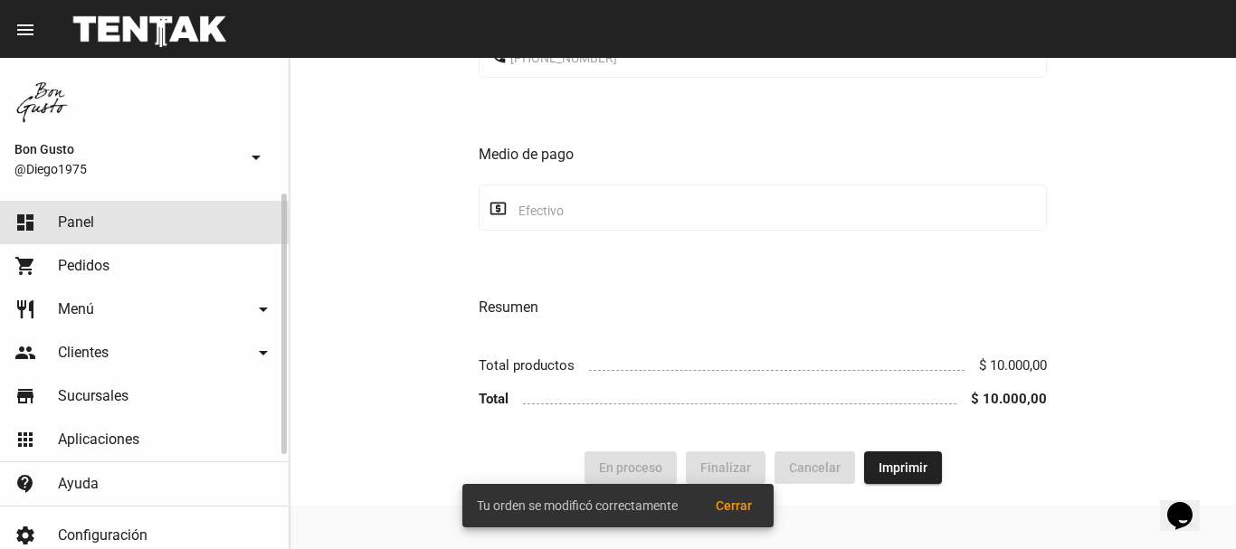
click at [121, 233] on link "dashboard Panel" at bounding box center [144, 222] width 289 height 43
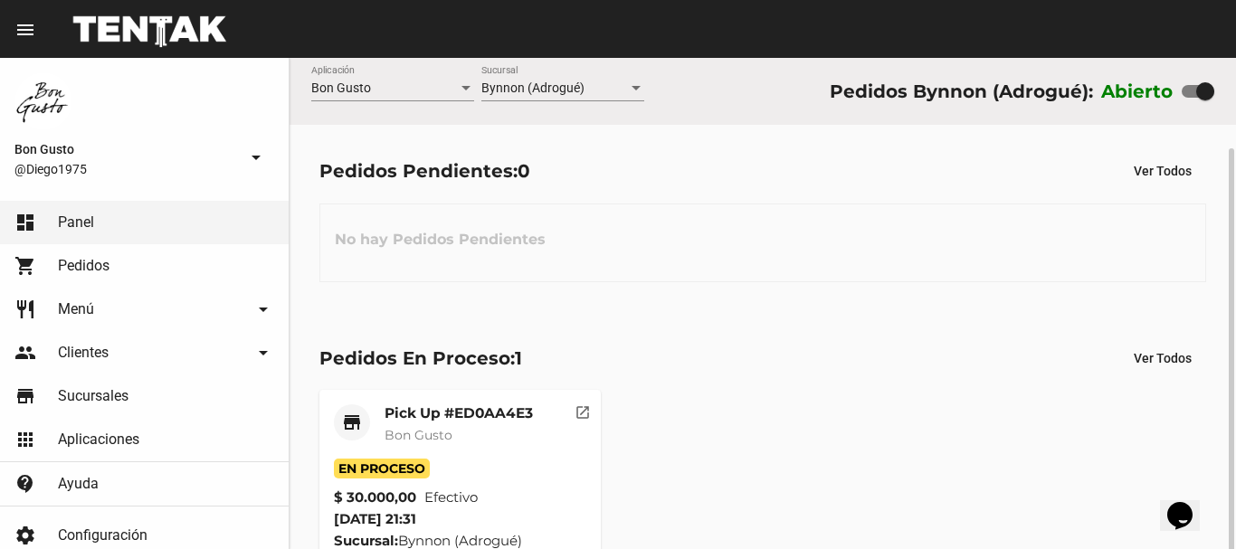
scroll to position [47, 0]
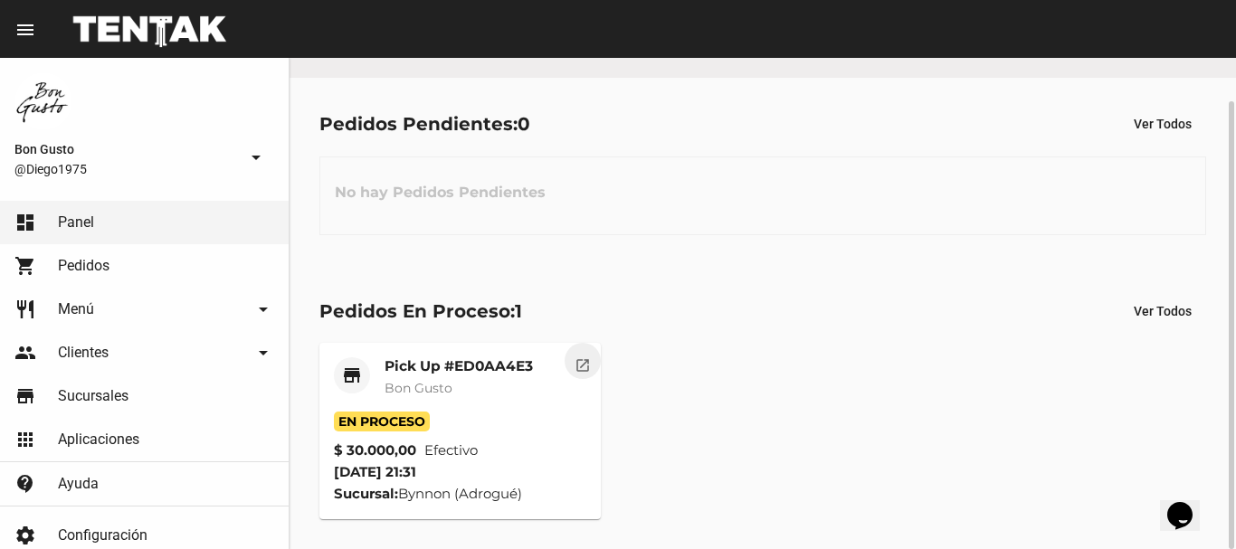
click at [575, 369] on mat-icon "open_in_new" at bounding box center [583, 363] width 16 height 16
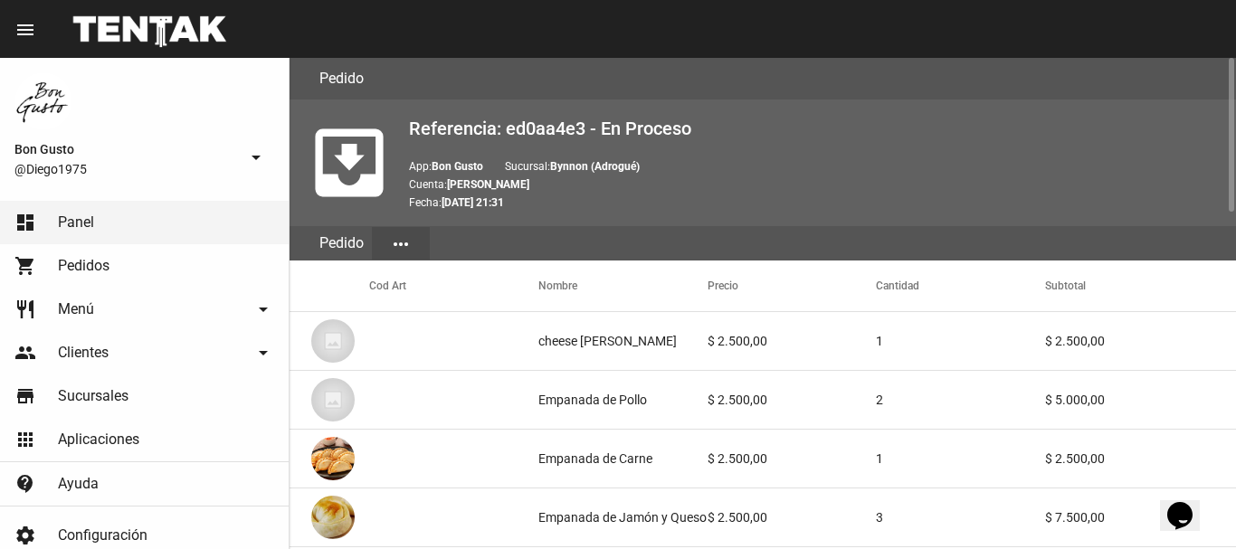
scroll to position [1071, 0]
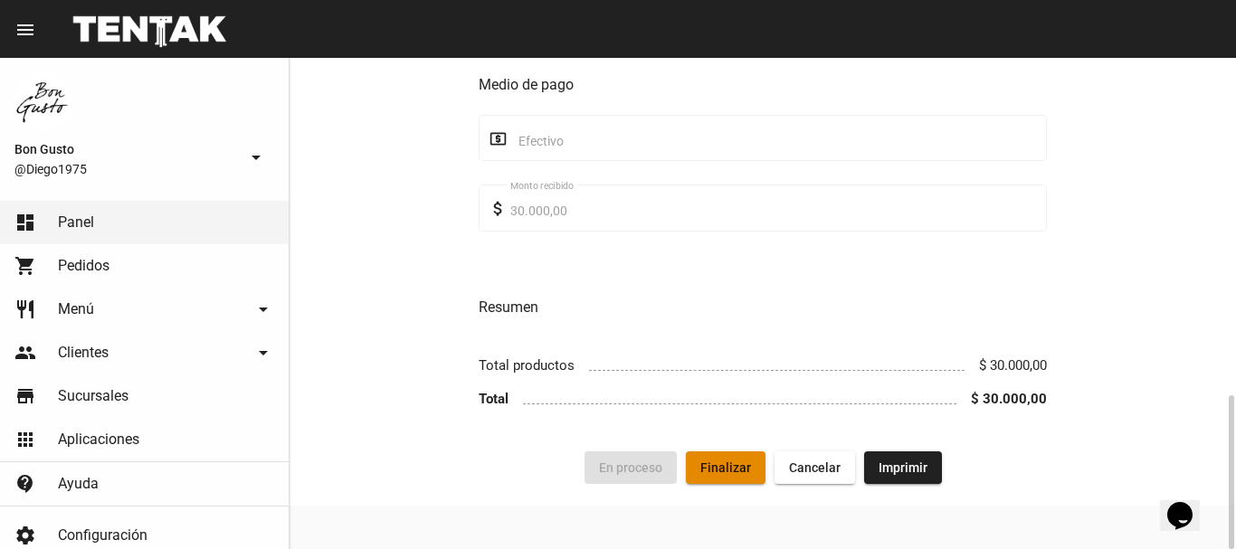
click at [747, 468] on span "Finalizar" at bounding box center [725, 468] width 51 height 14
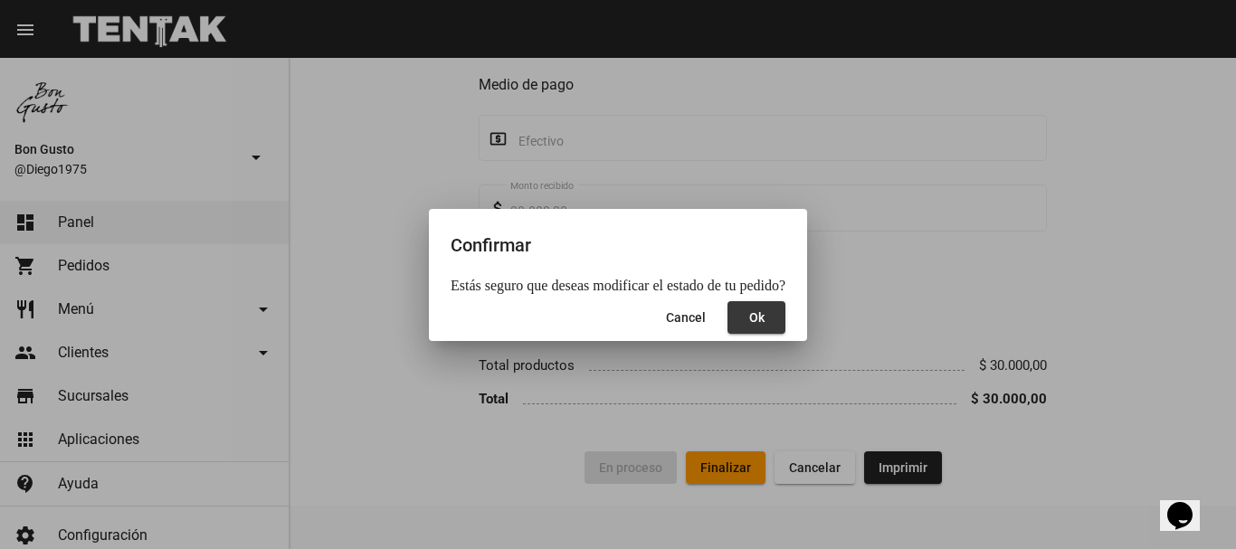
click at [764, 304] on button "Ok" at bounding box center [757, 317] width 58 height 33
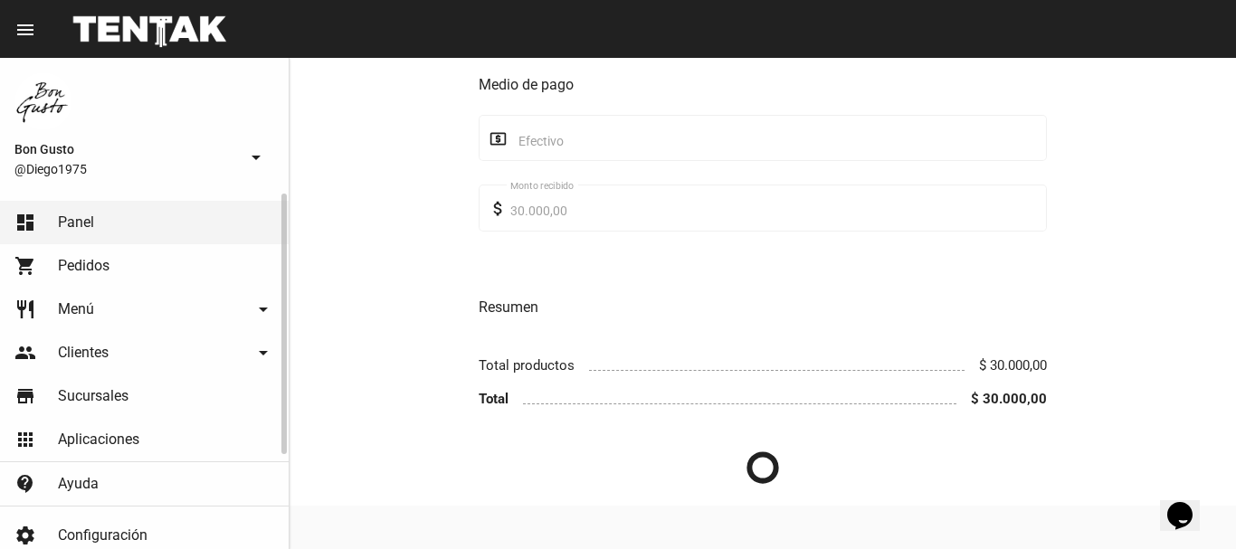
click at [182, 217] on link "dashboard Panel" at bounding box center [144, 222] width 289 height 43
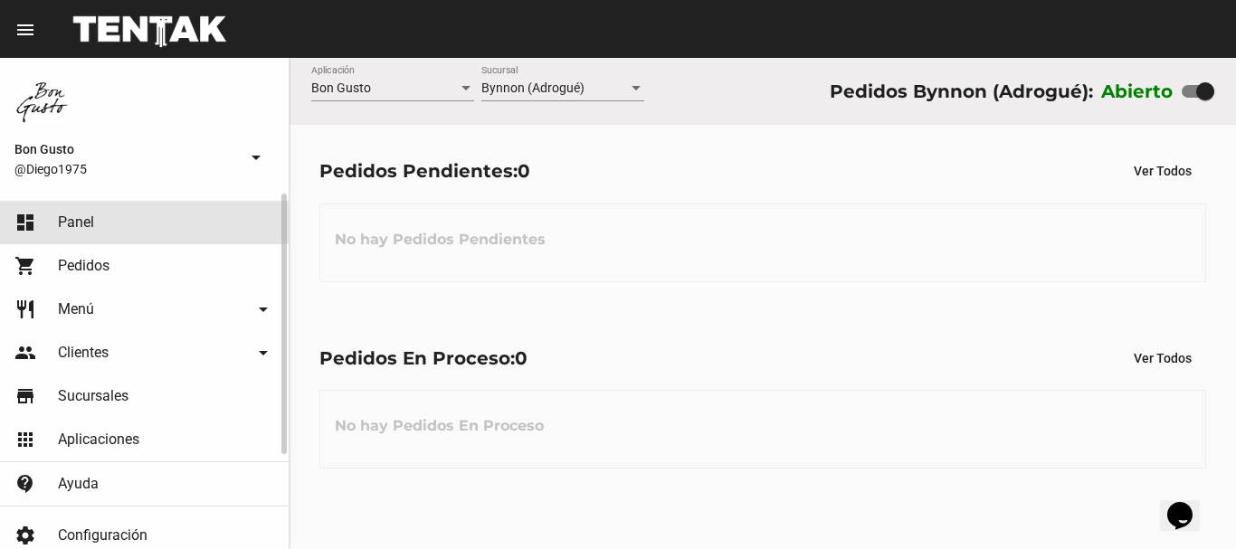
click at [120, 212] on link "dashboard Panel" at bounding box center [144, 222] width 289 height 43
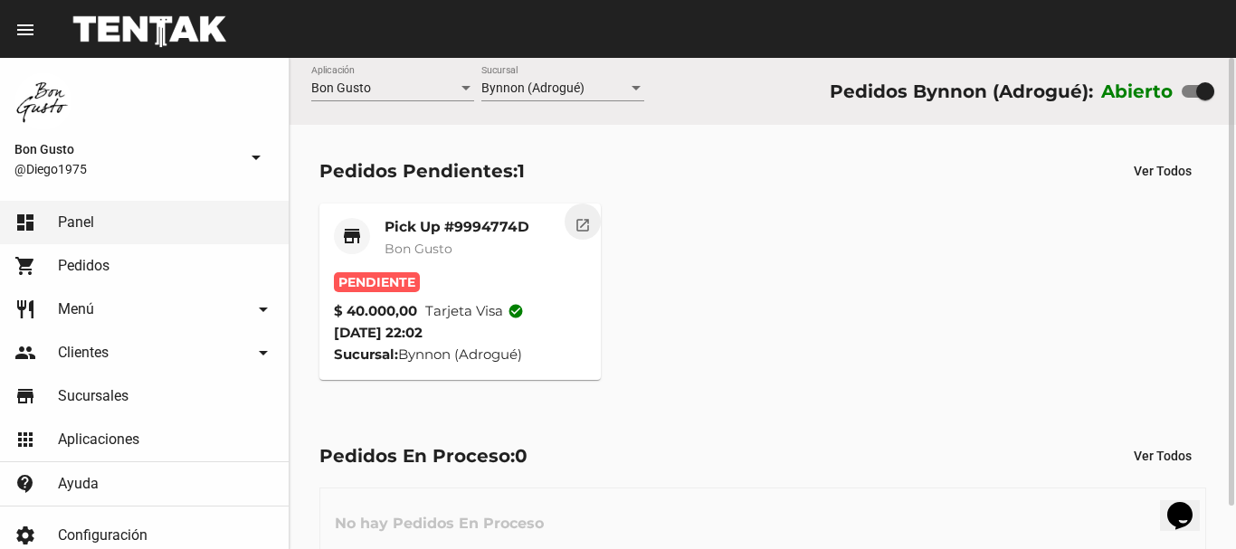
click at [583, 236] on button "open_in_new" at bounding box center [583, 222] width 36 height 36
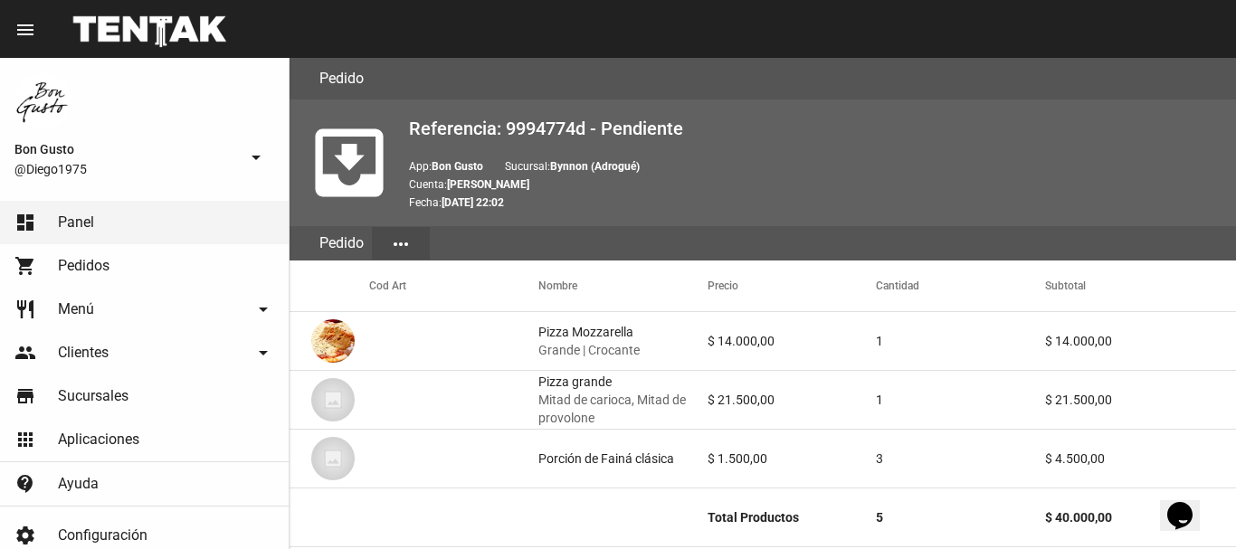
scroll to position [964, 0]
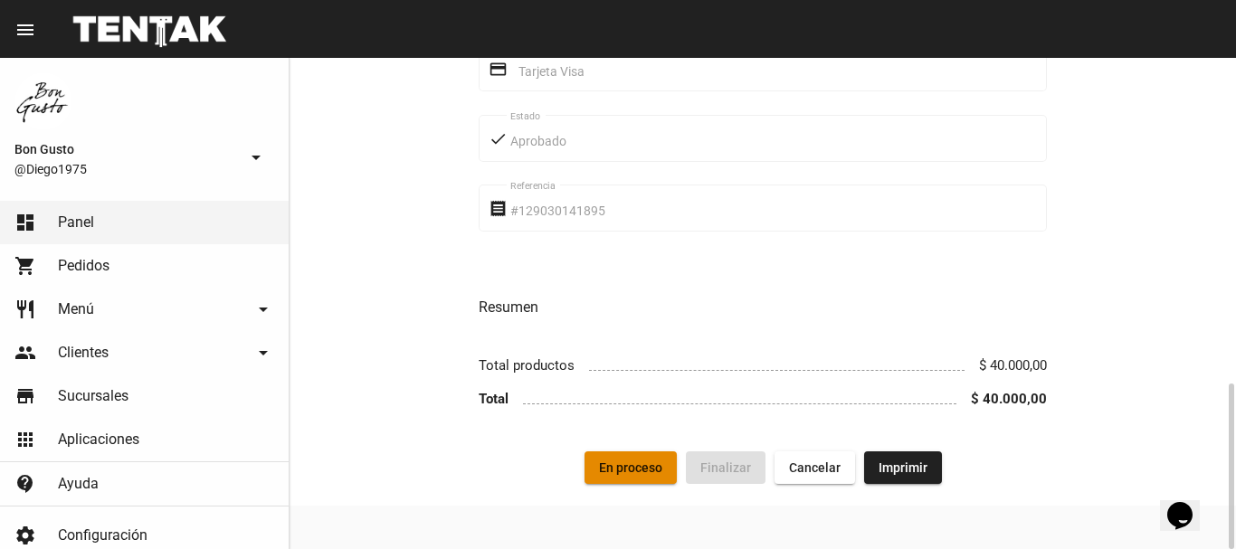
click at [634, 475] on span "En proceso" at bounding box center [630, 468] width 63 height 14
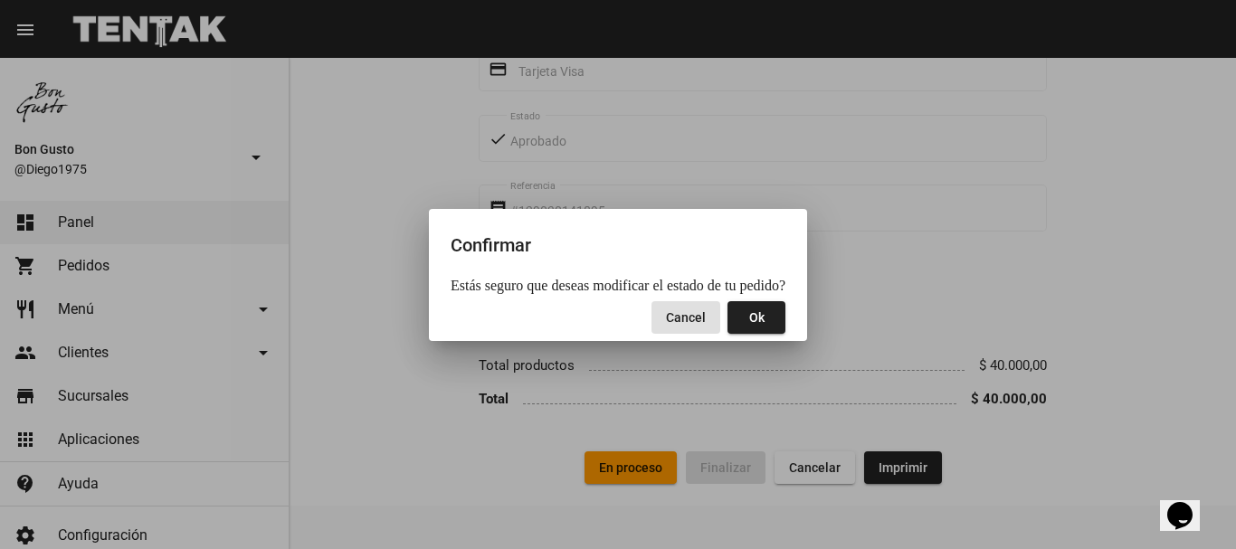
click at [752, 320] on span "Ok" at bounding box center [756, 317] width 15 height 14
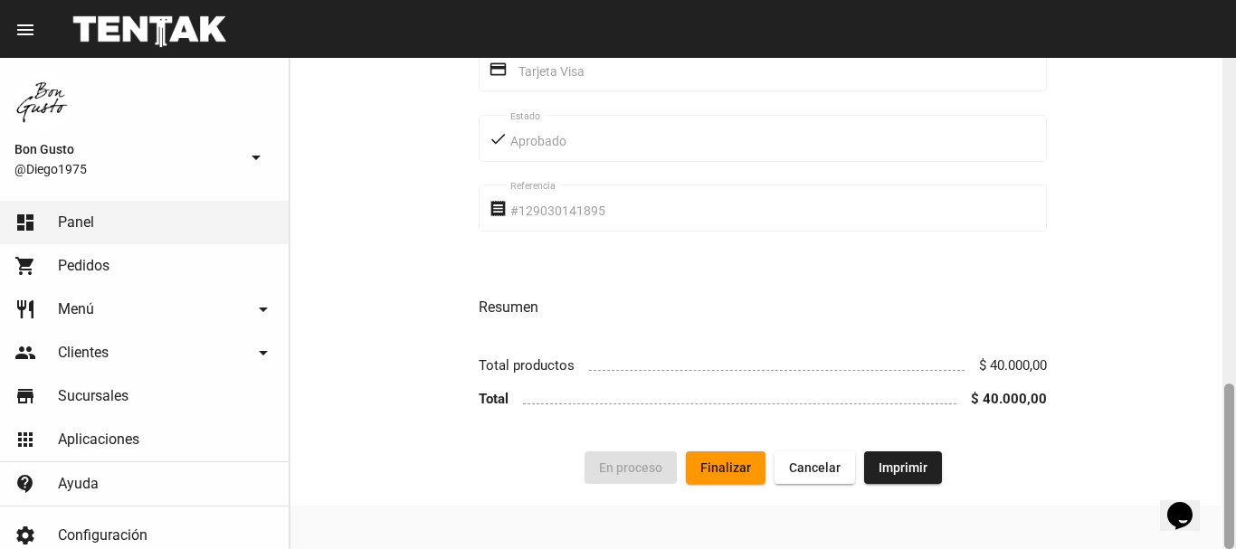
drag, startPoint x: 1225, startPoint y: 141, endPoint x: 1205, endPoint y: 543, distance: 402.3
click at [1217, 548] on html "menu Pedido Pedido more_vert Bon Gusto @Diego1975 arrow_drop_down dashboard Pan…" at bounding box center [618, 274] width 1236 height 549
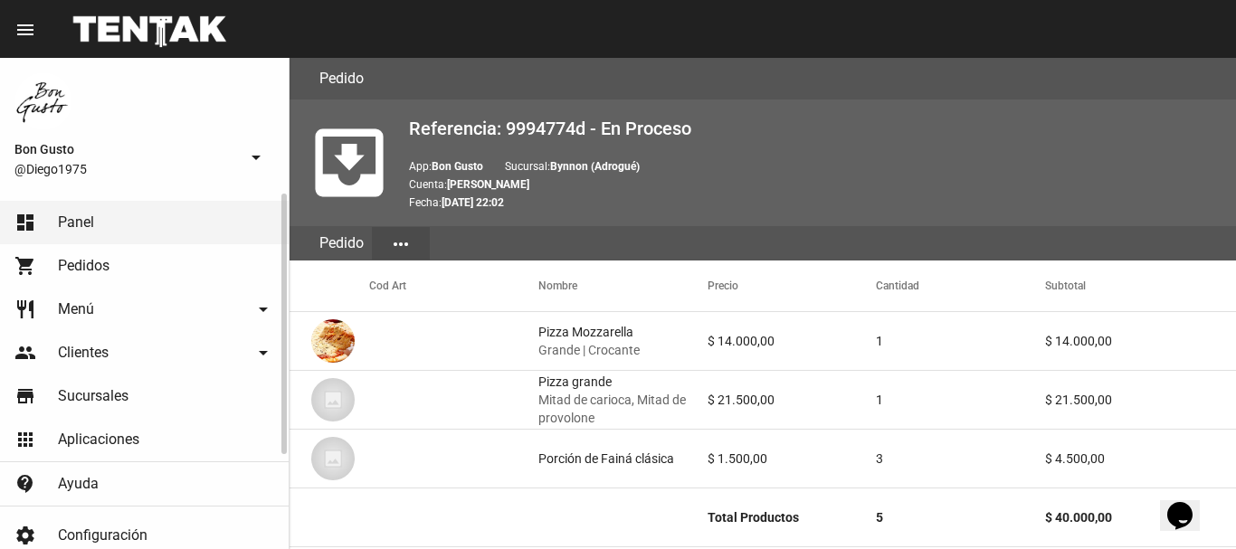
click at [204, 226] on link "dashboard Panel" at bounding box center [144, 222] width 289 height 43
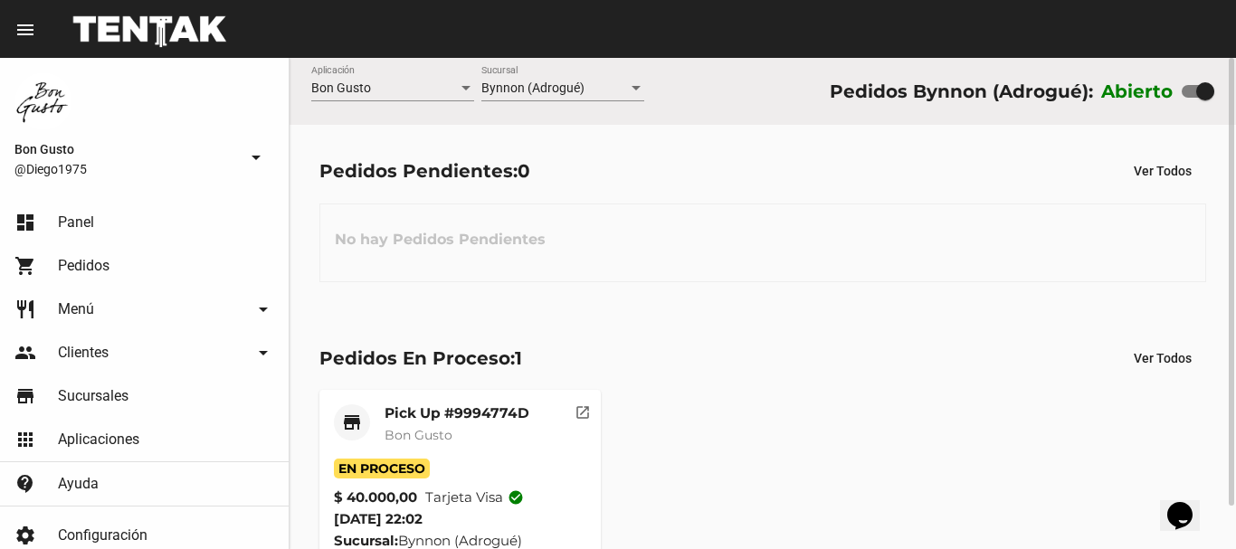
scroll to position [47, 0]
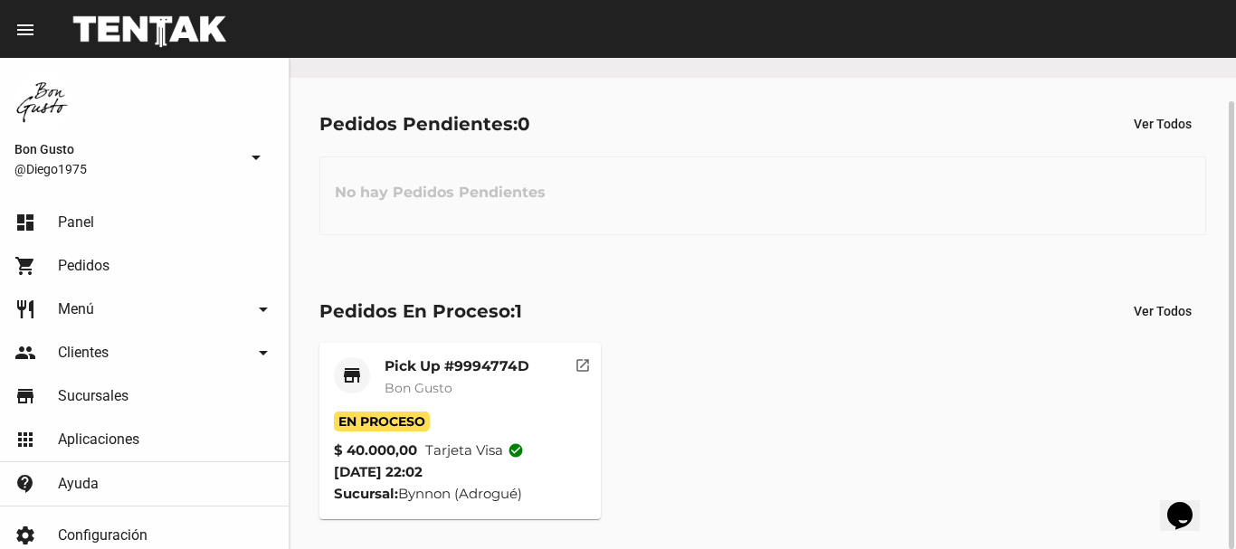
click at [571, 357] on button "open_in_new" at bounding box center [583, 361] width 36 height 36
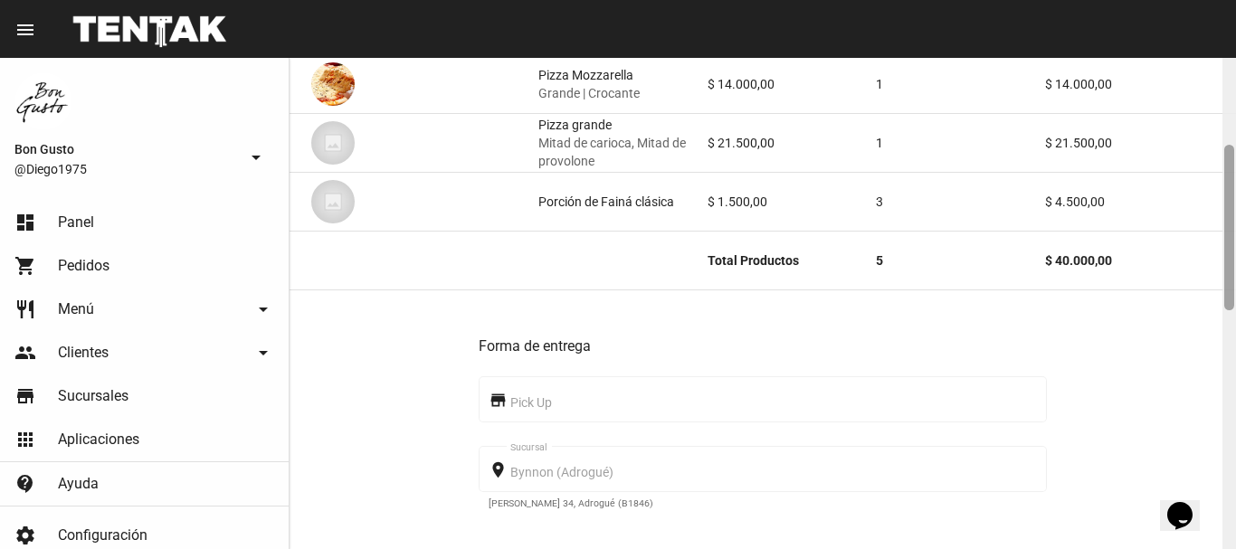
scroll to position [227, 0]
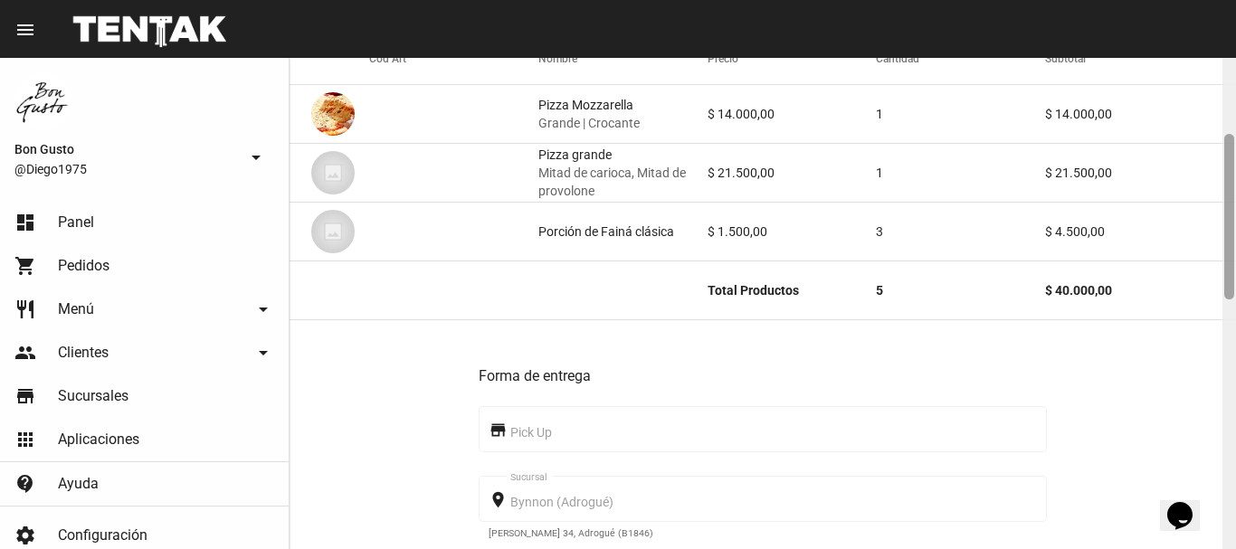
drag, startPoint x: 1230, startPoint y: 157, endPoint x: 1209, endPoint y: 234, distance: 79.7
click at [1209, 234] on div "Pedido move_to_inbox Referencia: 9994774d - En Proceso App: Bon Gusto Sucursal:…" at bounding box center [763, 303] width 947 height 491
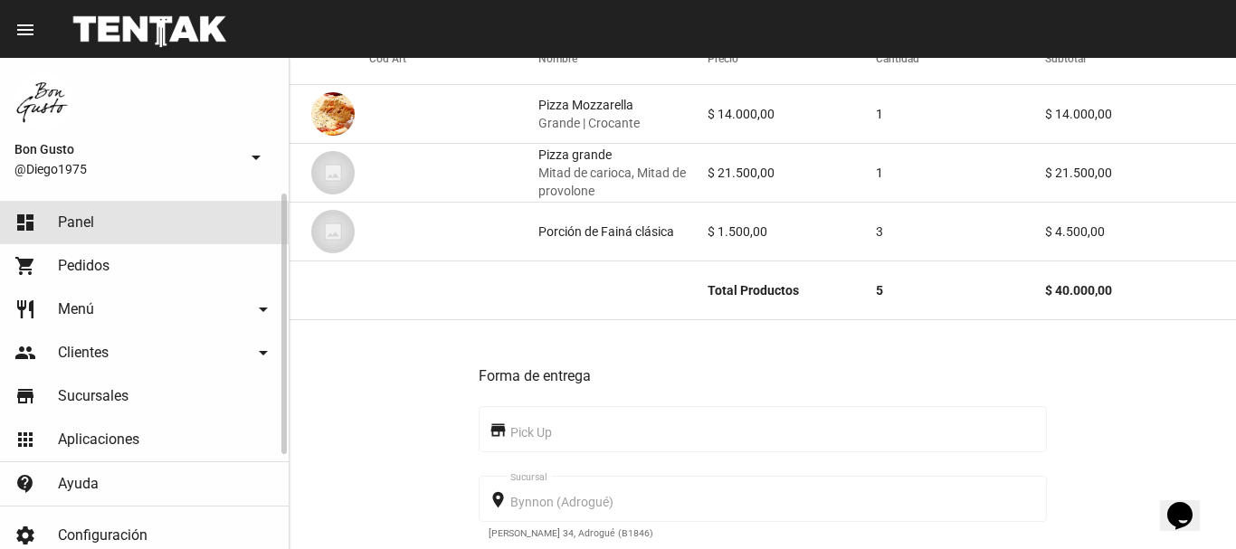
click at [139, 224] on link "dashboard Panel" at bounding box center [144, 222] width 289 height 43
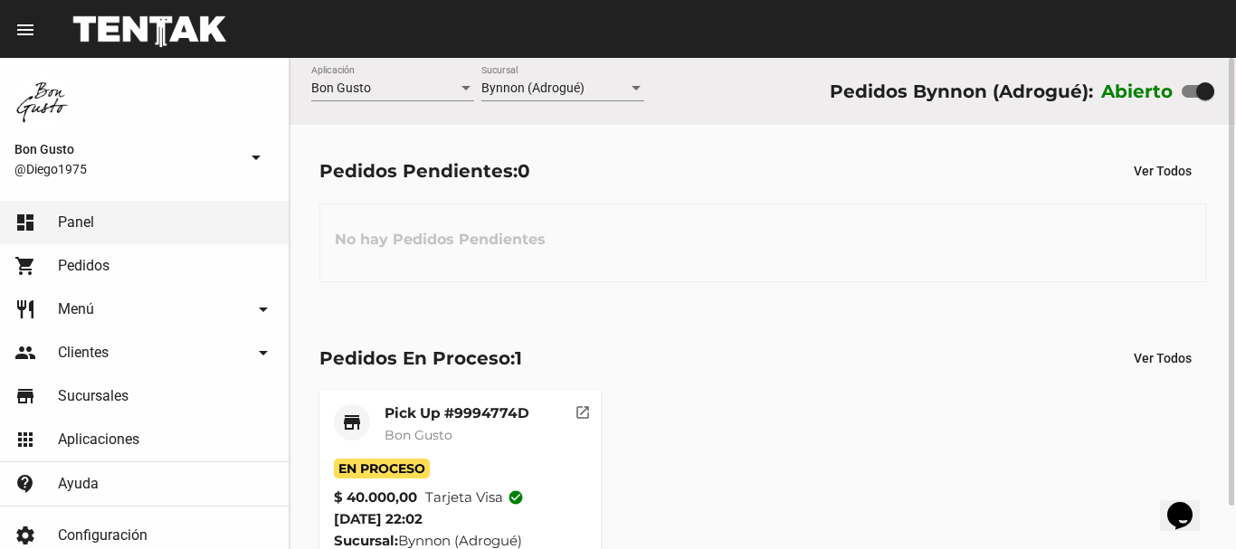
click at [588, 406] on mat-icon "open_in_new" at bounding box center [583, 410] width 16 height 16
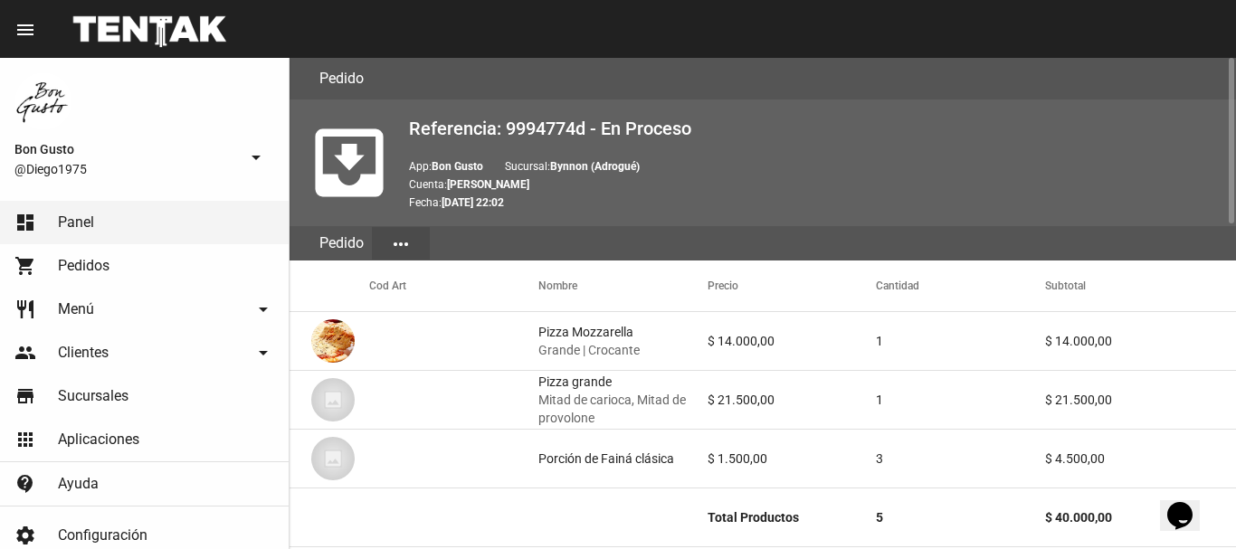
scroll to position [964, 0]
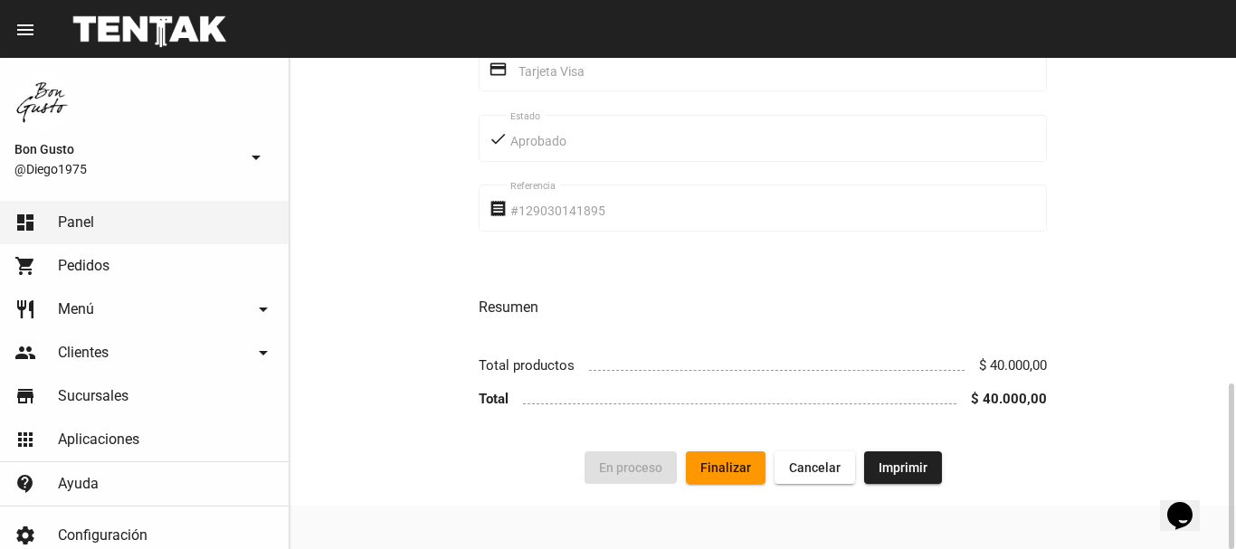
click at [716, 458] on button "Finalizar" at bounding box center [726, 468] width 80 height 33
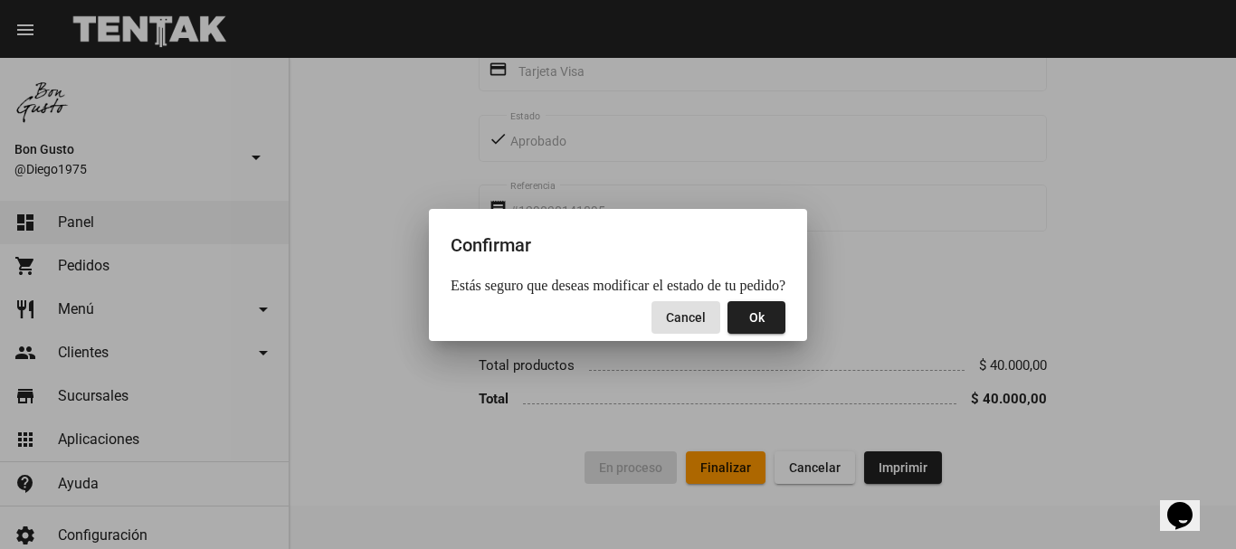
click at [751, 314] on span "Ok" at bounding box center [756, 317] width 15 height 14
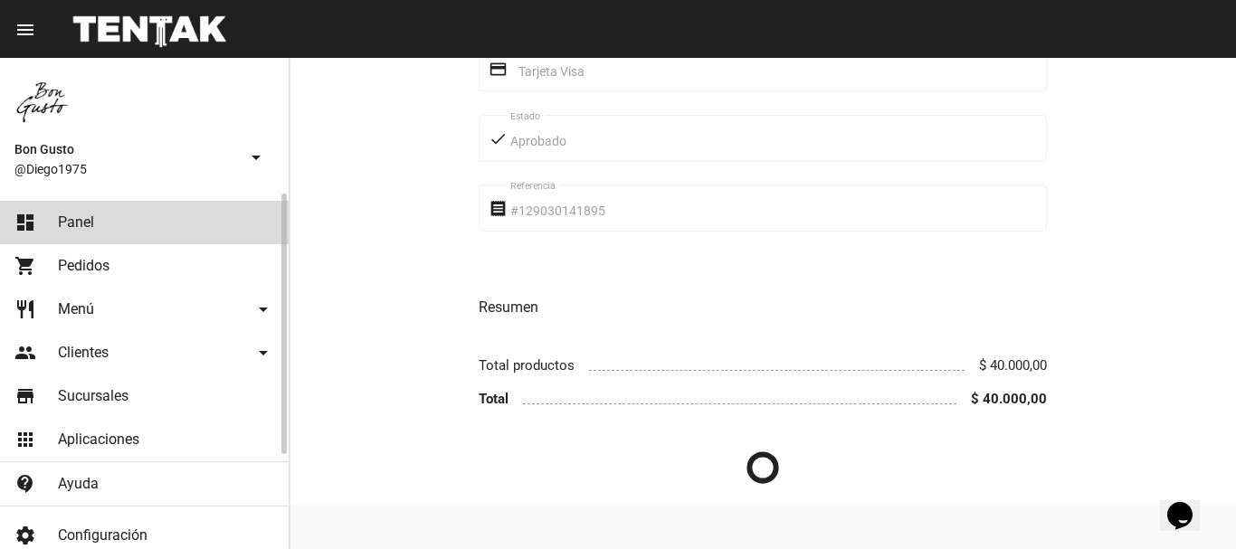
click at [213, 222] on link "dashboard Panel" at bounding box center [144, 222] width 289 height 43
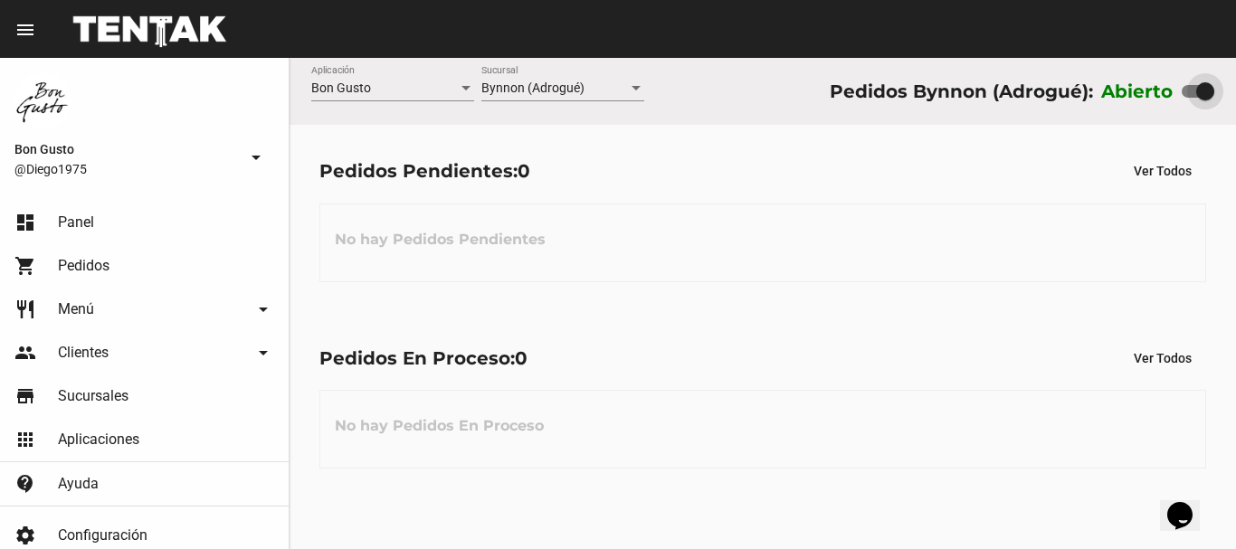
click at [1204, 90] on div at bounding box center [1205, 91] width 18 height 18
click at [1191, 98] on input "checkbox" at bounding box center [1190, 98] width 1 height 1
checkbox input "false"
